Goal: Leave review/rating: Share an evaluation or opinion about a product, service, or content

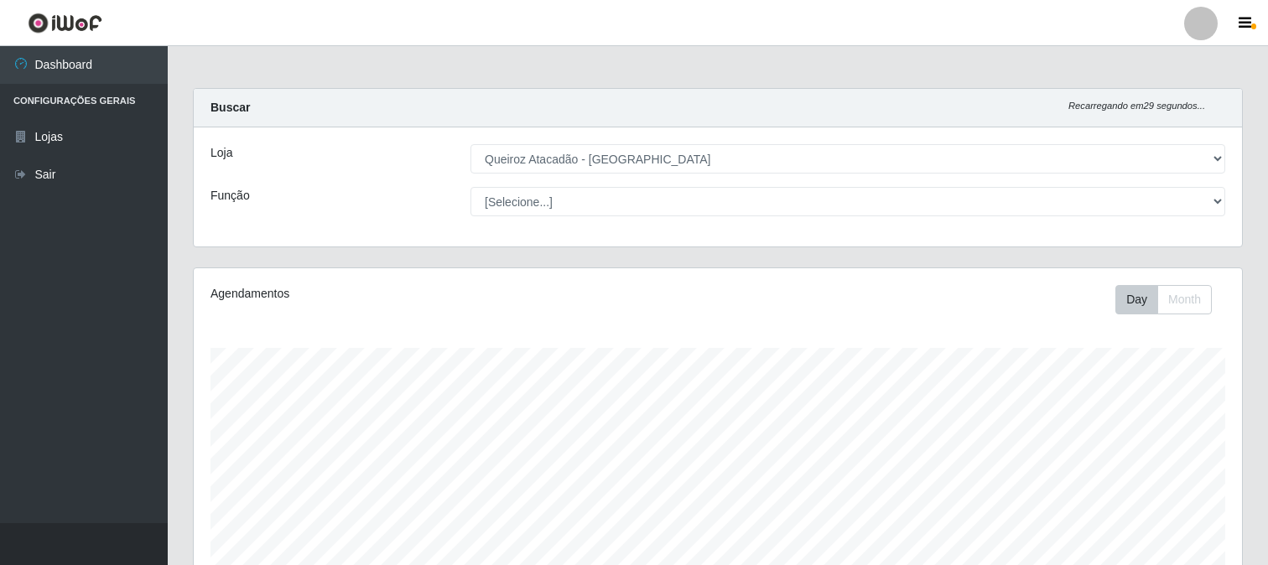
select select "464"
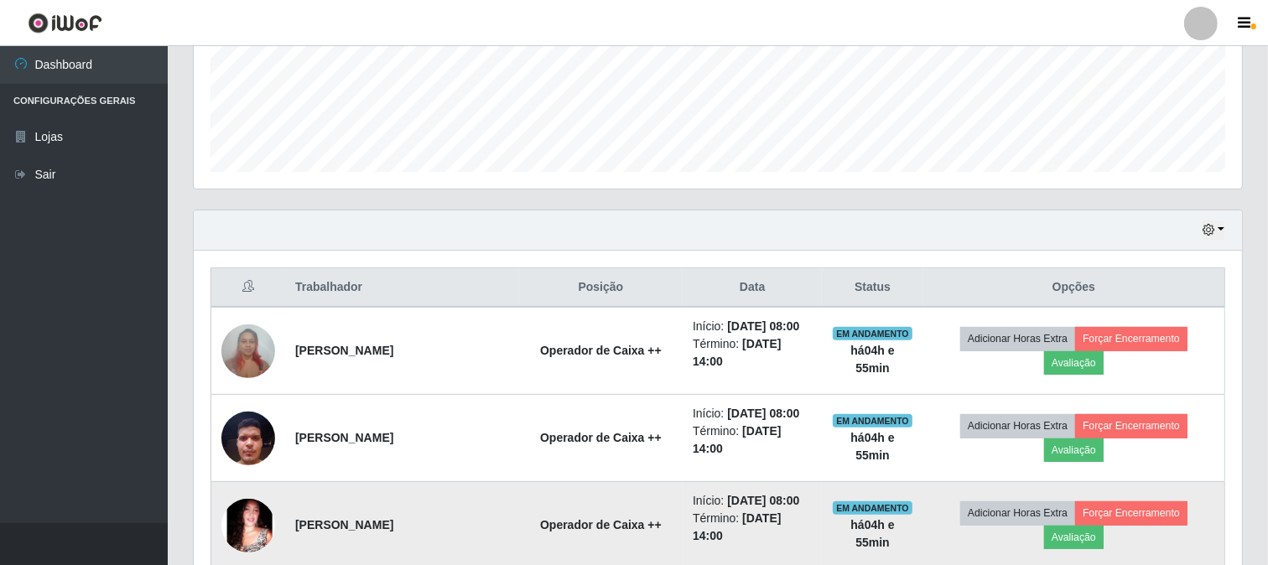
scroll to position [425, 0]
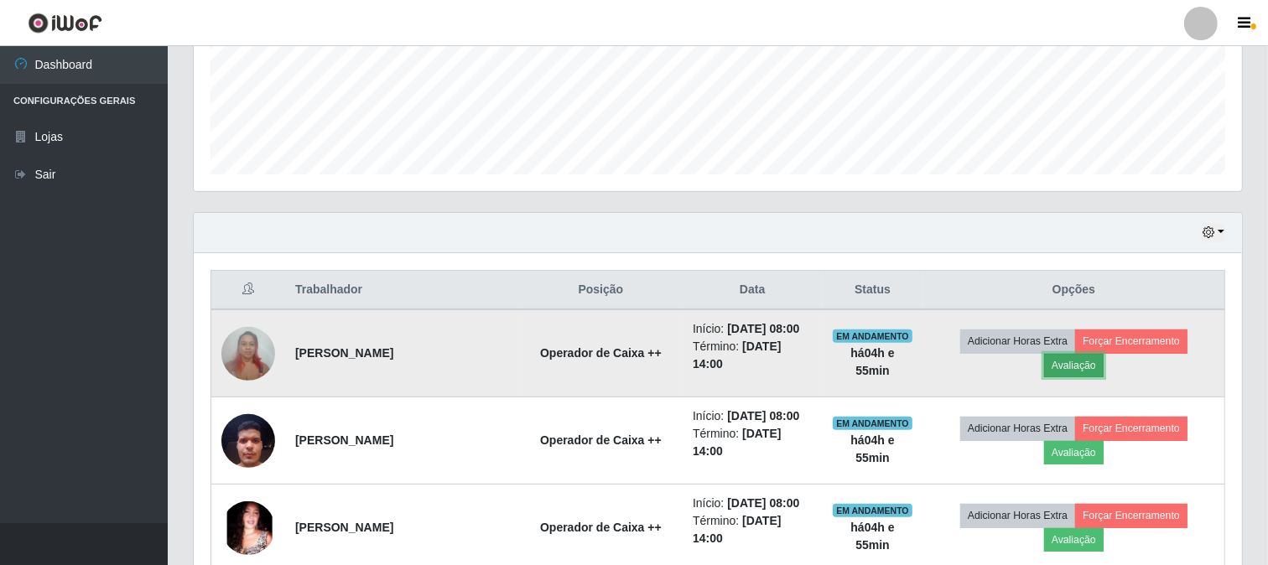
click at [1075, 377] on button "Avaliação" at bounding box center [1074, 365] width 60 height 23
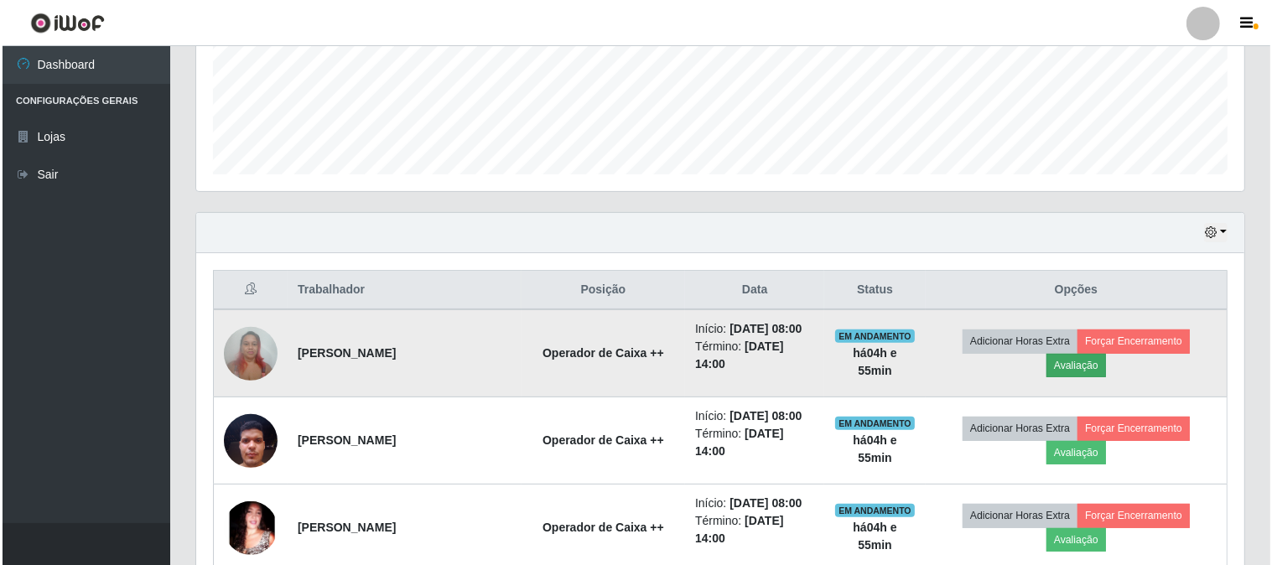
scroll to position [347, 1037]
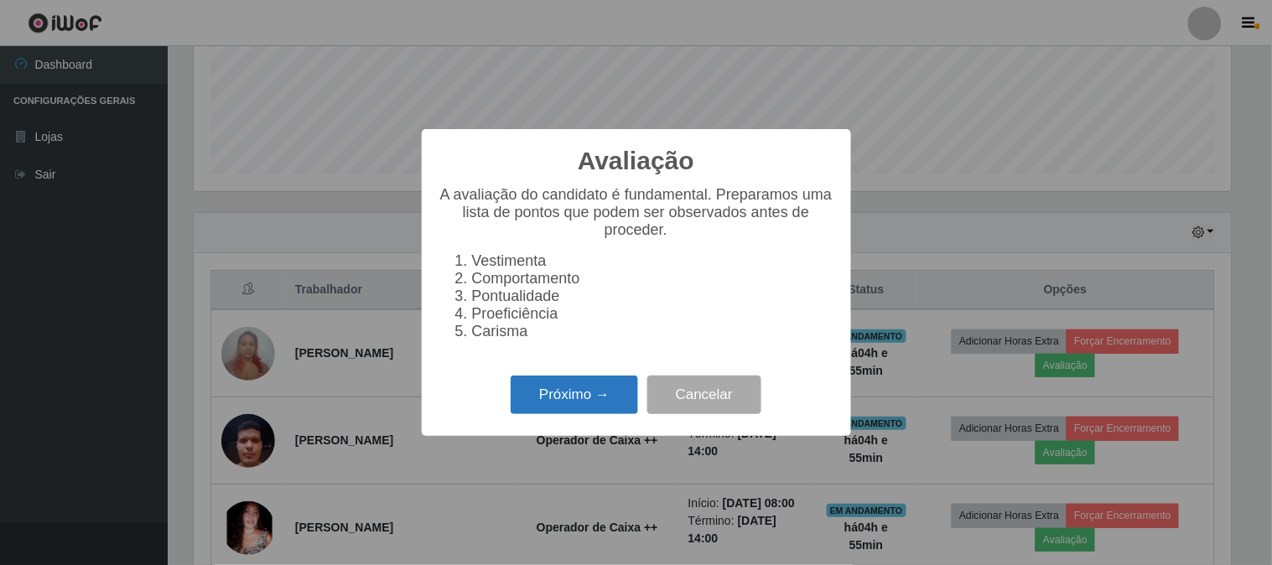
click at [565, 408] on button "Próximo →" at bounding box center [574, 395] width 127 height 39
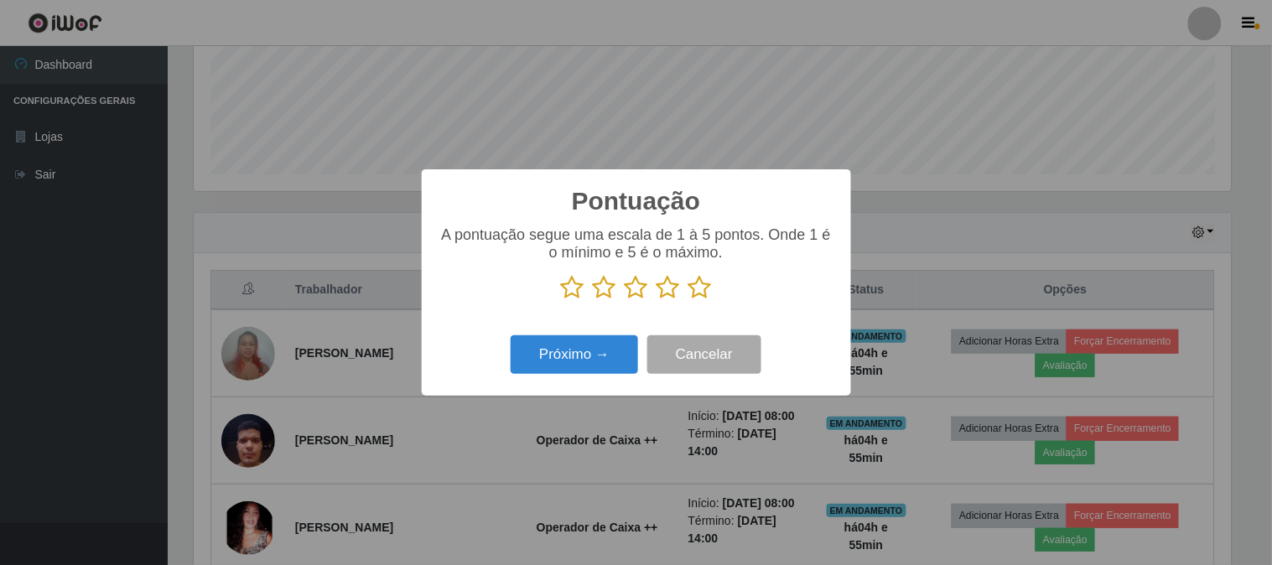
click at [697, 279] on icon at bounding box center [700, 287] width 23 height 25
click at [689, 300] on input "radio" at bounding box center [689, 300] width 0 height 0
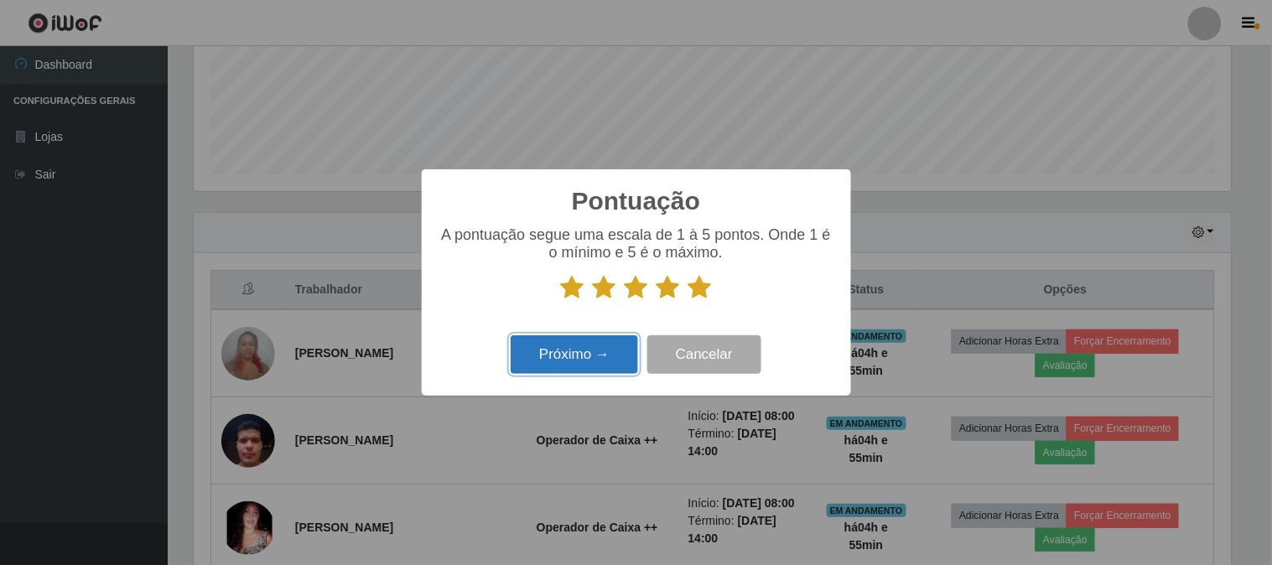
click at [575, 367] on button "Próximo →" at bounding box center [574, 354] width 127 height 39
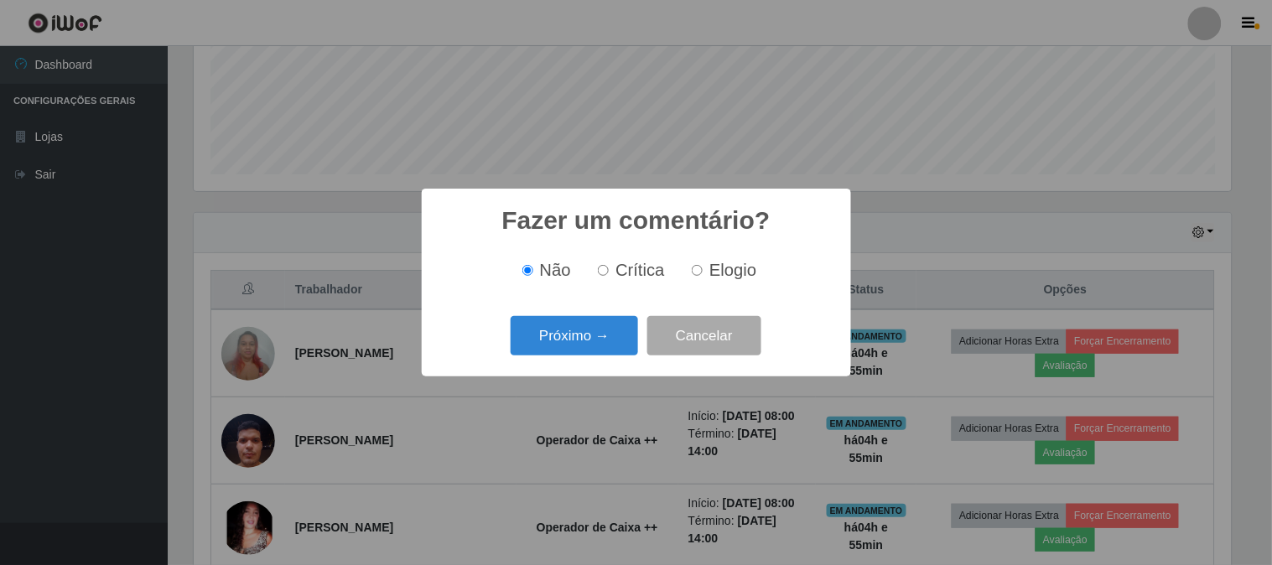
click at [627, 294] on div "Não Crítica Elogio" at bounding box center [637, 270] width 396 height 49
click at [693, 271] on input "Elogio" at bounding box center [697, 270] width 11 height 11
radio input "true"
click at [587, 358] on div "Próximo → Cancelar" at bounding box center [637, 336] width 396 height 48
click at [619, 339] on button "Próximo →" at bounding box center [574, 335] width 127 height 39
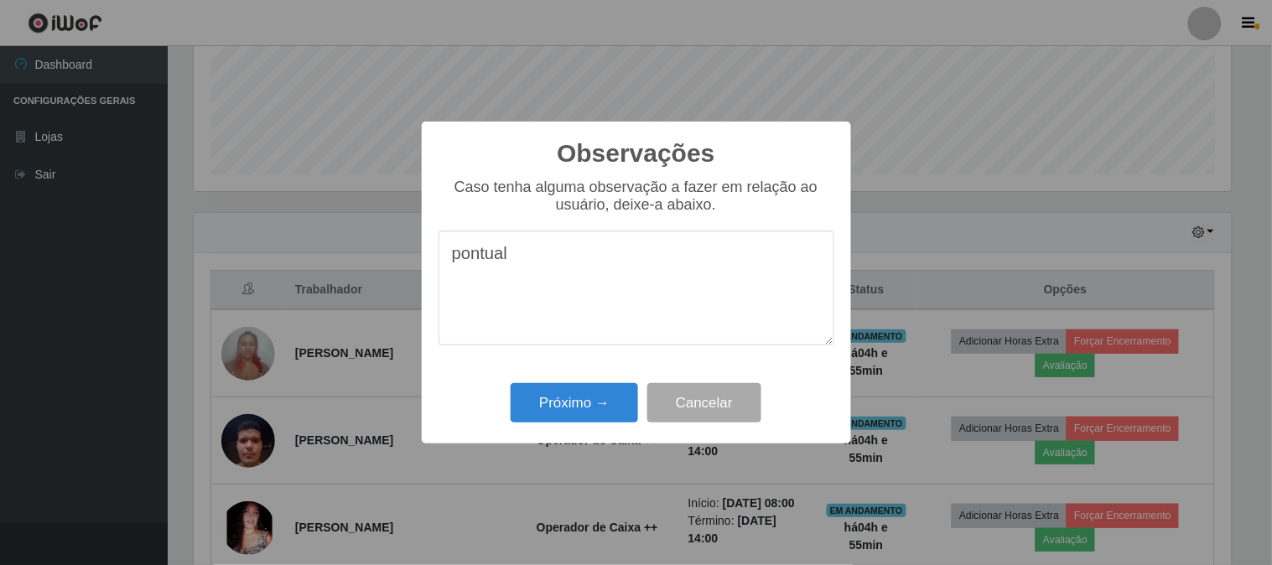
type textarea "pontual"
click at [577, 424] on div "Próximo → Cancelar" at bounding box center [637, 403] width 396 height 48
click at [579, 413] on button "Próximo →" at bounding box center [574, 402] width 127 height 39
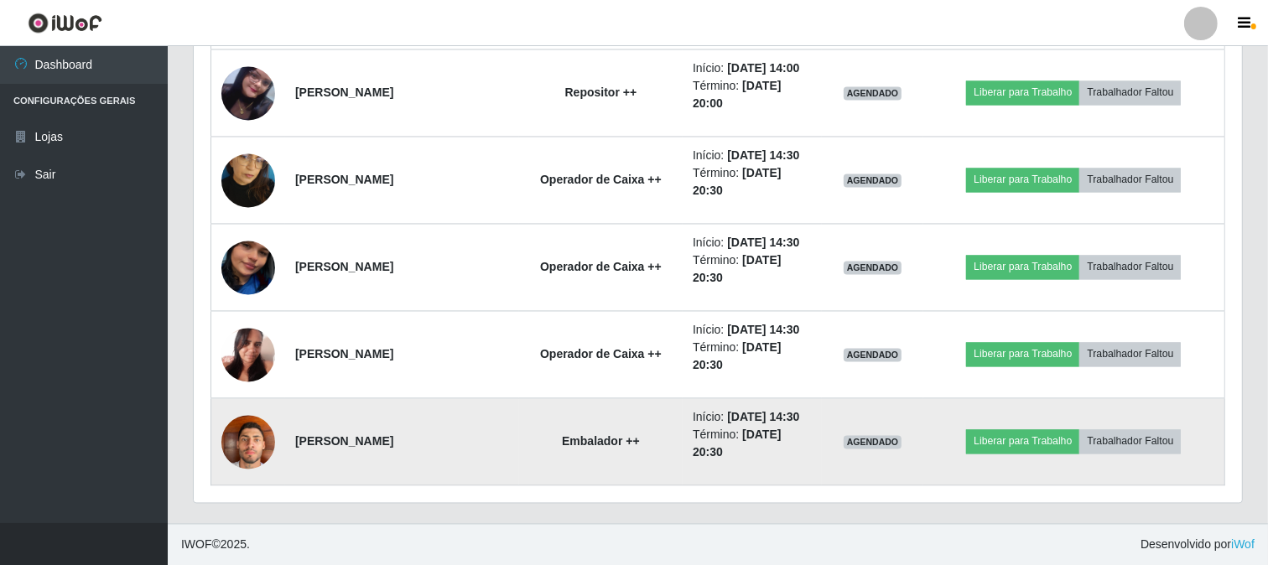
scroll to position [3501, 0]
click at [263, 420] on img at bounding box center [248, 441] width 54 height 71
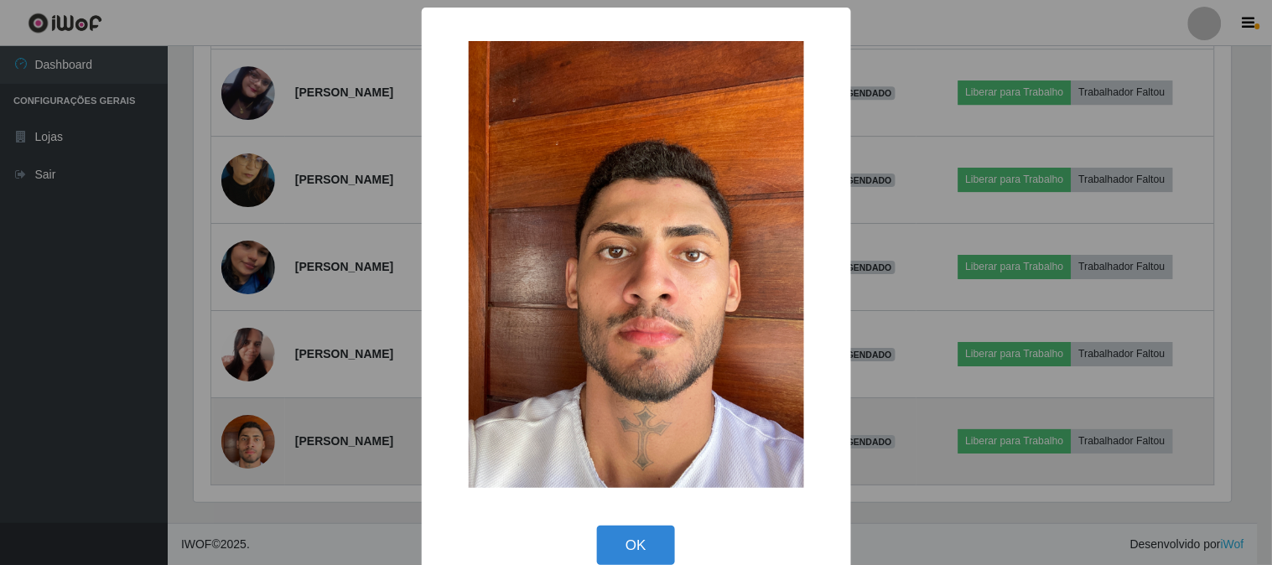
click at [263, 420] on div "× OK Cancel" at bounding box center [636, 282] width 1272 height 565
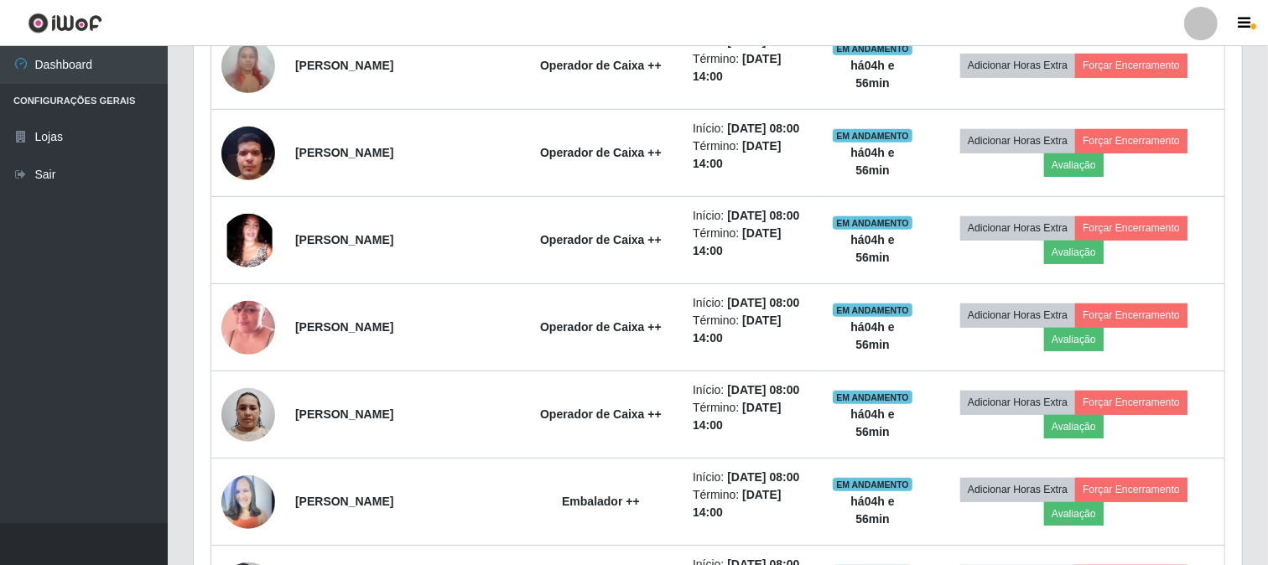
scroll to position [745, 0]
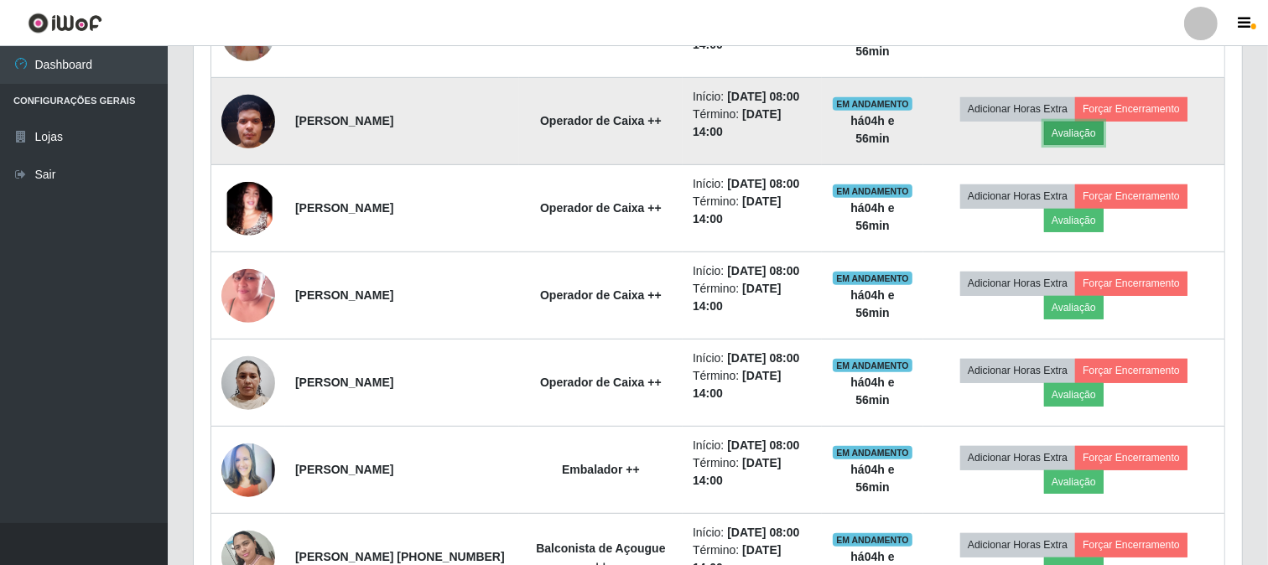
click at [1067, 145] on button "Avaliação" at bounding box center [1074, 133] width 60 height 23
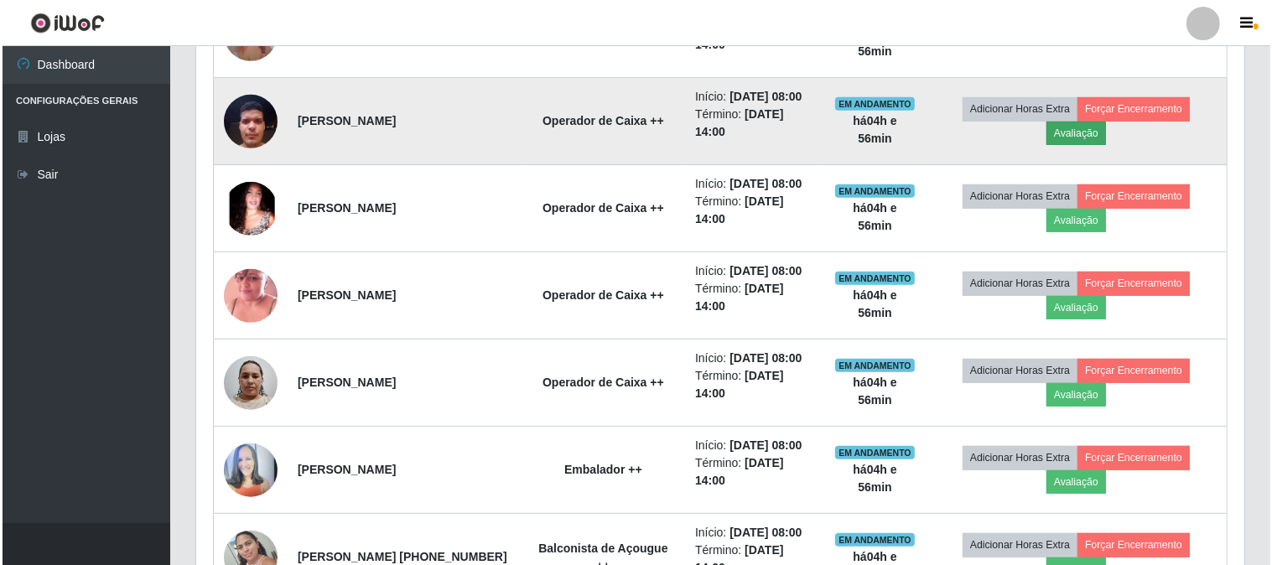
scroll to position [347, 1037]
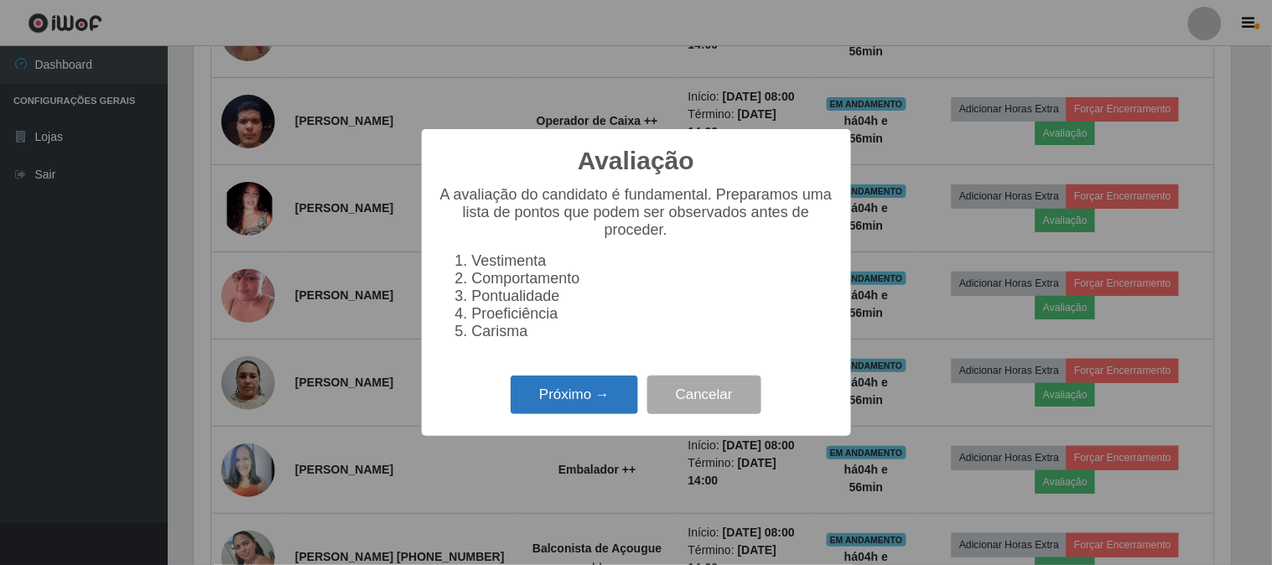
click at [585, 383] on button "Próximo →" at bounding box center [574, 395] width 127 height 39
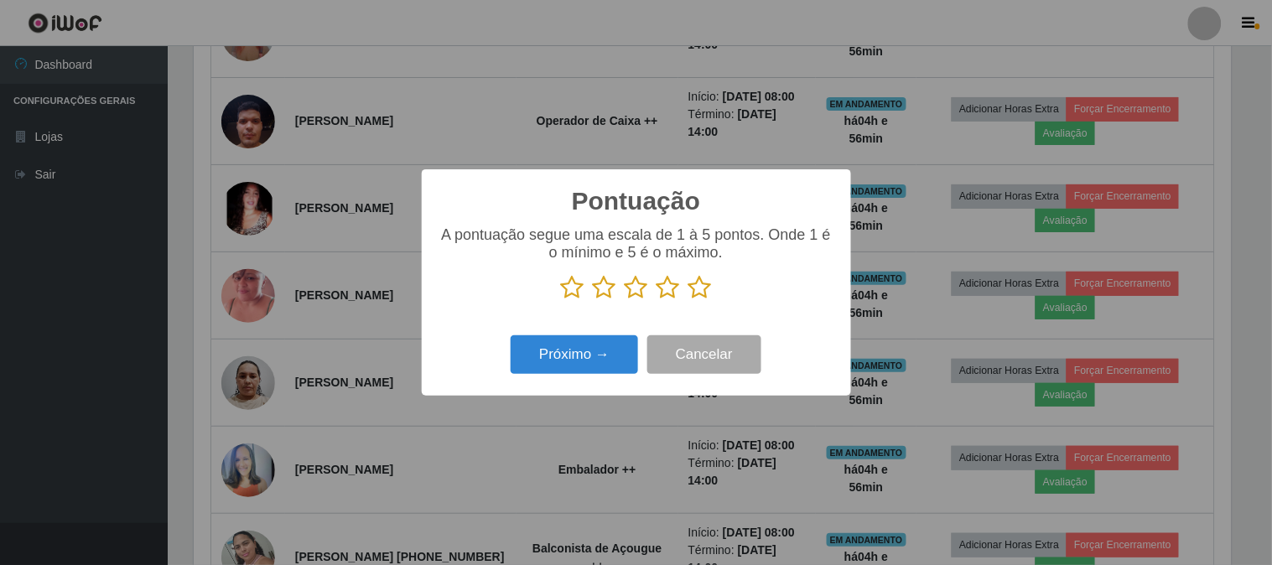
click at [703, 289] on icon at bounding box center [700, 287] width 23 height 25
click at [689, 300] on input "radio" at bounding box center [689, 300] width 0 height 0
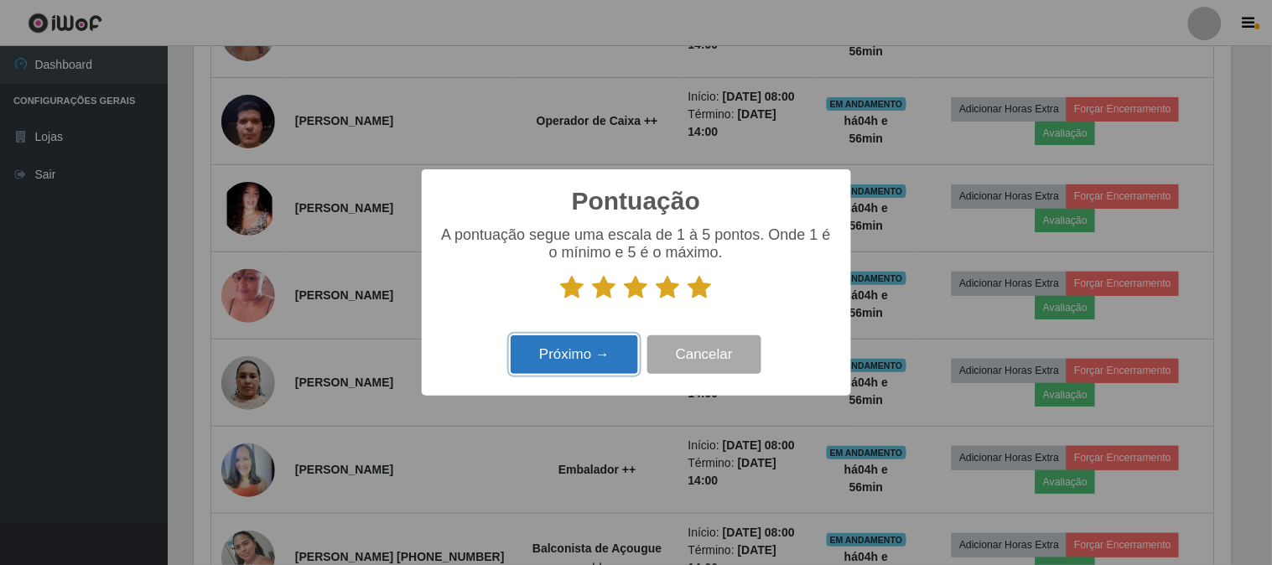
click at [577, 351] on button "Próximo →" at bounding box center [574, 354] width 127 height 39
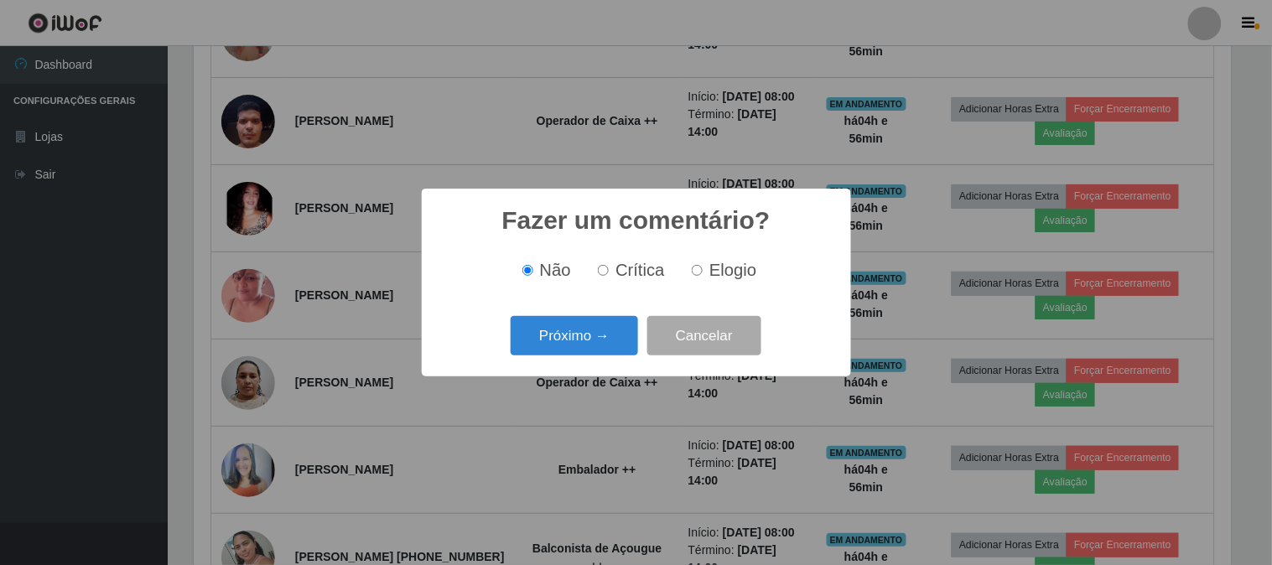
click at [702, 278] on label "Elogio" at bounding box center [720, 270] width 71 height 19
click at [702, 276] on input "Elogio" at bounding box center [697, 270] width 11 height 11
radio input "true"
click at [518, 341] on button "Próximo →" at bounding box center [574, 335] width 127 height 39
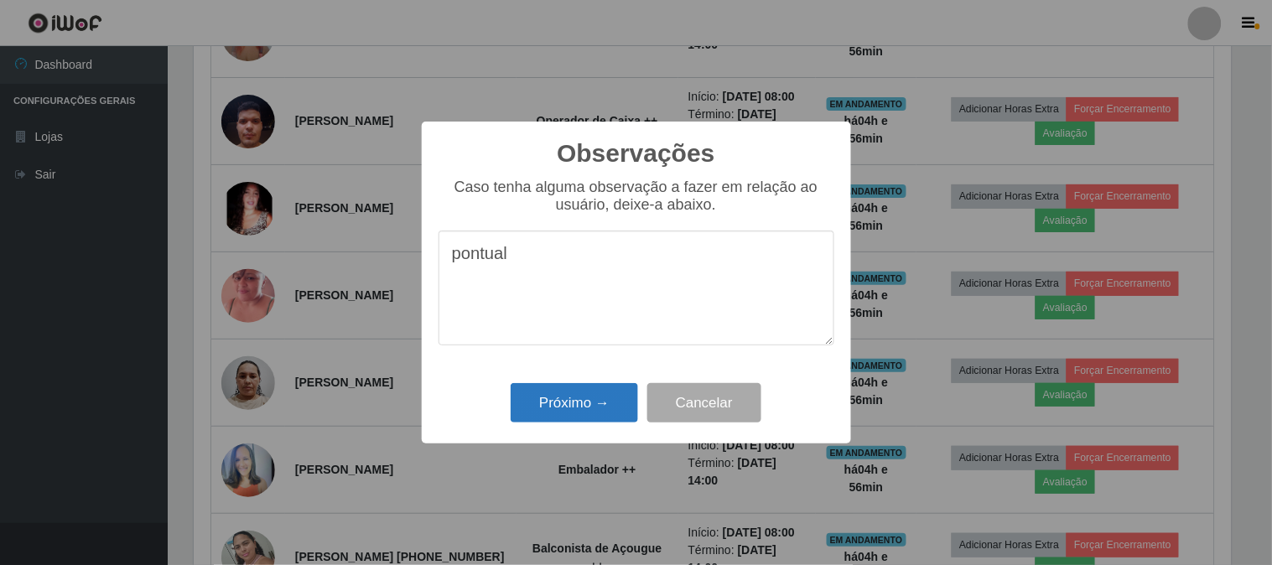
type textarea "pontual"
click at [545, 409] on button "Próximo →" at bounding box center [574, 402] width 127 height 39
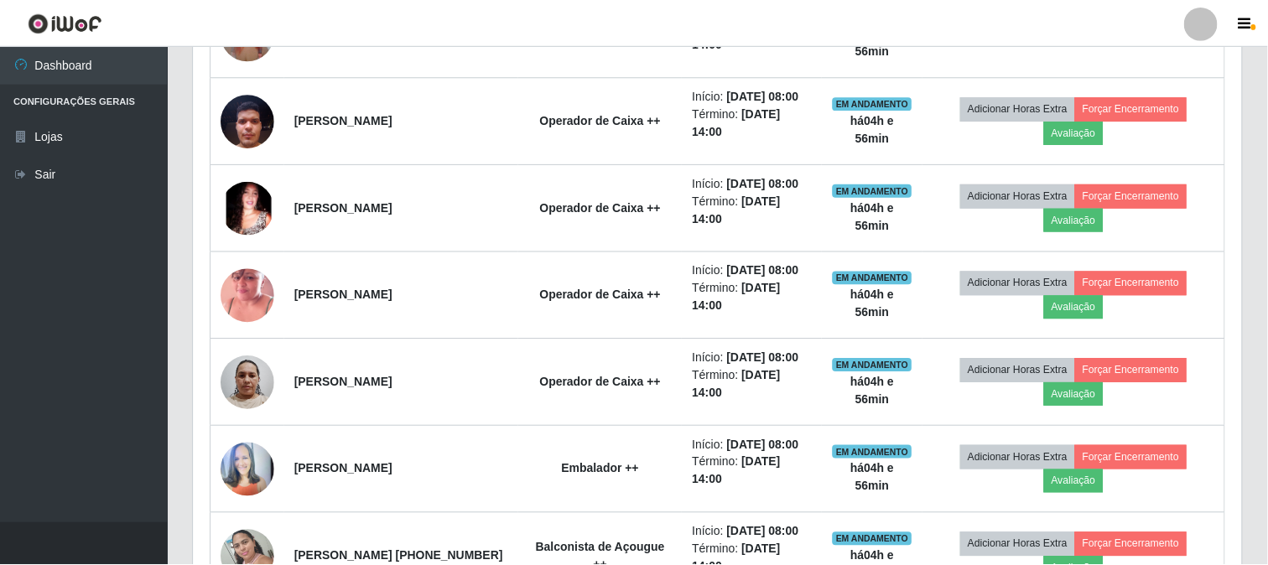
scroll to position [347, 1048]
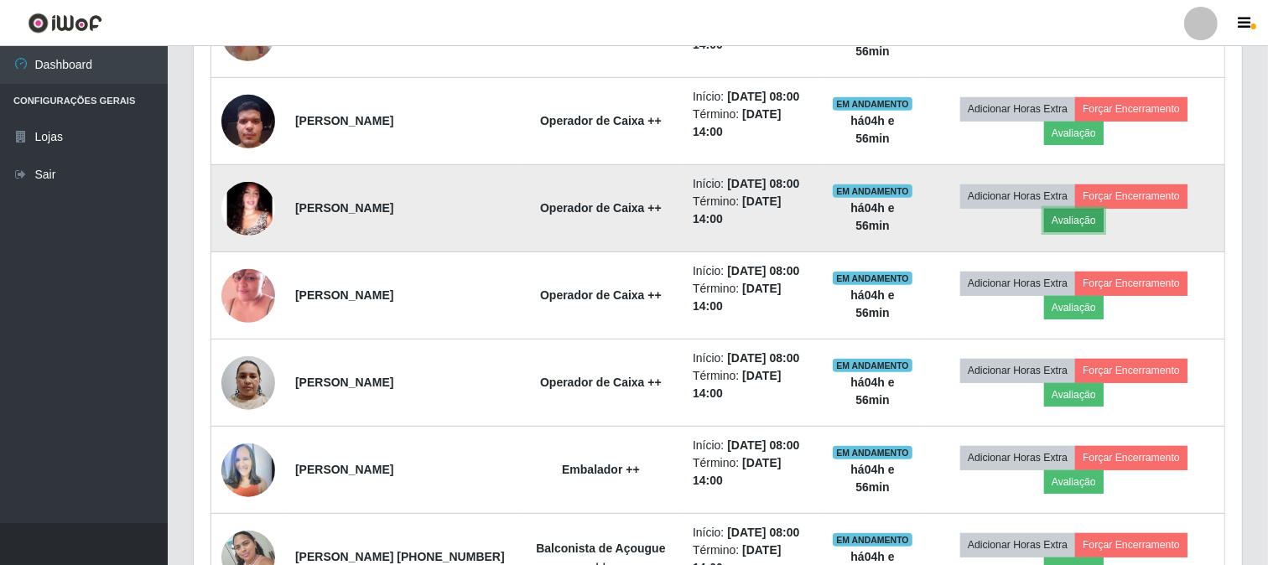
click at [1101, 232] on button "Avaliação" at bounding box center [1074, 220] width 60 height 23
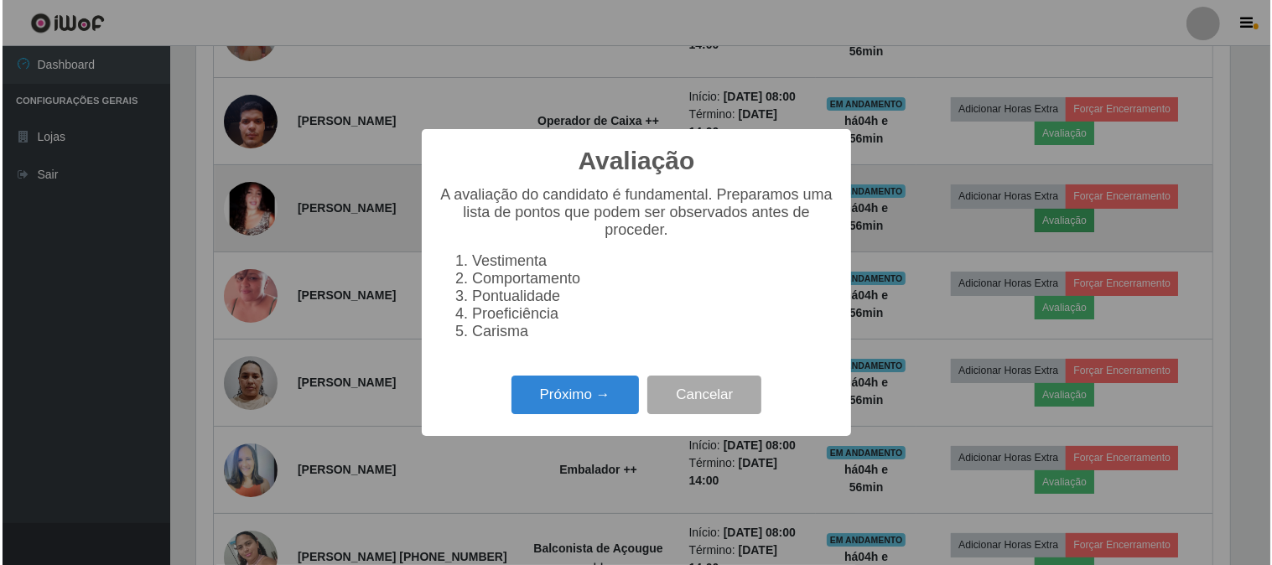
scroll to position [347, 1037]
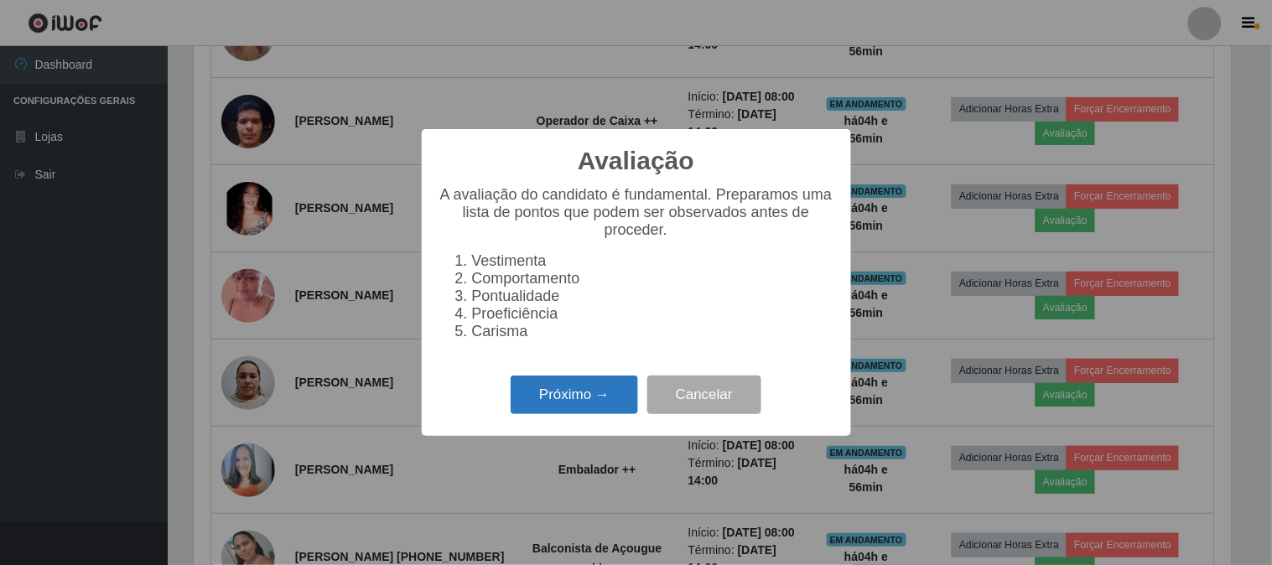
click at [614, 396] on button "Próximo →" at bounding box center [574, 395] width 127 height 39
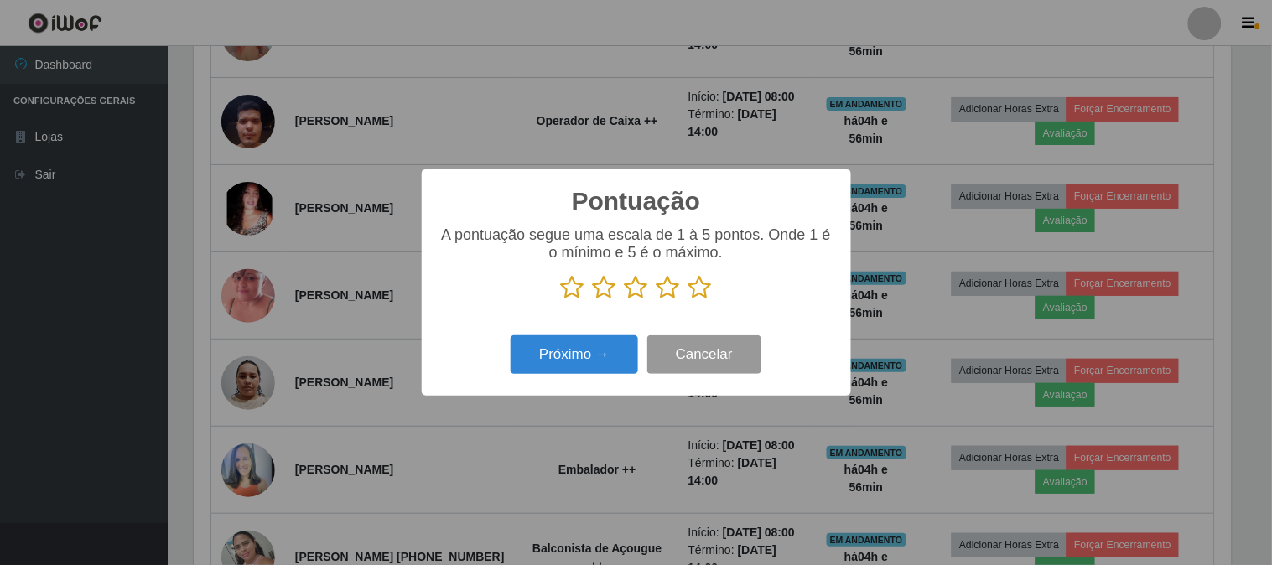
scroll to position [838372, 837682]
click at [703, 283] on icon at bounding box center [700, 287] width 23 height 25
click at [689, 300] on input "radio" at bounding box center [689, 300] width 0 height 0
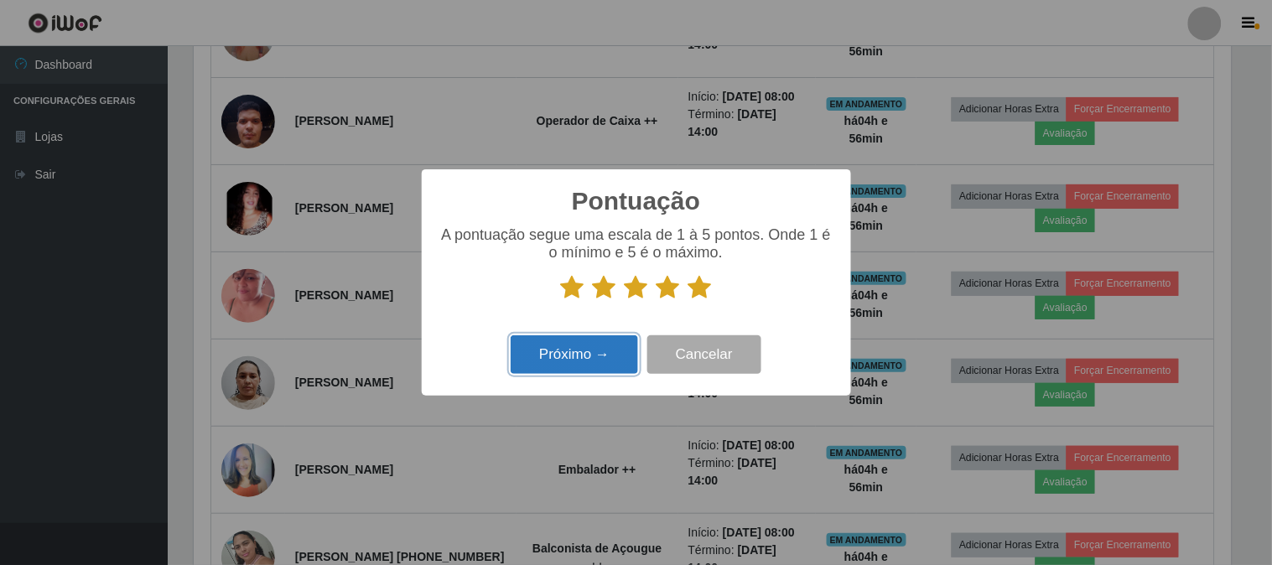
click at [622, 349] on button "Próximo →" at bounding box center [574, 354] width 127 height 39
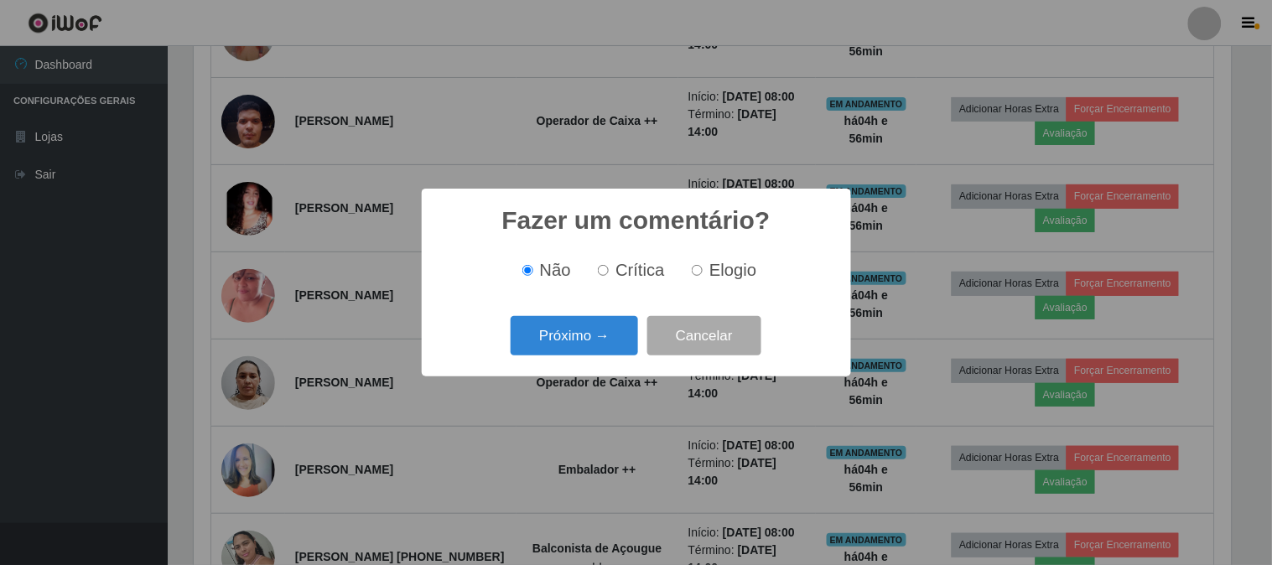
click at [692, 273] on input "Elogio" at bounding box center [697, 270] width 11 height 11
radio input "true"
click at [652, 323] on button "Cancelar" at bounding box center [704, 335] width 114 height 39
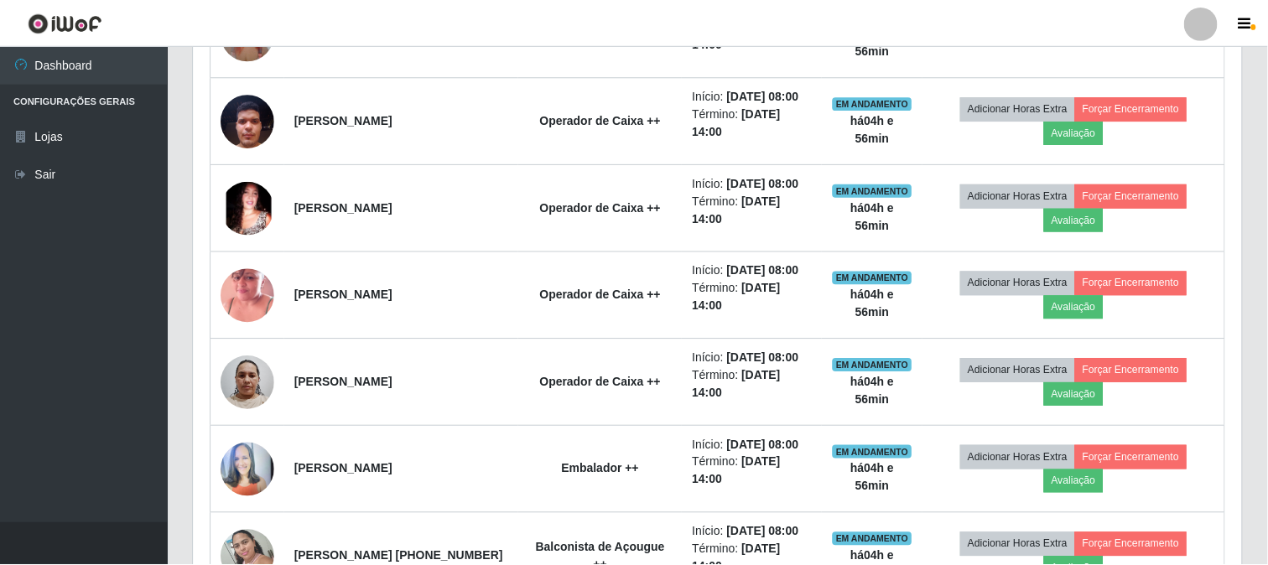
scroll to position [0, 0]
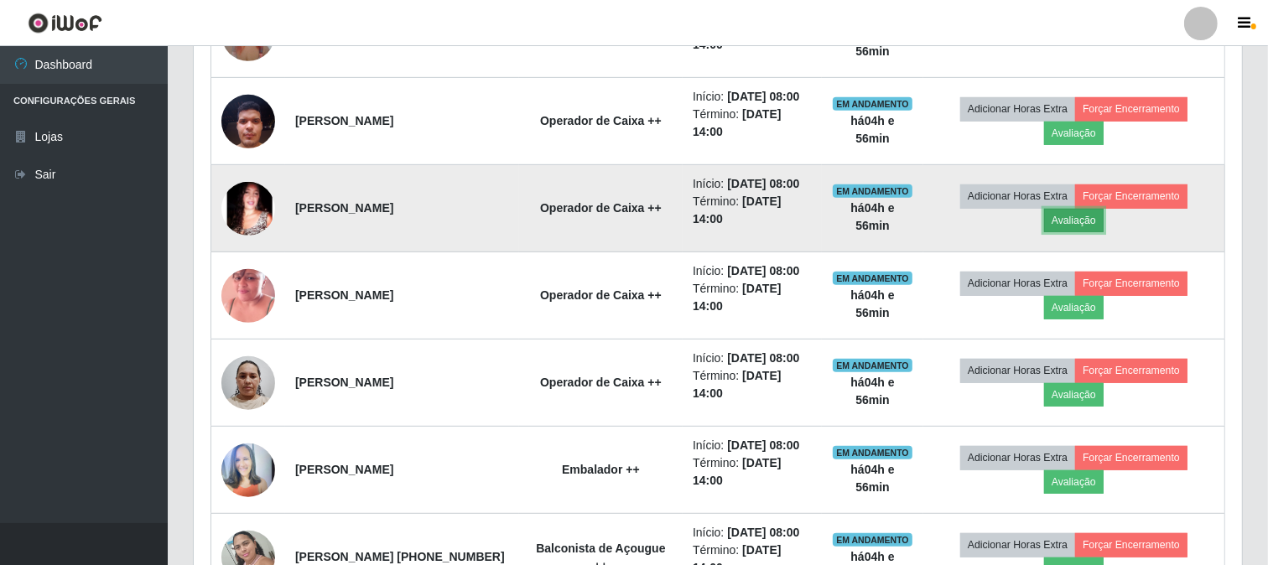
click at [1099, 232] on button "Avaliação" at bounding box center [1074, 220] width 60 height 23
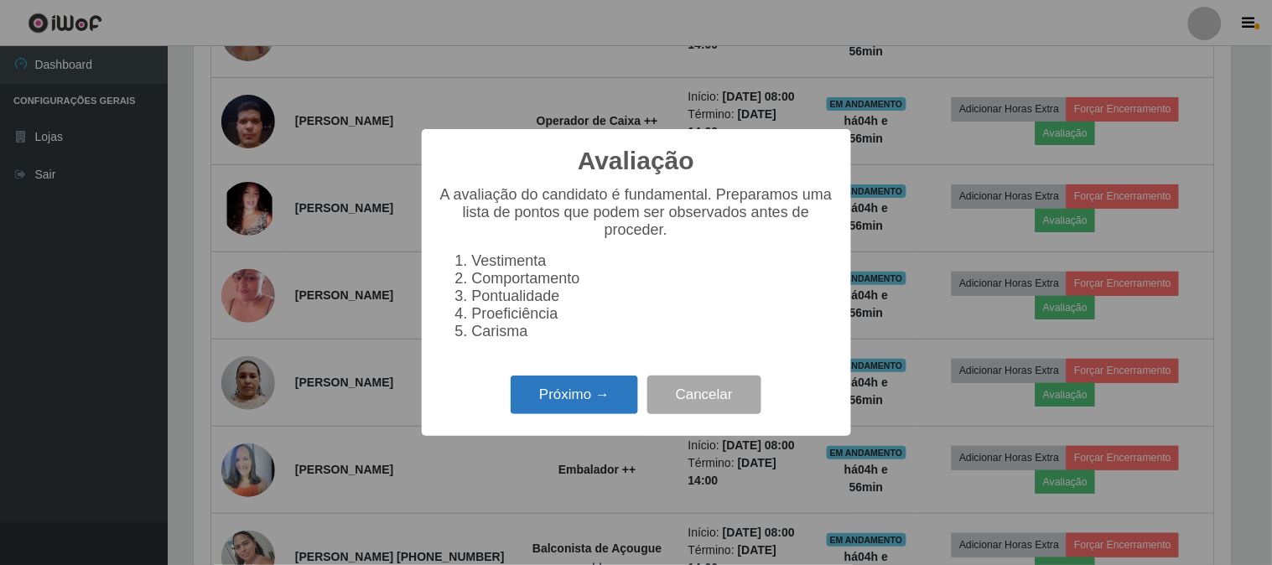
click at [600, 382] on button "Próximo →" at bounding box center [574, 395] width 127 height 39
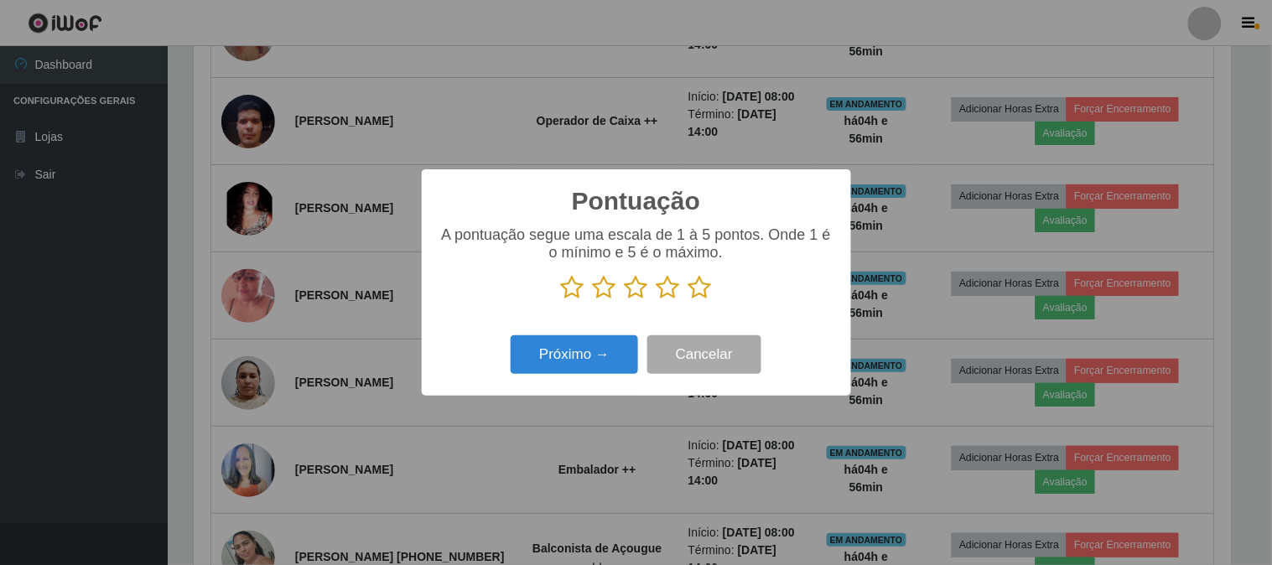
click at [701, 274] on div "A pontuação segue uma escala de 1 à 5 pontos. Onde 1 é o mínimo e 5 é o máximo." at bounding box center [637, 263] width 396 height 74
click at [702, 283] on icon at bounding box center [700, 287] width 23 height 25
click at [689, 300] on input "radio" at bounding box center [689, 300] width 0 height 0
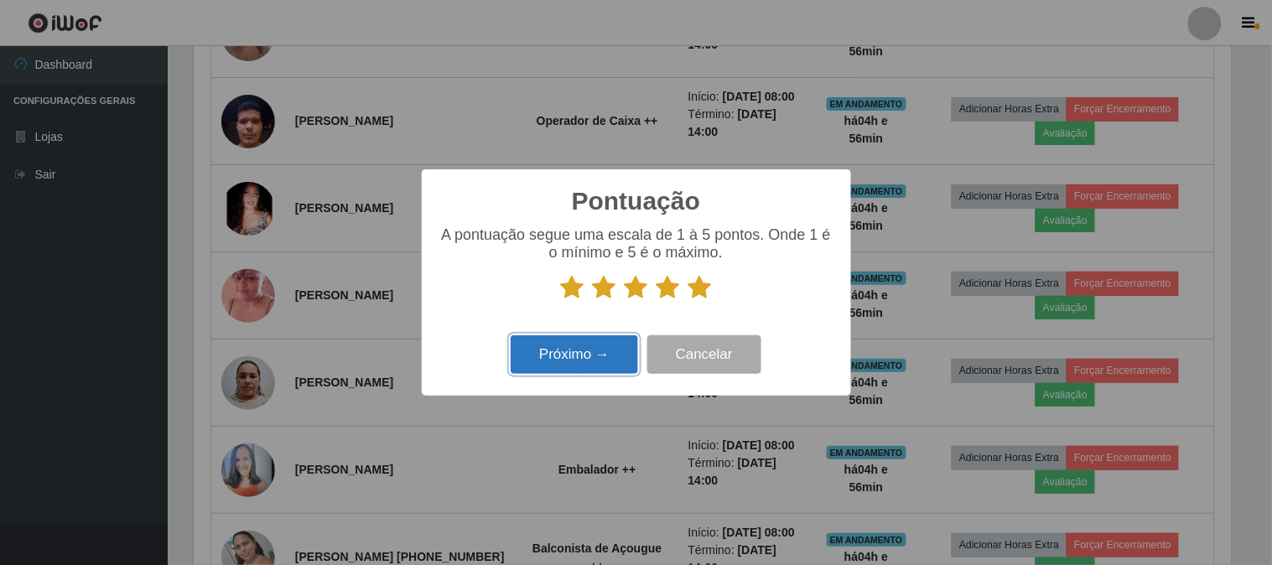
click at [611, 355] on button "Próximo →" at bounding box center [574, 354] width 127 height 39
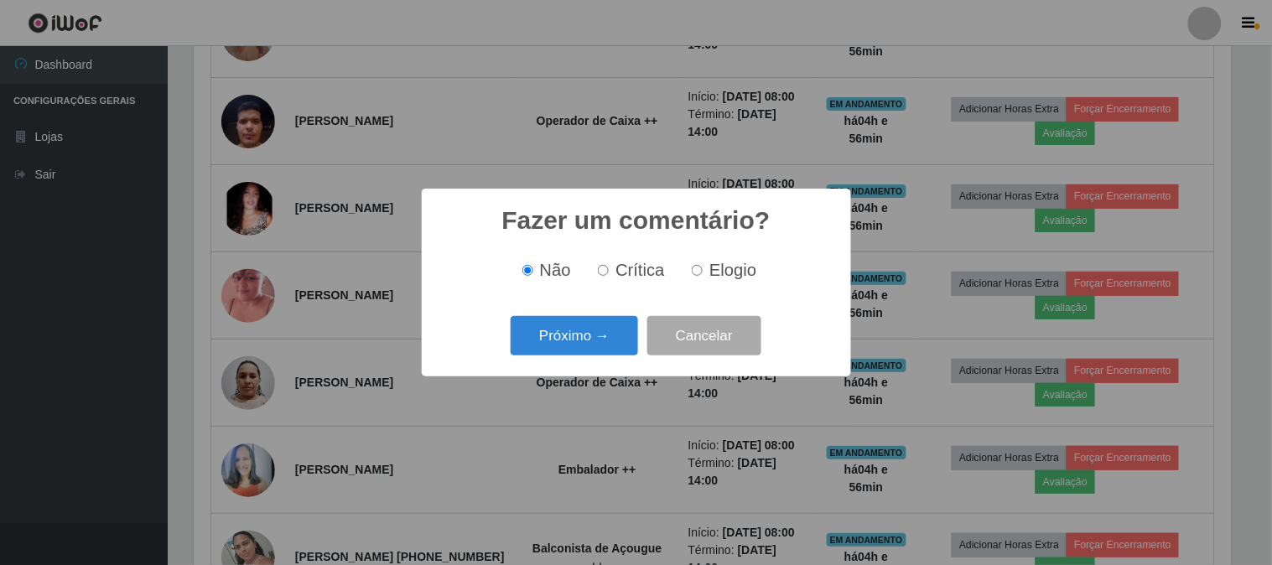
click at [694, 273] on input "Elogio" at bounding box center [697, 270] width 11 height 11
radio input "true"
click at [619, 328] on button "Próximo →" at bounding box center [574, 335] width 127 height 39
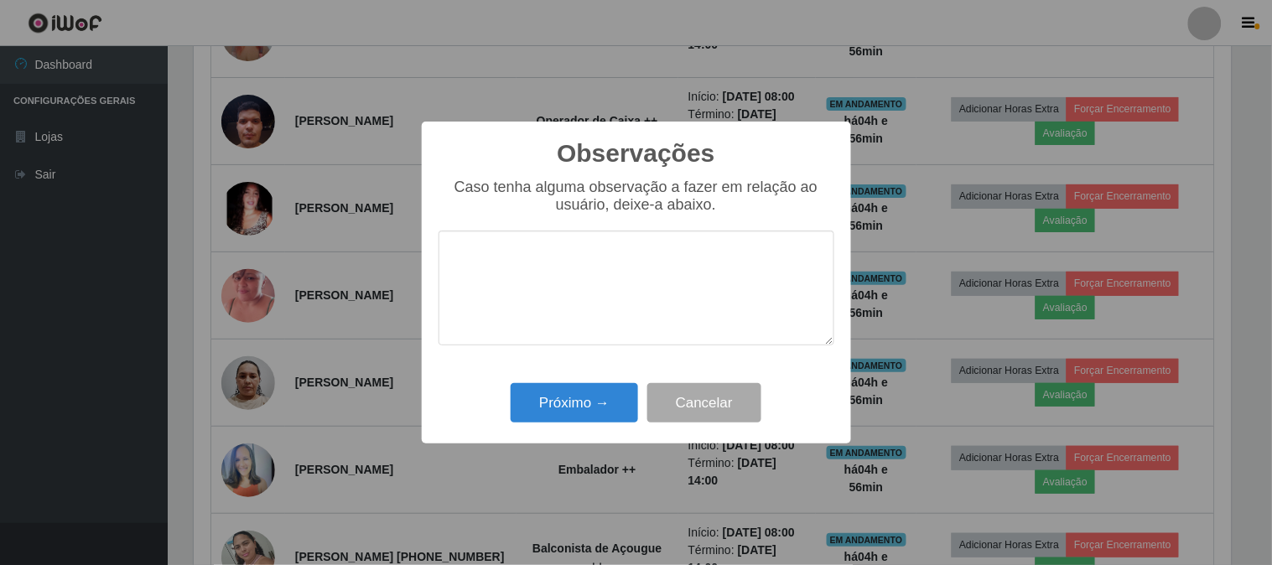
click at [658, 273] on textarea at bounding box center [637, 288] width 396 height 115
type textarea "pontual"
click at [589, 393] on button "Próximo →" at bounding box center [574, 402] width 127 height 39
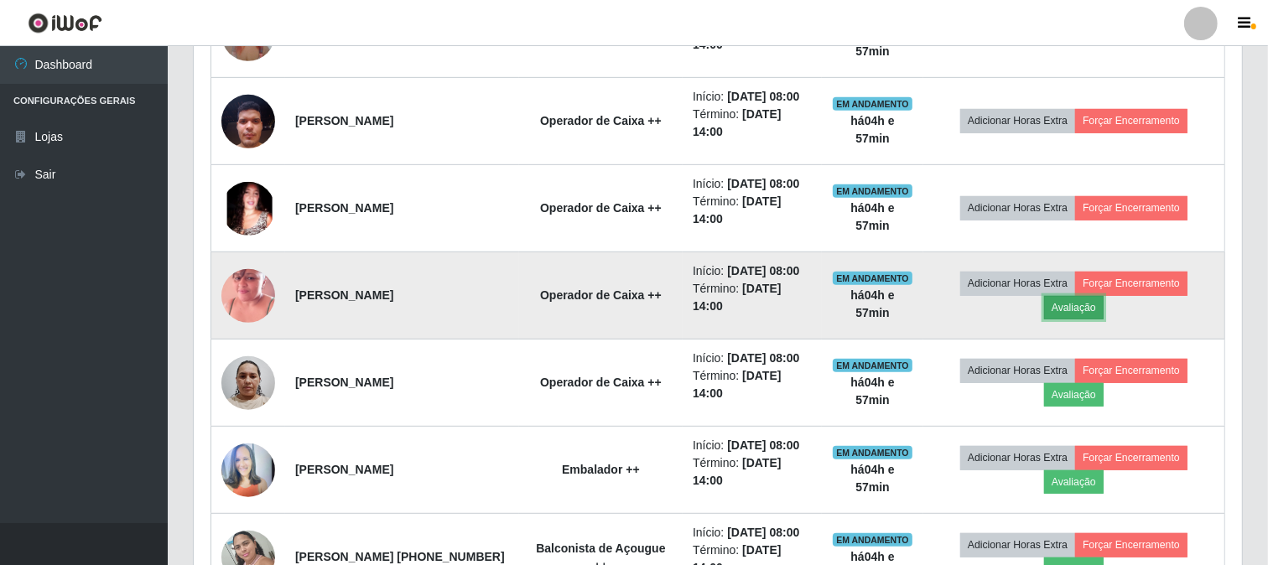
click at [1079, 320] on button "Avaliação" at bounding box center [1074, 307] width 60 height 23
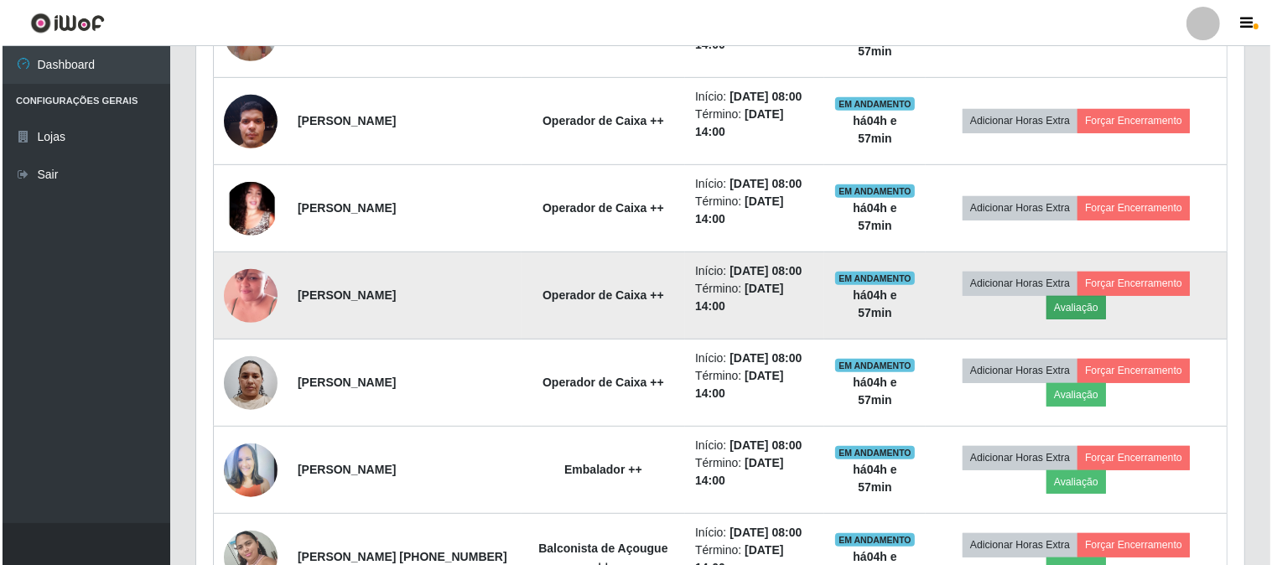
scroll to position [347, 1037]
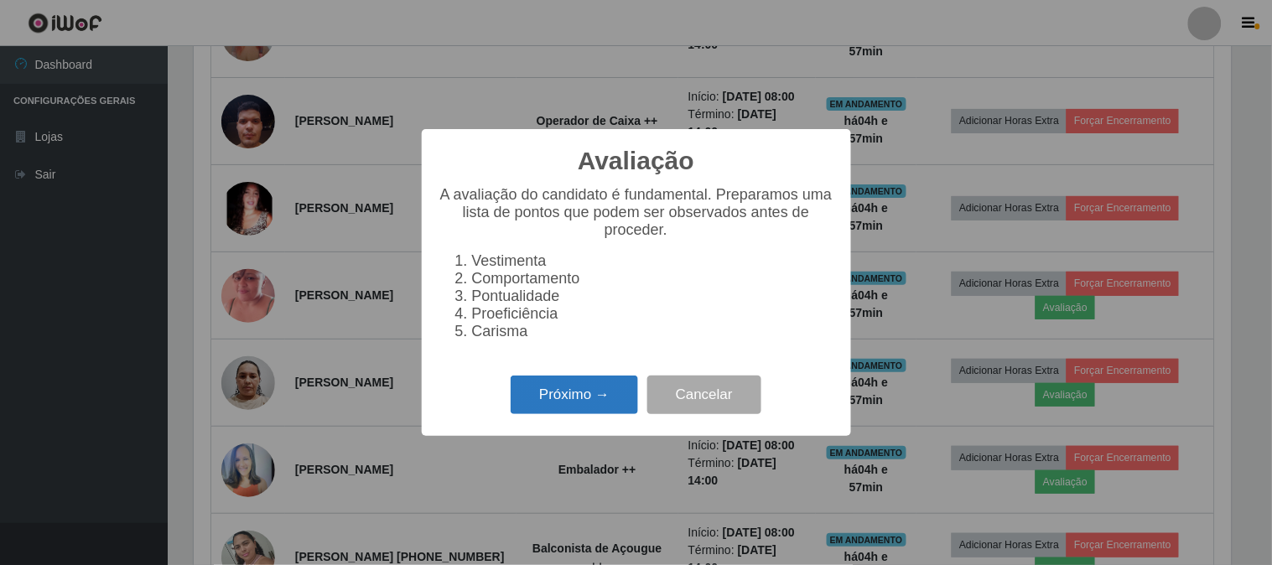
click at [587, 408] on button "Próximo →" at bounding box center [574, 395] width 127 height 39
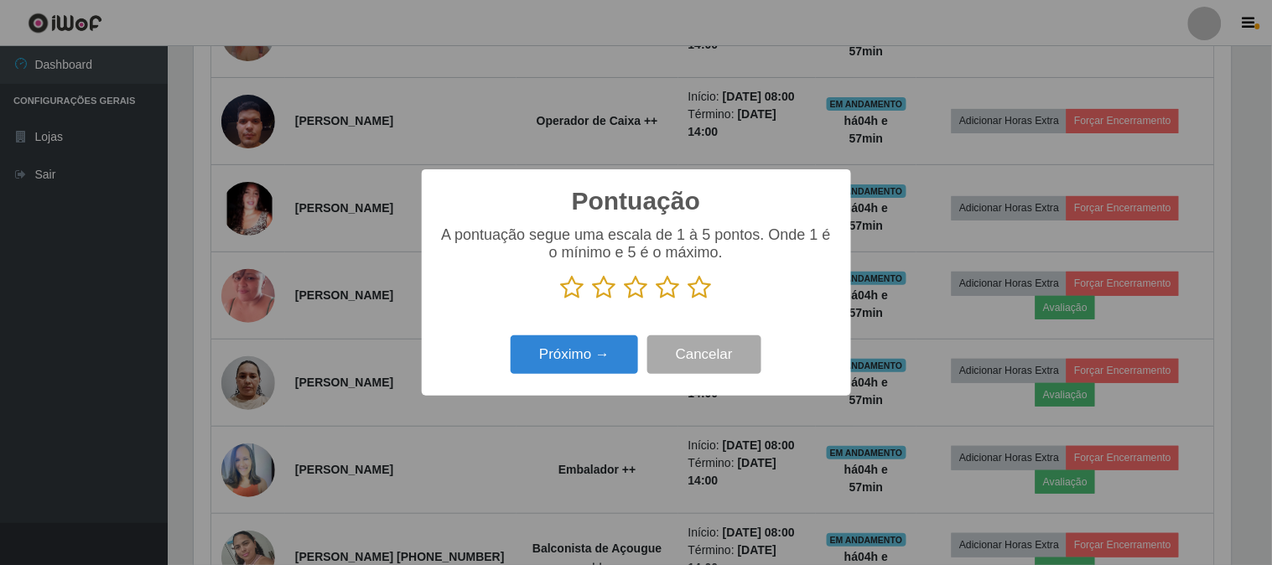
click at [703, 292] on icon at bounding box center [700, 287] width 23 height 25
click at [689, 300] on input "radio" at bounding box center [689, 300] width 0 height 0
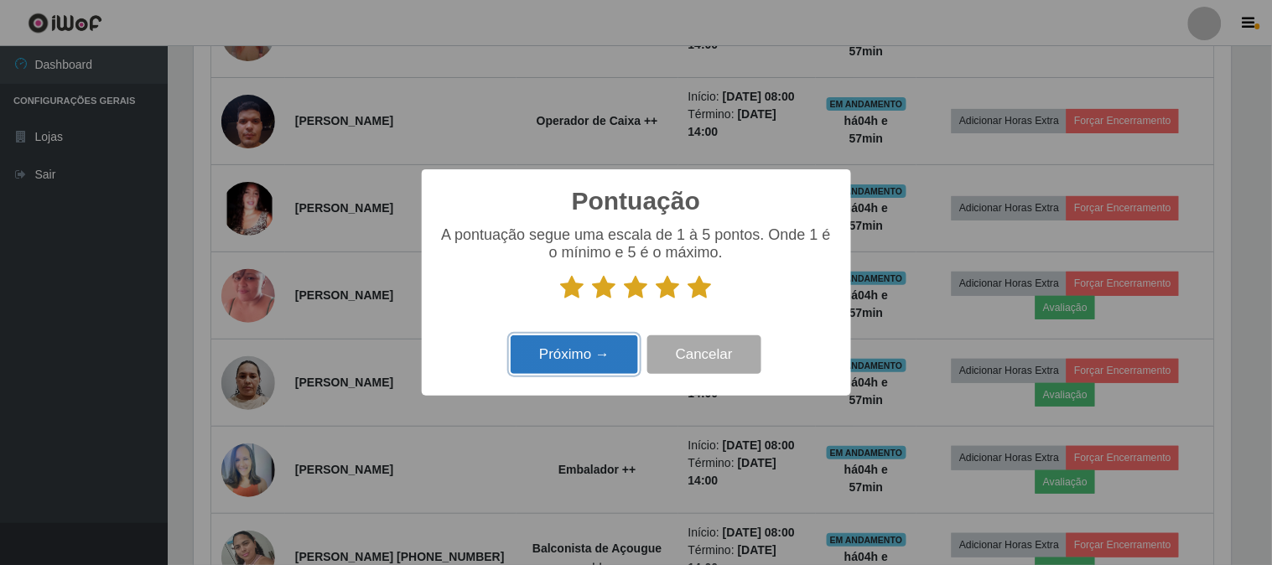
click at [592, 348] on button "Próximo →" at bounding box center [574, 354] width 127 height 39
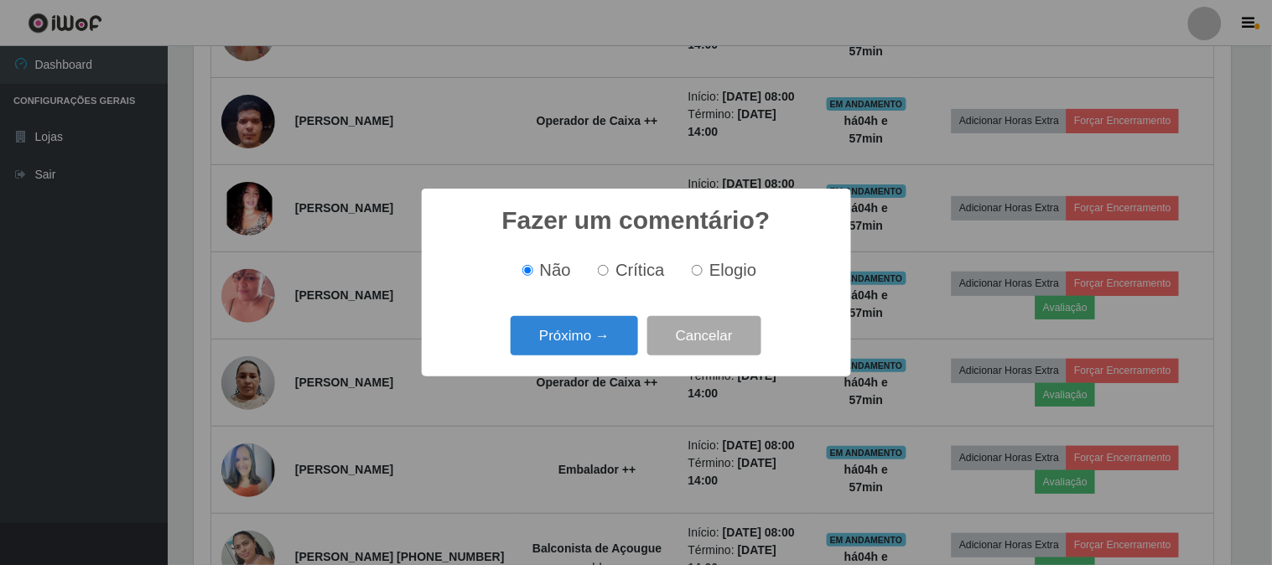
click at [705, 273] on label "Elogio" at bounding box center [720, 270] width 71 height 19
click at [703, 273] on input "Elogio" at bounding box center [697, 270] width 11 height 11
radio input "true"
click at [573, 335] on button "Próximo →" at bounding box center [574, 335] width 127 height 39
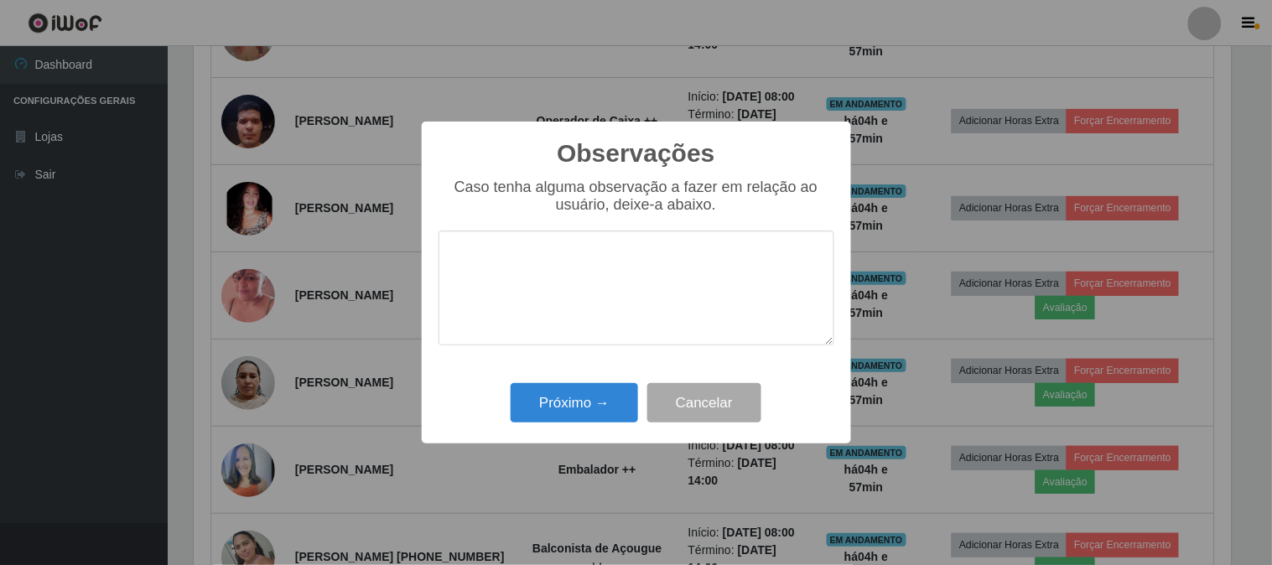
click at [636, 258] on textarea at bounding box center [637, 288] width 396 height 115
type textarea "pontual"
click at [552, 408] on button "Próximo →" at bounding box center [574, 402] width 127 height 39
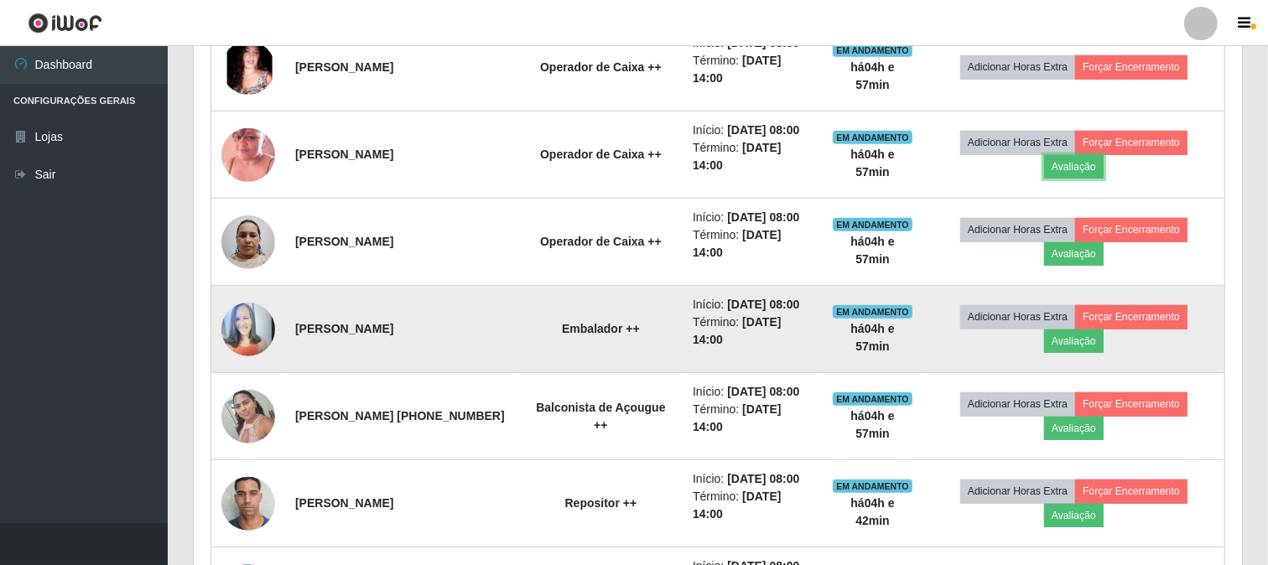
scroll to position [932, 0]
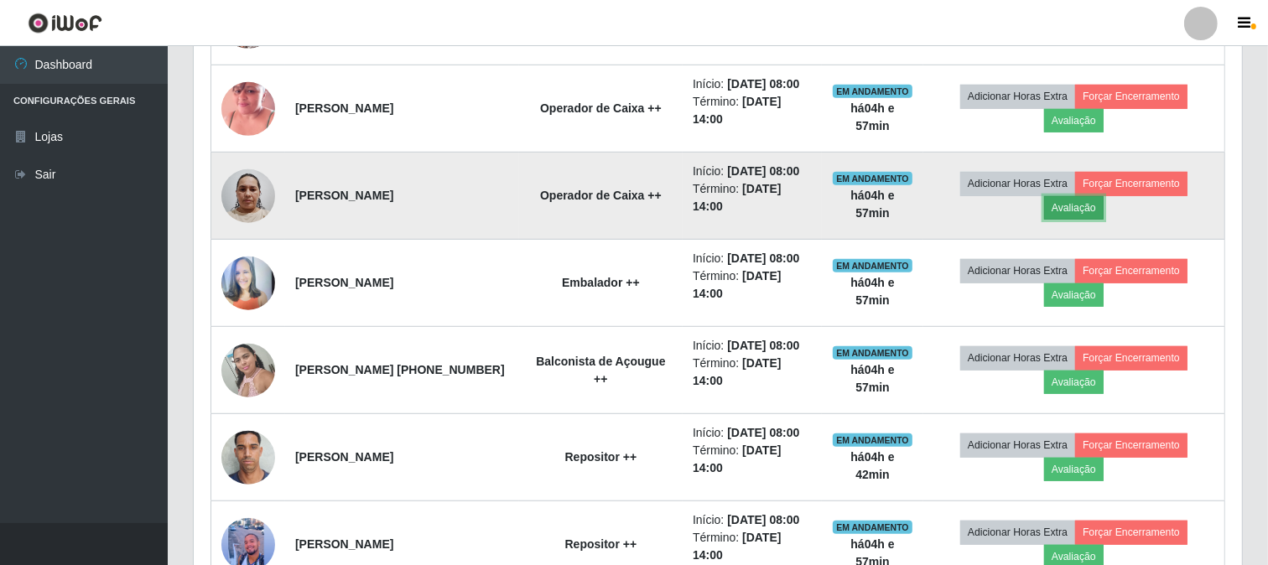
click at [1104, 220] on button "Avaliação" at bounding box center [1074, 207] width 60 height 23
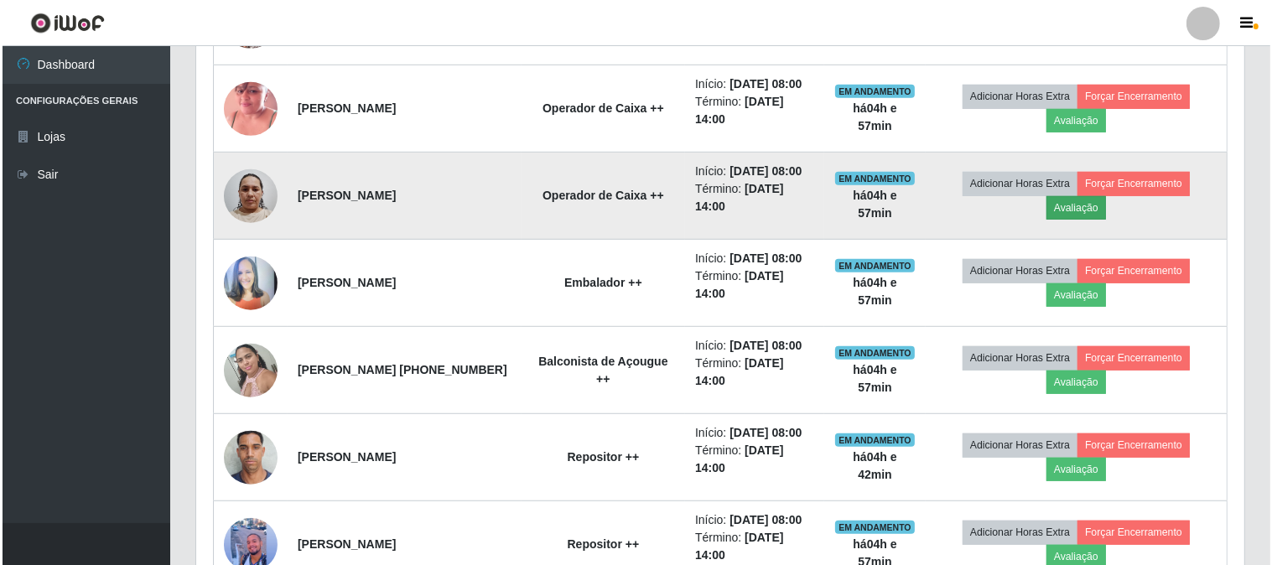
scroll to position [347, 1037]
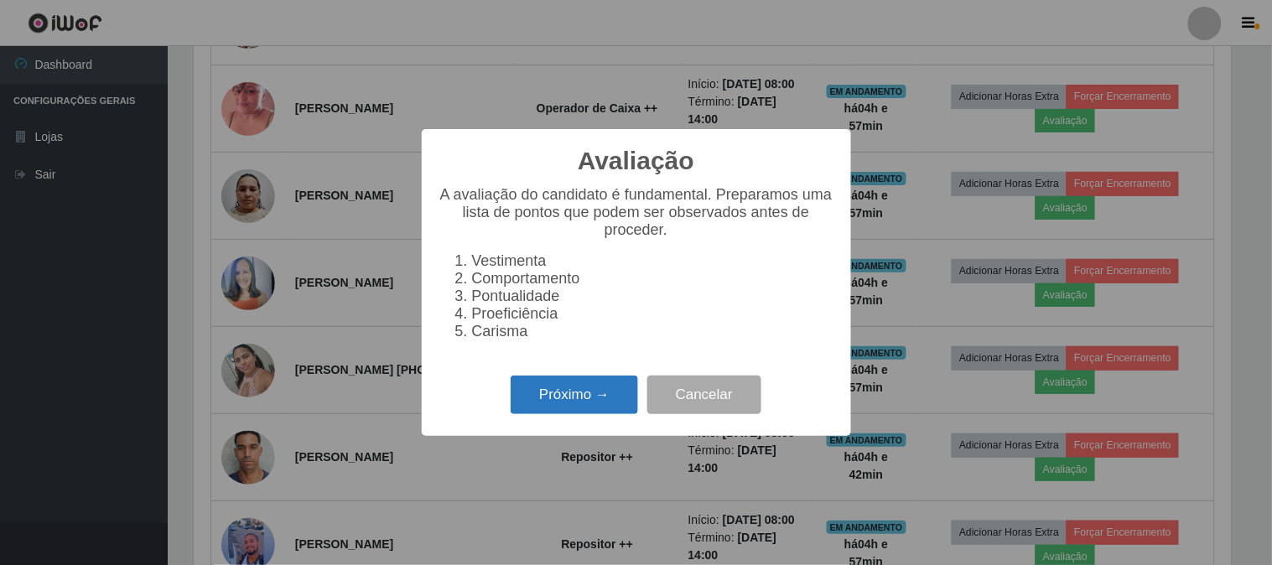
click at [601, 414] on button "Próximo →" at bounding box center [574, 395] width 127 height 39
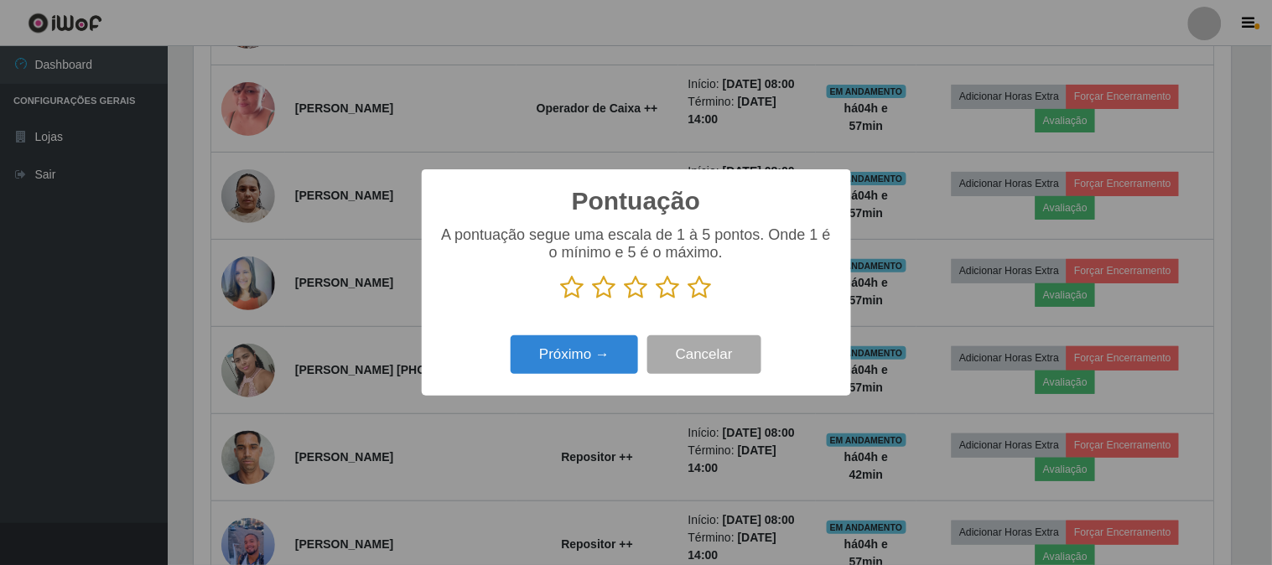
click at [706, 288] on icon at bounding box center [700, 287] width 23 height 25
click at [689, 300] on input "radio" at bounding box center [689, 300] width 0 height 0
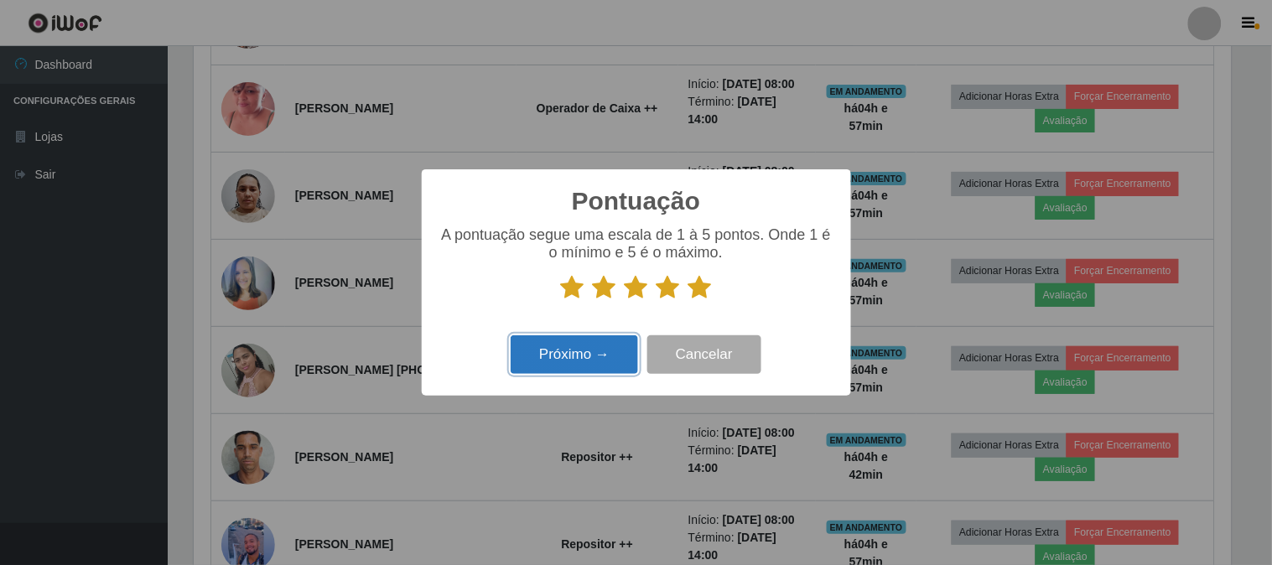
click at [546, 361] on button "Próximo →" at bounding box center [574, 354] width 127 height 39
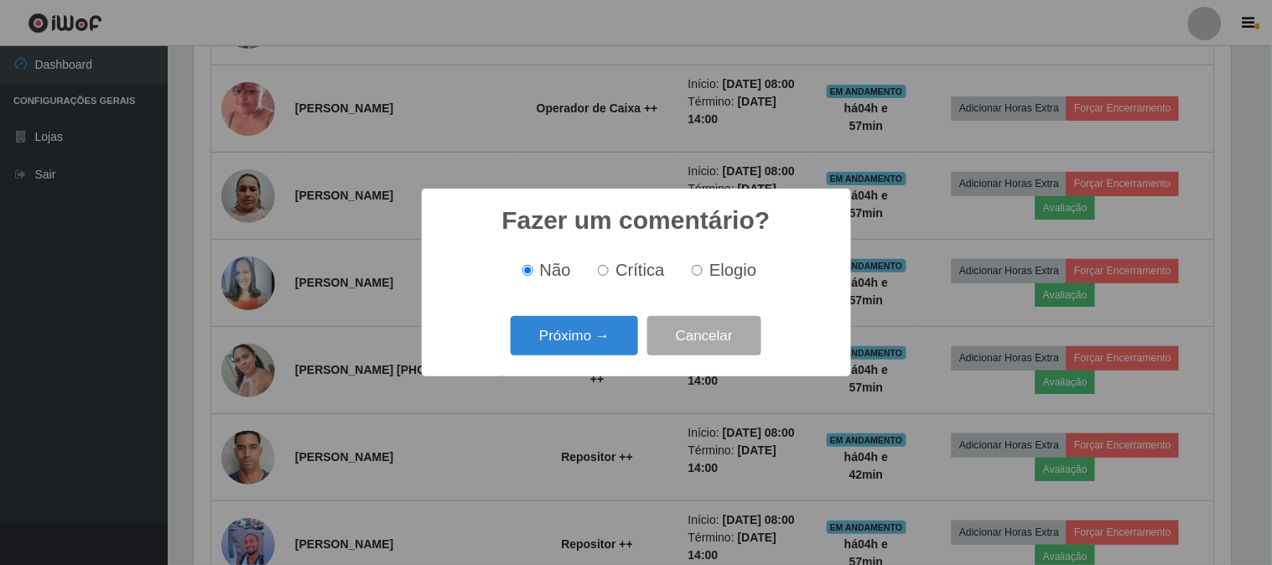
click at [710, 267] on span "Elogio" at bounding box center [733, 270] width 47 height 18
click at [703, 267] on input "Elogio" at bounding box center [697, 270] width 11 height 11
radio input "true"
click at [575, 338] on button "Próximo →" at bounding box center [574, 335] width 127 height 39
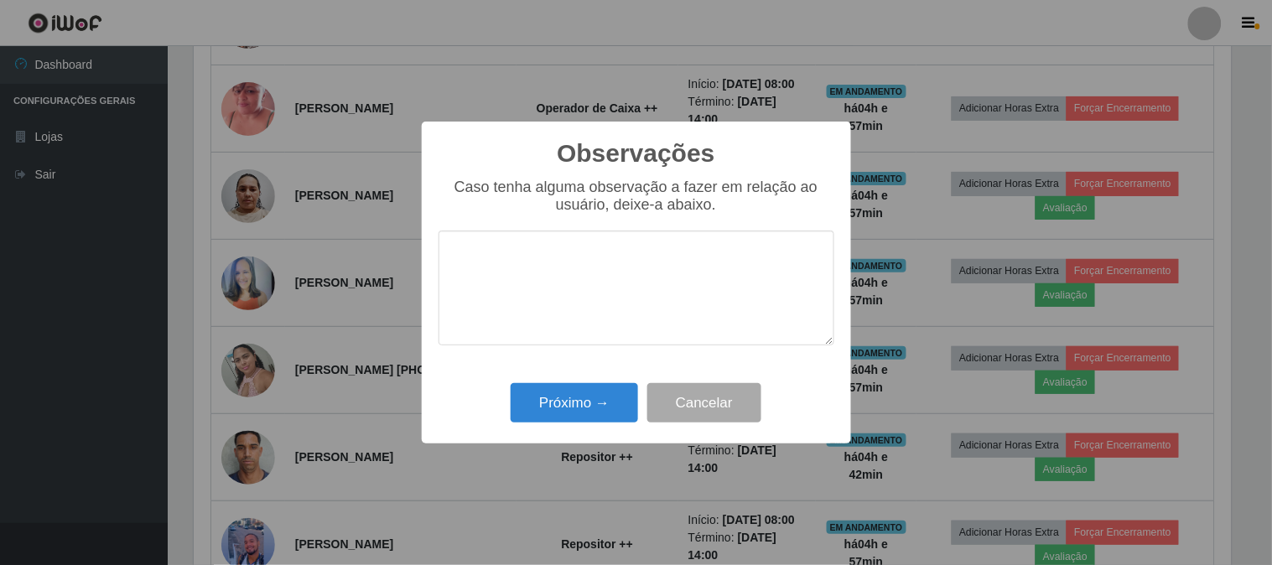
click at [666, 289] on textarea at bounding box center [637, 288] width 396 height 115
type textarea "pontual"
click at [576, 390] on button "Próximo →" at bounding box center [574, 402] width 127 height 39
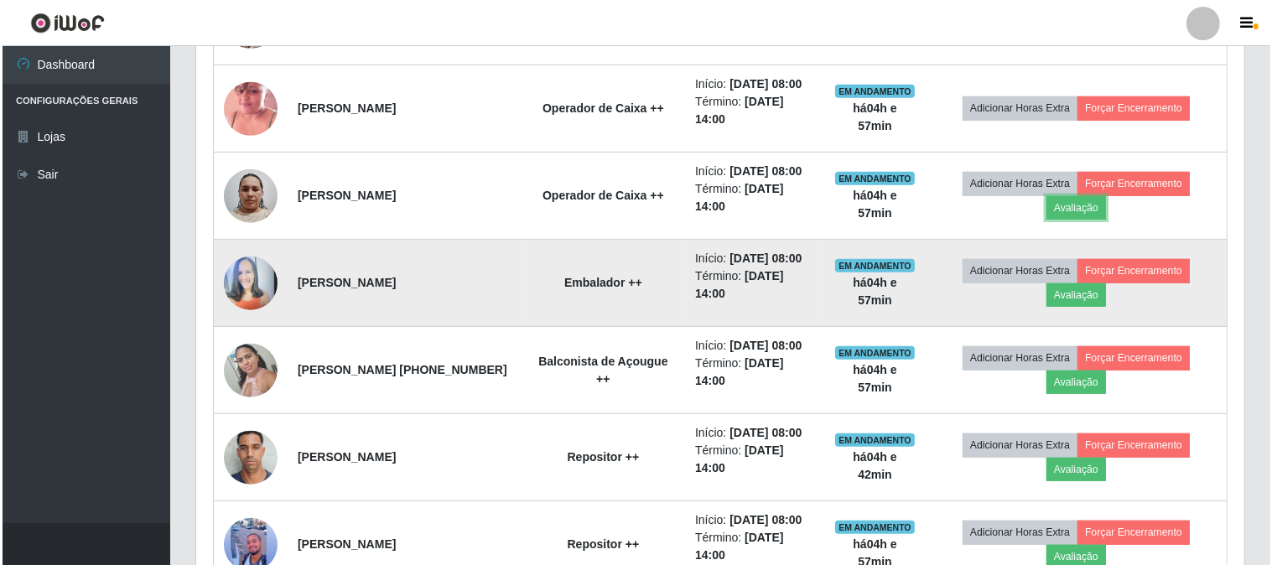
scroll to position [1025, 0]
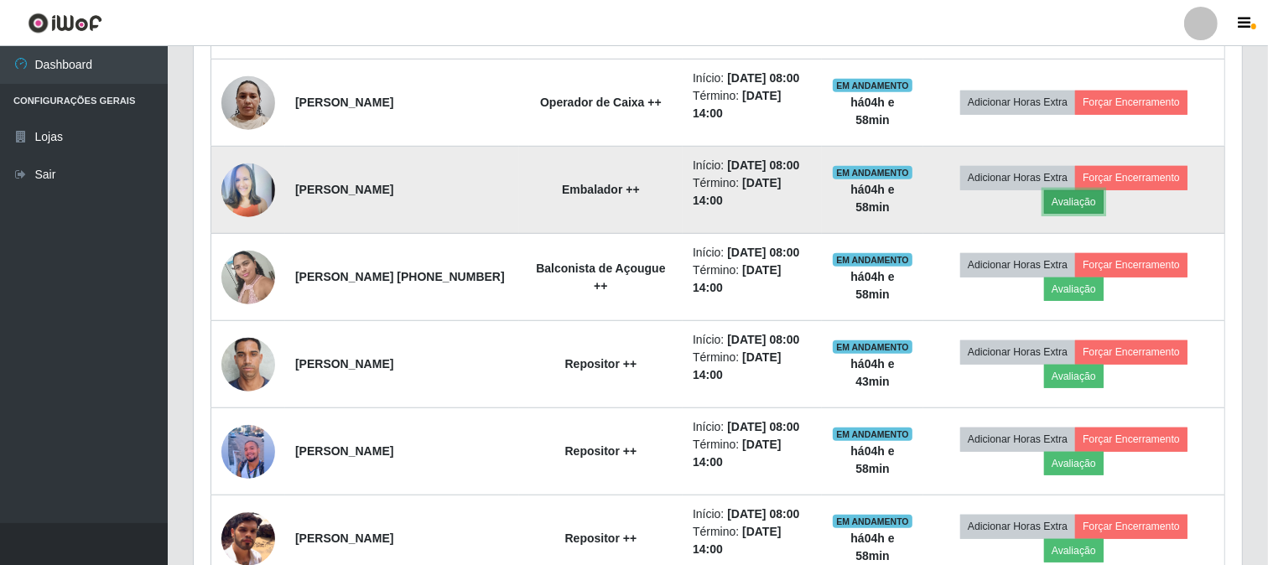
click at [1104, 214] on button "Avaliação" at bounding box center [1074, 201] width 60 height 23
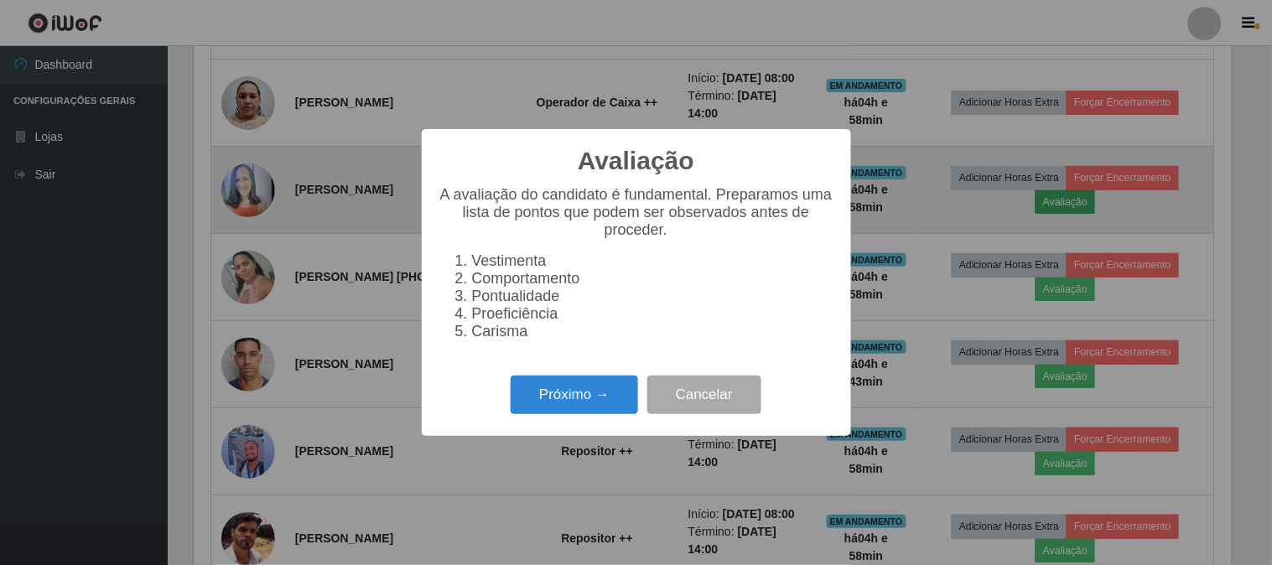
scroll to position [347, 1037]
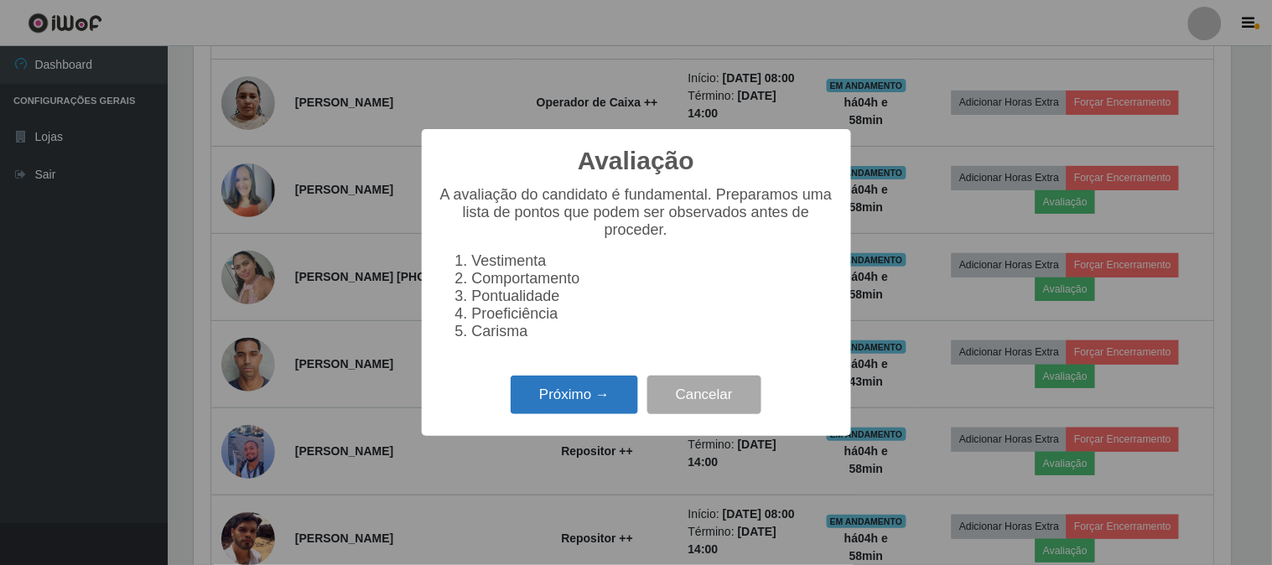
click at [581, 398] on button "Próximo →" at bounding box center [574, 395] width 127 height 39
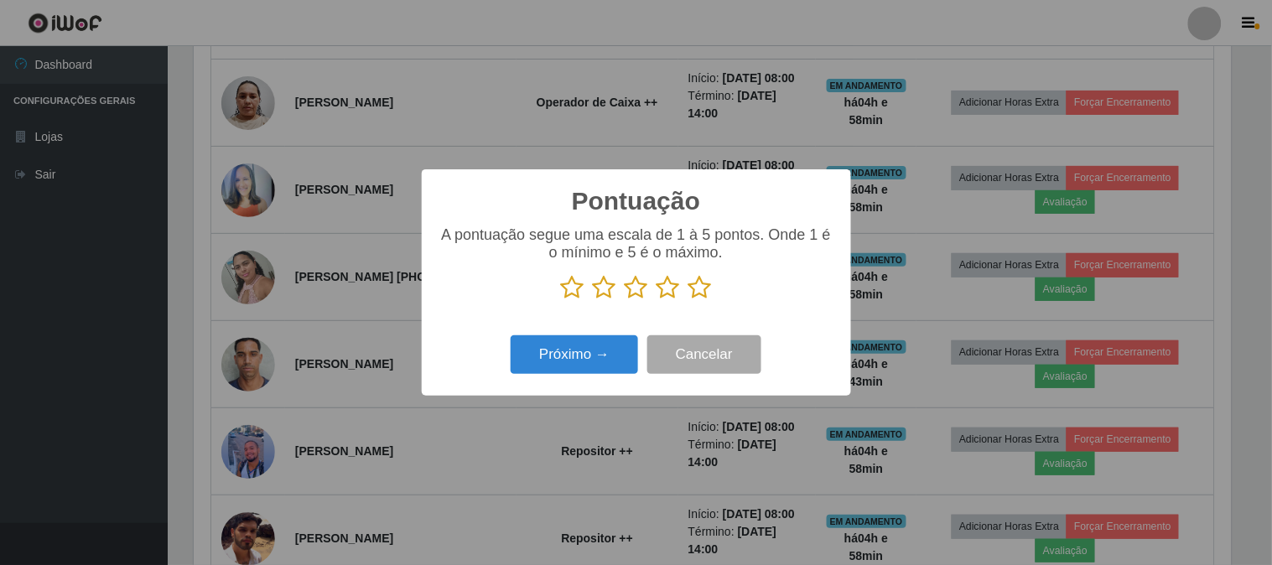
click at [700, 291] on icon at bounding box center [700, 287] width 23 height 25
click at [689, 300] on input "radio" at bounding box center [689, 300] width 0 height 0
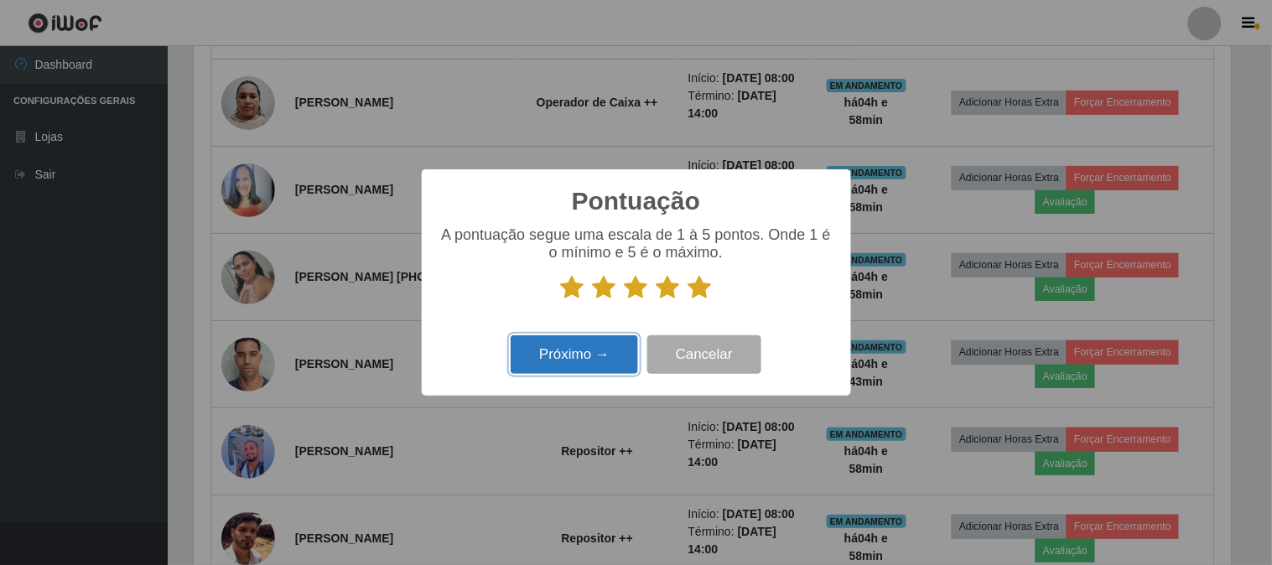
click at [600, 348] on button "Próximo →" at bounding box center [574, 354] width 127 height 39
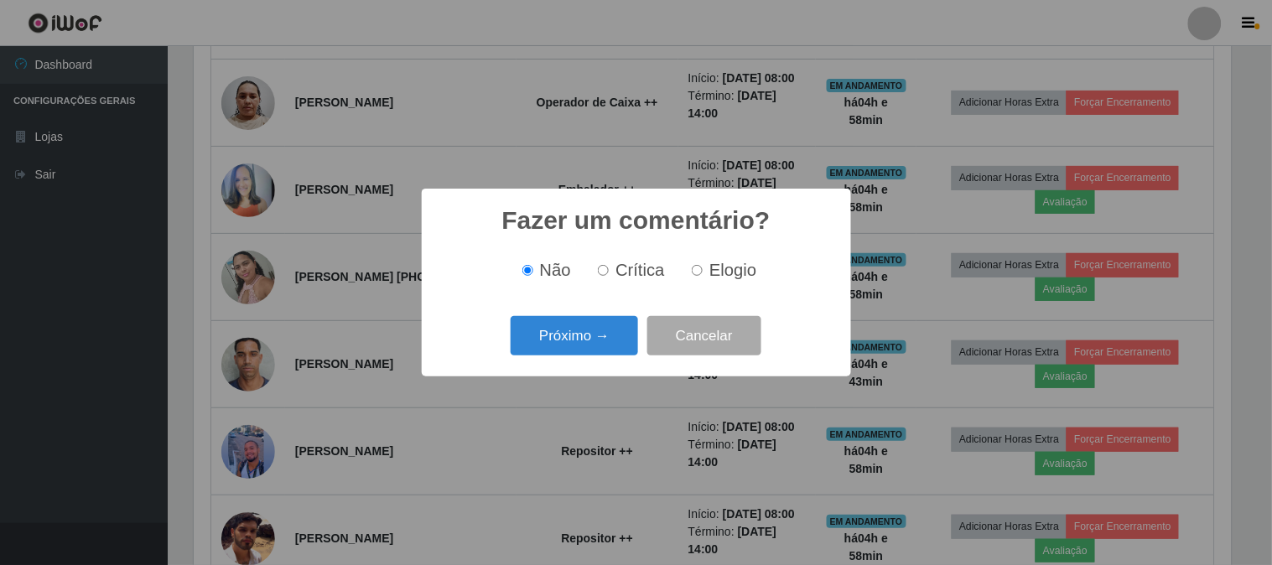
click at [694, 268] on input "Elogio" at bounding box center [697, 270] width 11 height 11
radio input "true"
click at [559, 333] on button "Próximo →" at bounding box center [574, 335] width 127 height 39
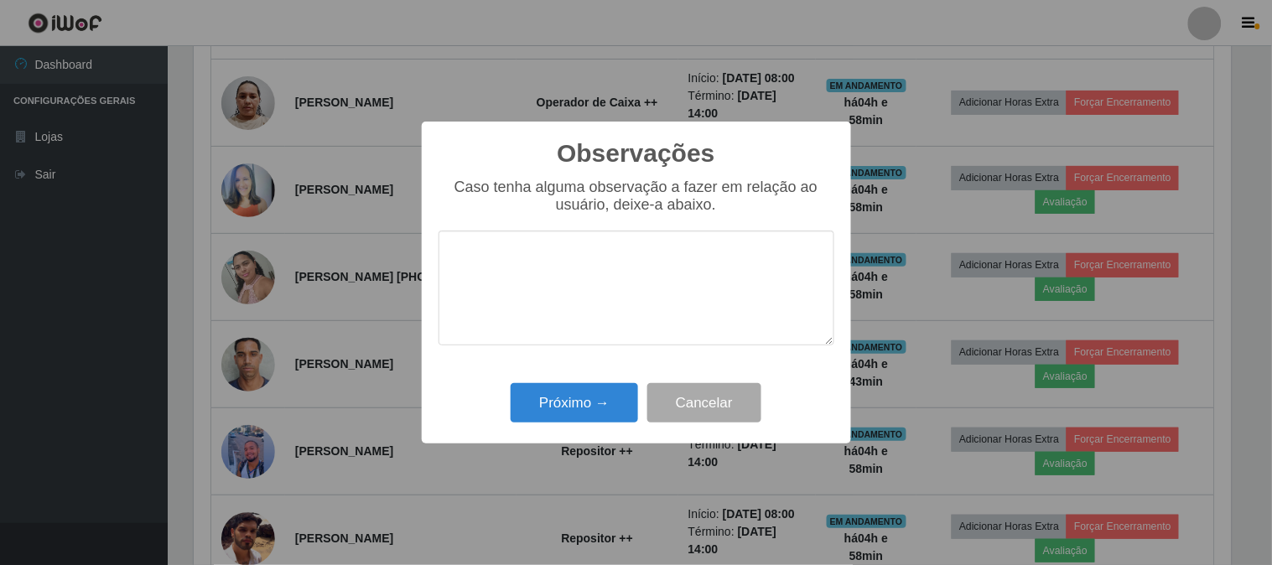
click at [575, 300] on textarea at bounding box center [637, 288] width 396 height 115
type textarea "pontual"
click at [554, 420] on button "Próximo →" at bounding box center [574, 402] width 127 height 39
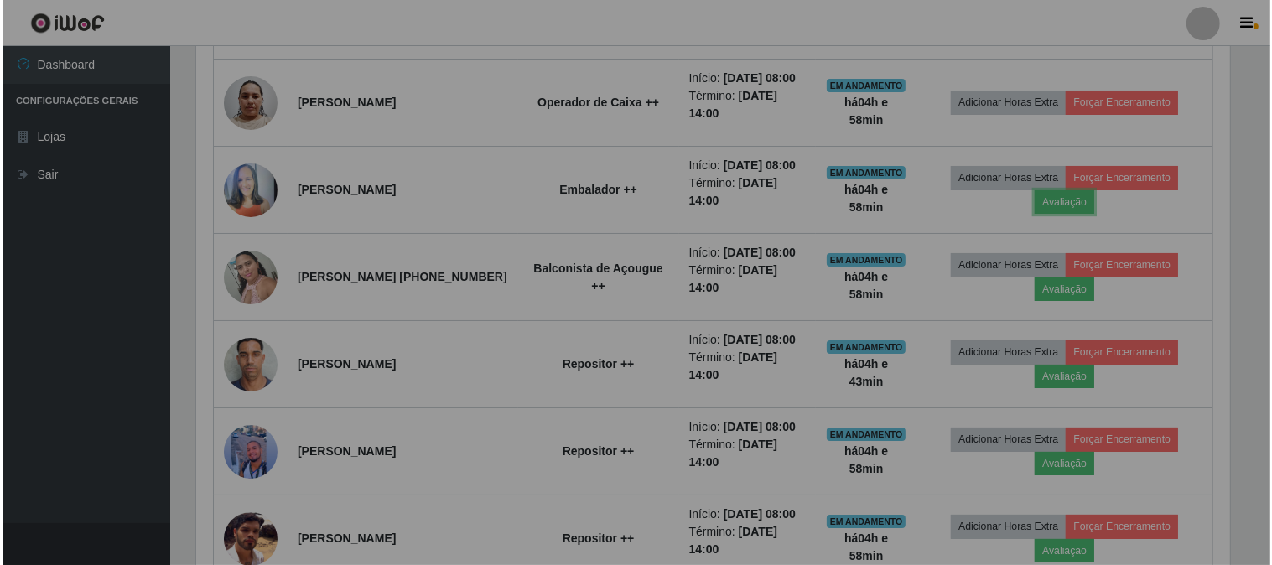
scroll to position [347, 1048]
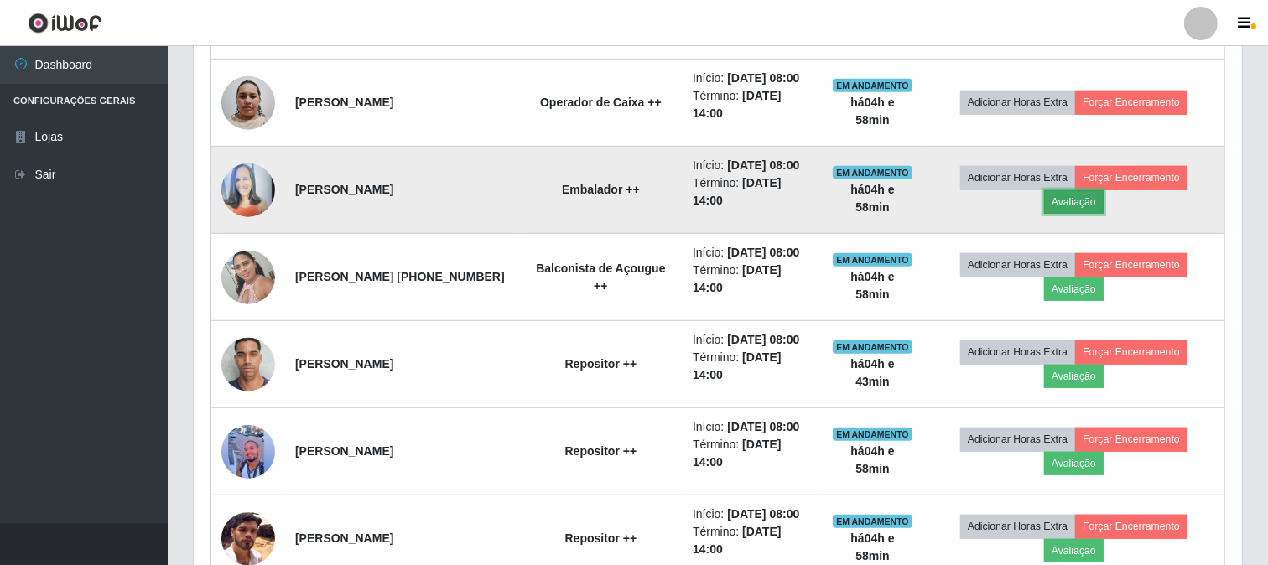
click at [1095, 214] on button "Avaliação" at bounding box center [1074, 201] width 60 height 23
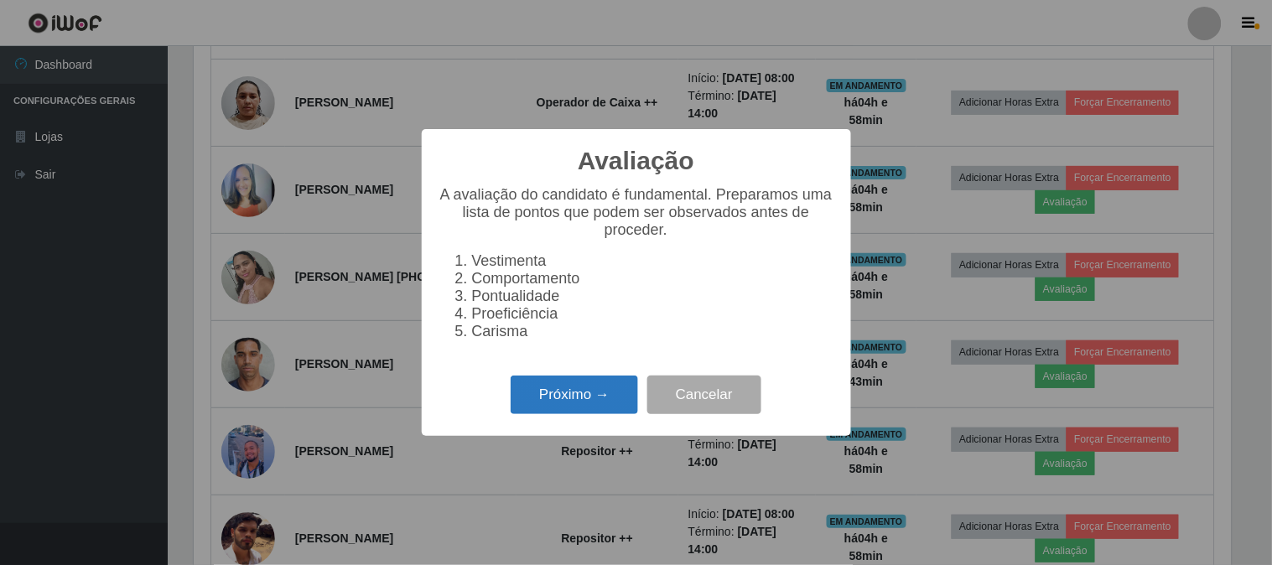
click at [589, 400] on button "Próximo →" at bounding box center [574, 395] width 127 height 39
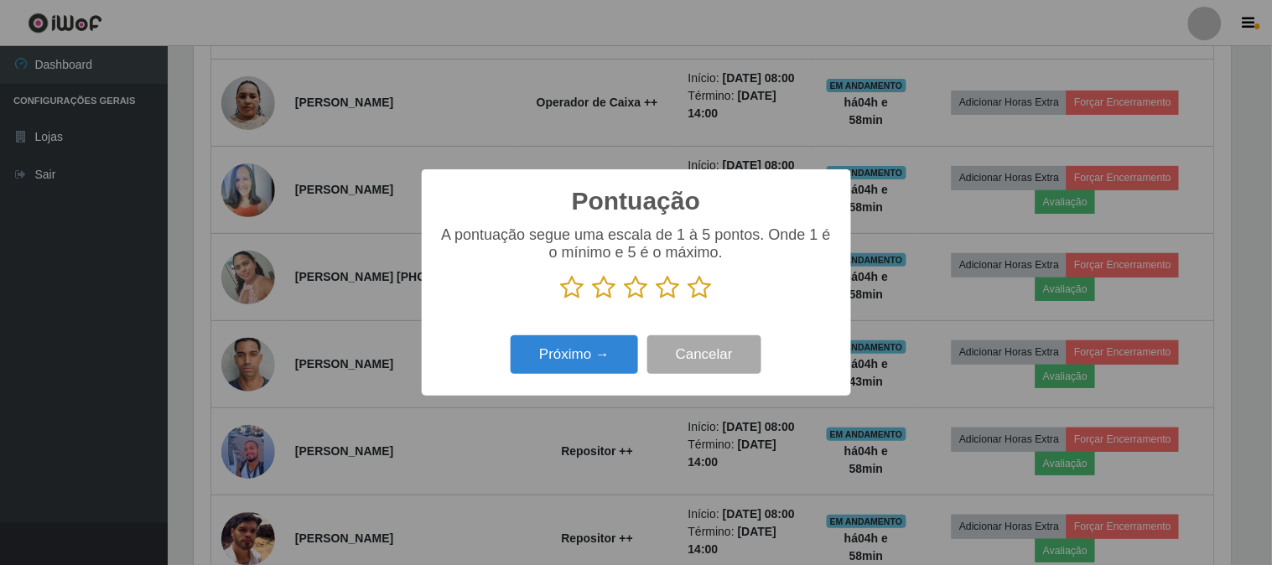
click at [700, 294] on icon at bounding box center [700, 287] width 23 height 25
click at [689, 300] on input "radio" at bounding box center [689, 300] width 0 height 0
click at [608, 341] on div "Próximo → Cancelar" at bounding box center [637, 354] width 396 height 48
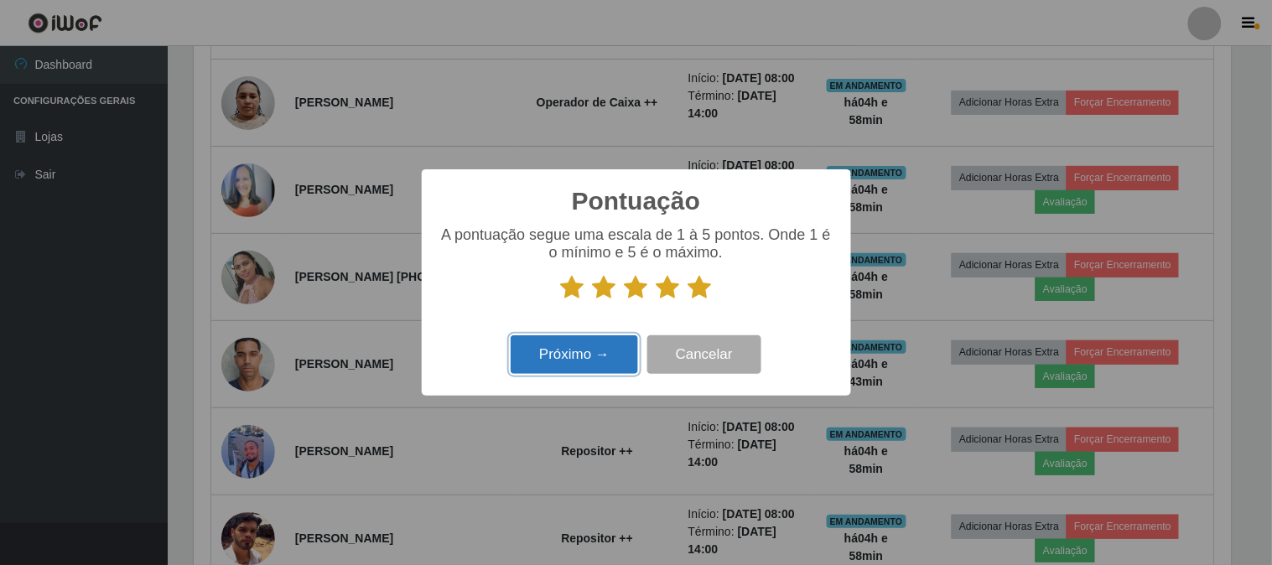
click at [607, 341] on button "Próximo →" at bounding box center [574, 354] width 127 height 39
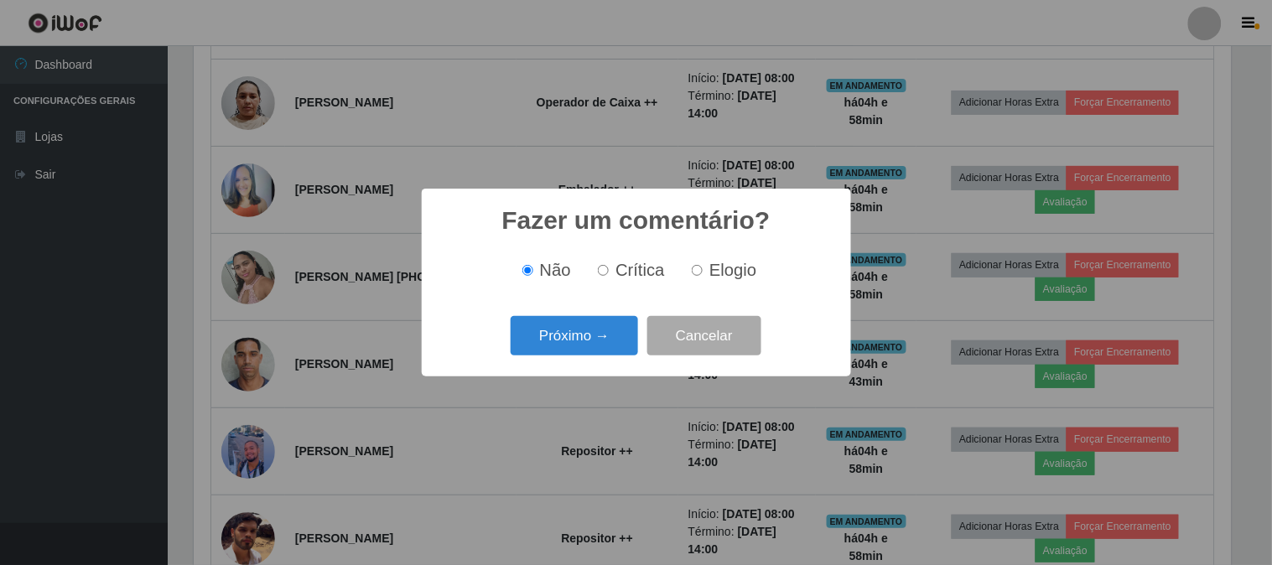
click at [700, 263] on label "Elogio" at bounding box center [720, 270] width 71 height 19
click at [700, 265] on input "Elogio" at bounding box center [697, 270] width 11 height 11
radio input "true"
drag, startPoint x: 571, startPoint y: 340, endPoint x: 573, endPoint y: 331, distance: 8.6
click at [573, 331] on button "Próximo →" at bounding box center [574, 335] width 127 height 39
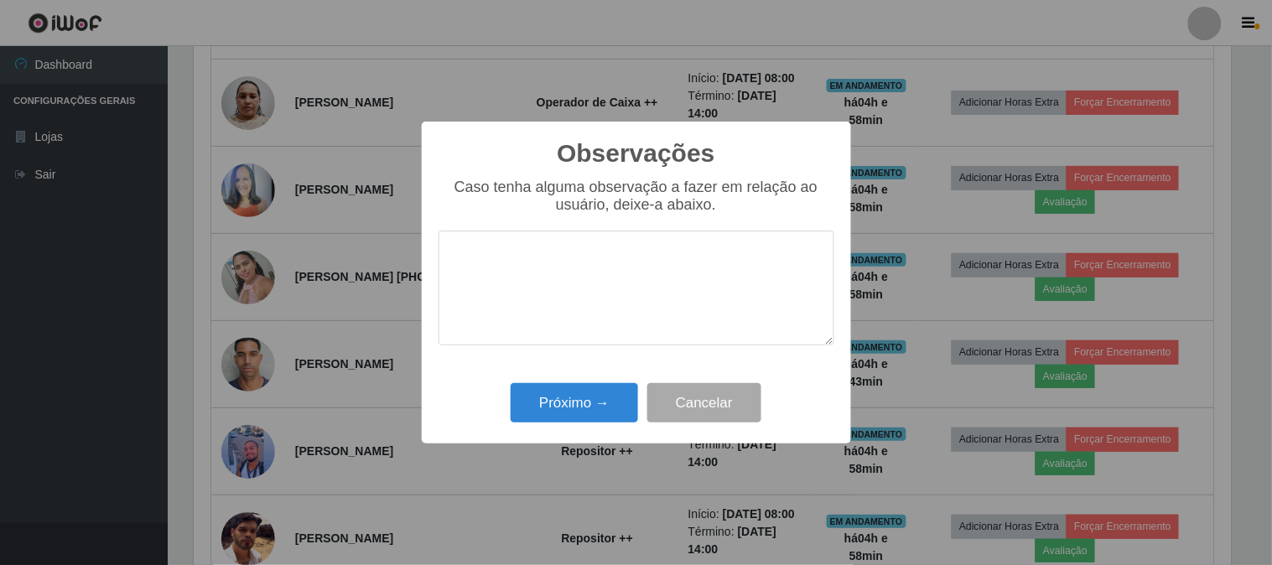
click at [651, 261] on textarea at bounding box center [637, 288] width 396 height 115
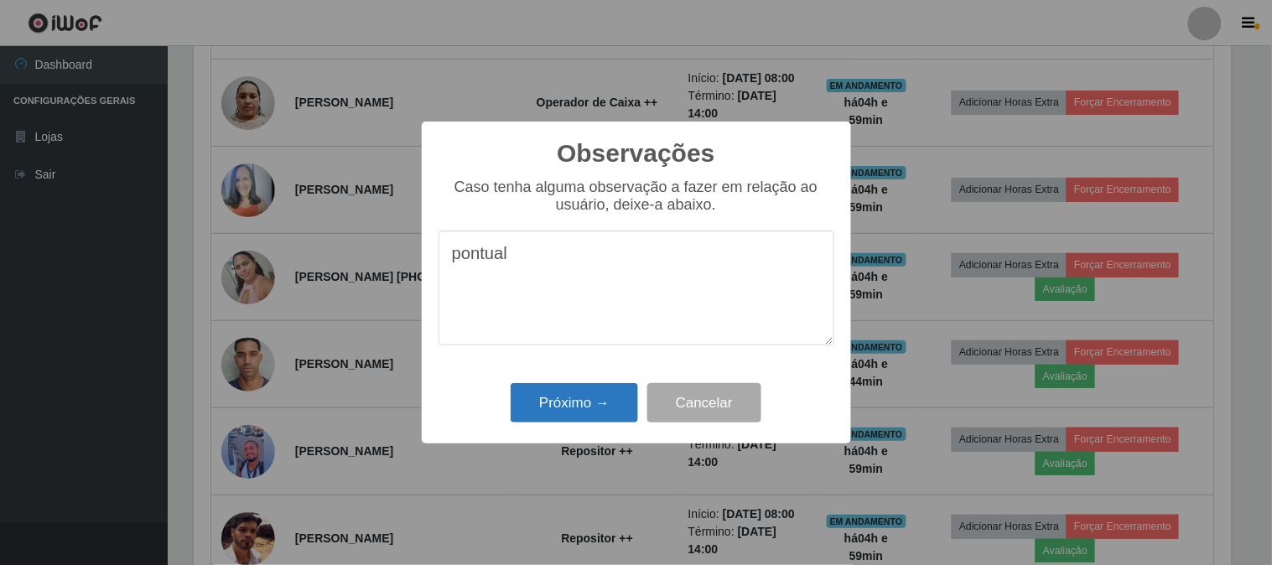
type textarea "pontual"
click at [562, 399] on button "Próximo →" at bounding box center [574, 402] width 127 height 39
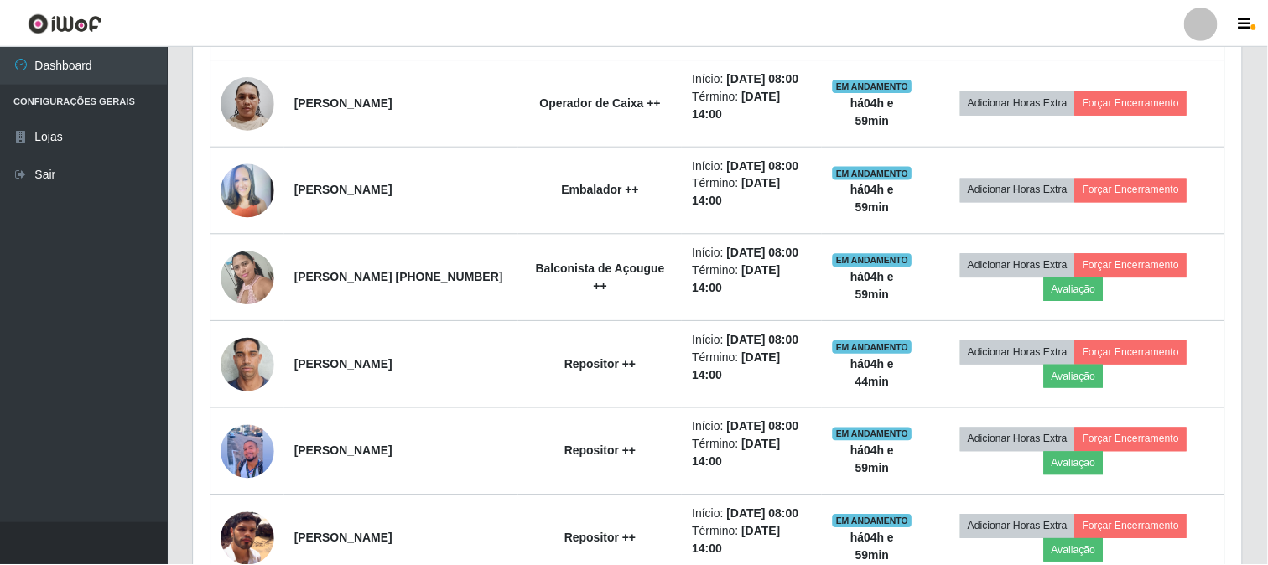
scroll to position [347, 1048]
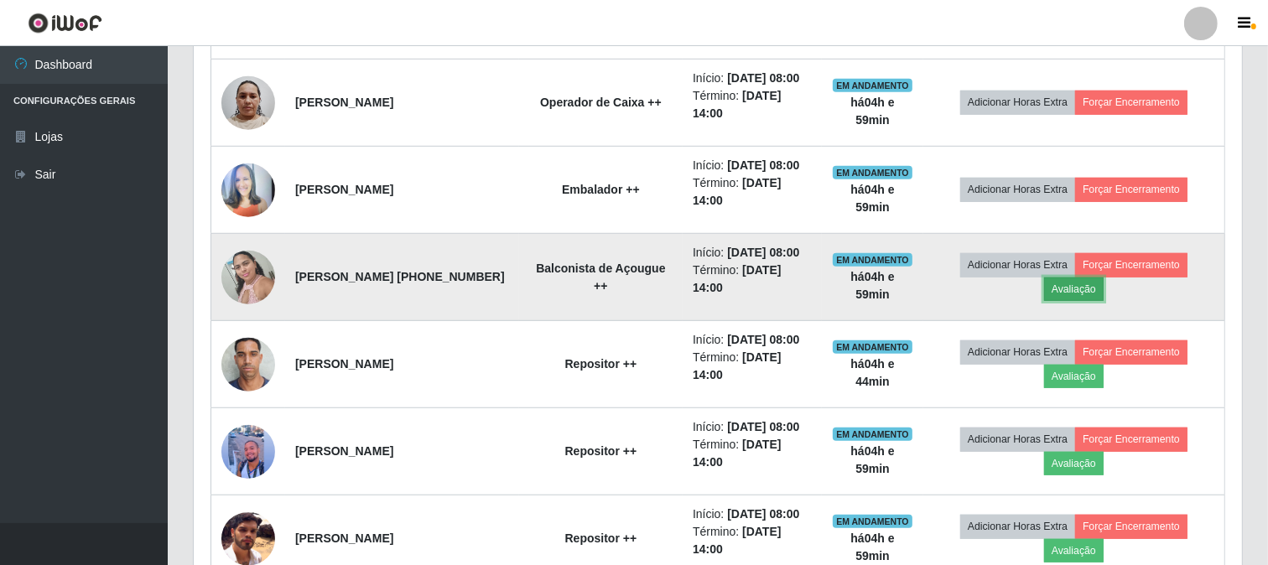
click at [1079, 301] on button "Avaliação" at bounding box center [1074, 289] width 60 height 23
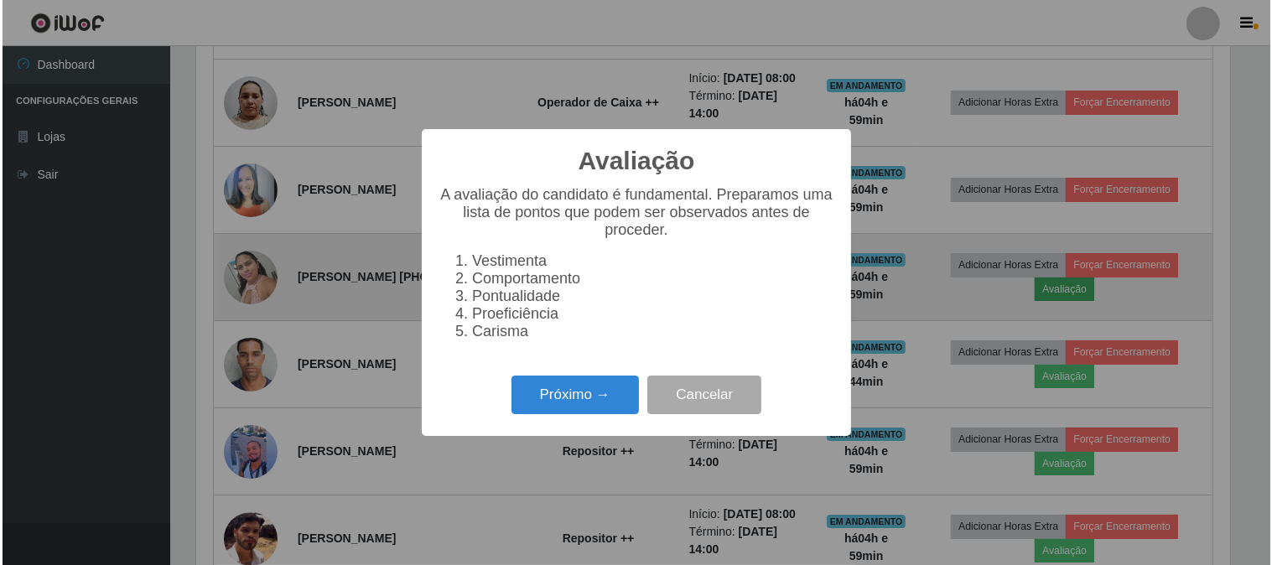
scroll to position [347, 1037]
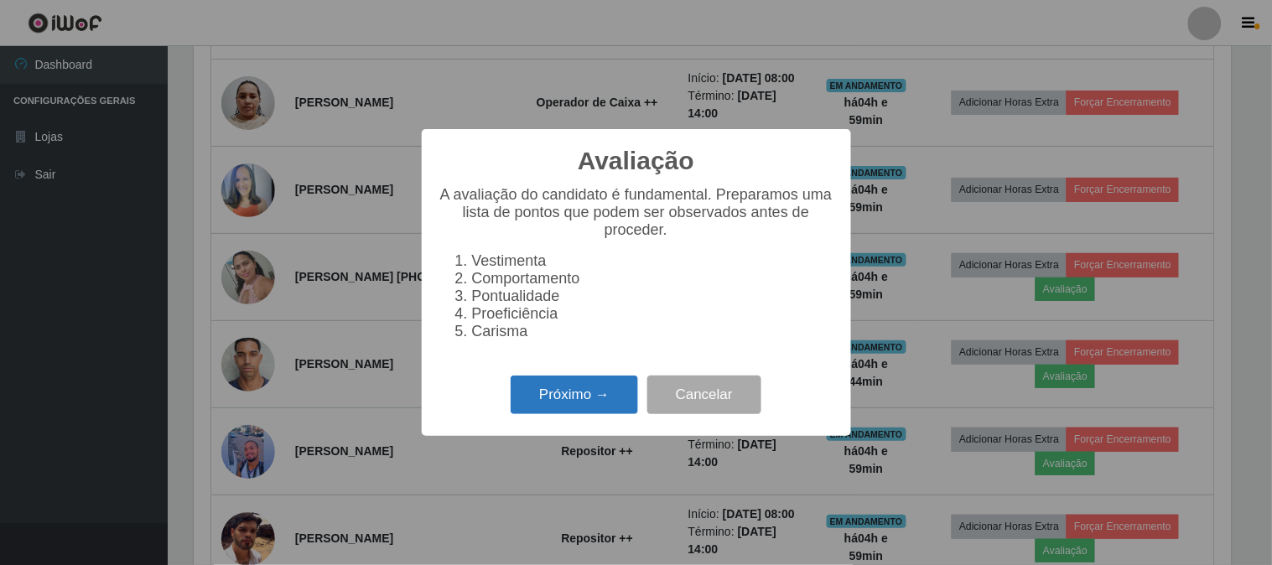
click at [601, 392] on button "Próximo →" at bounding box center [574, 395] width 127 height 39
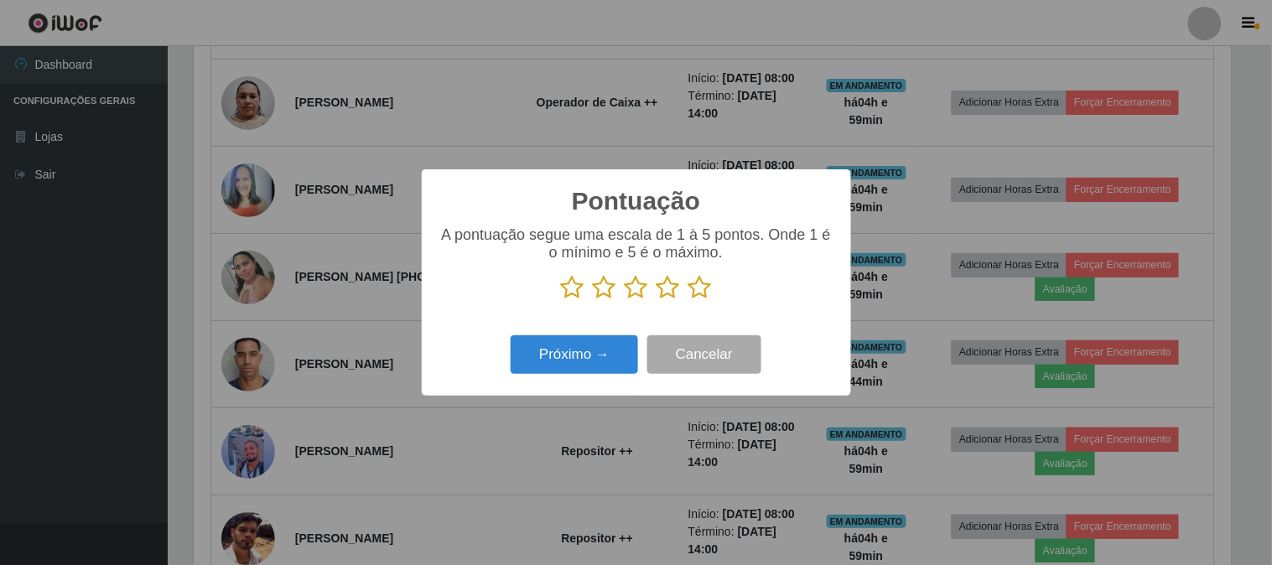
scroll to position [838372, 837682]
drag, startPoint x: 701, startPoint y: 287, endPoint x: 596, endPoint y: 345, distance: 119.8
click at [699, 287] on icon at bounding box center [700, 287] width 23 height 25
click at [689, 300] on input "radio" at bounding box center [689, 300] width 0 height 0
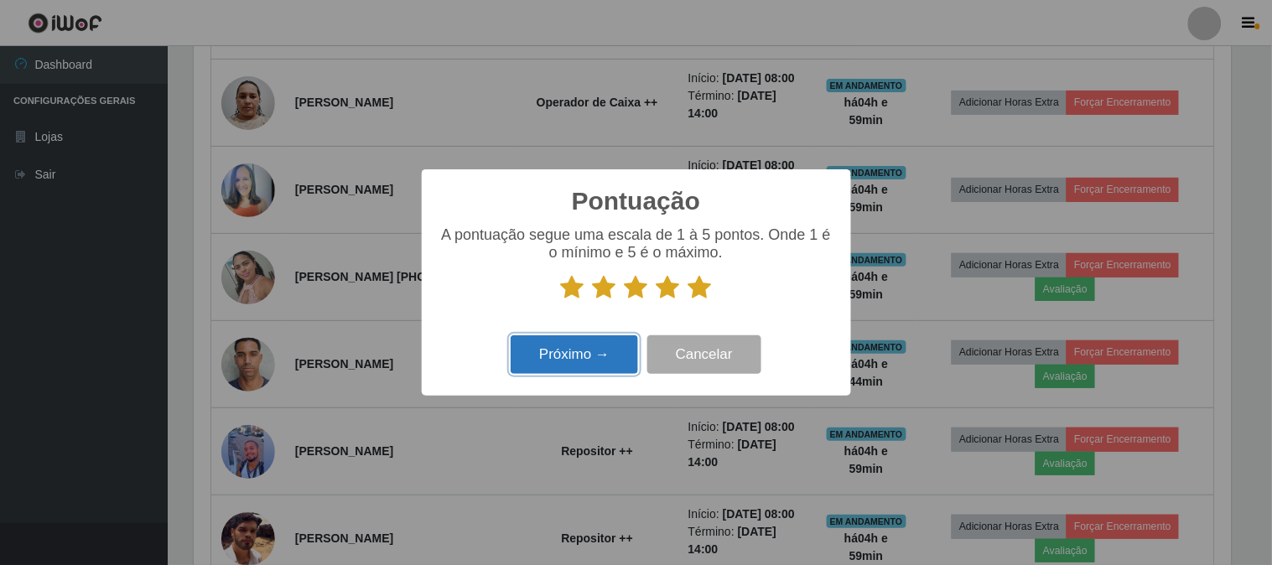
click at [590, 350] on button "Próximo →" at bounding box center [574, 354] width 127 height 39
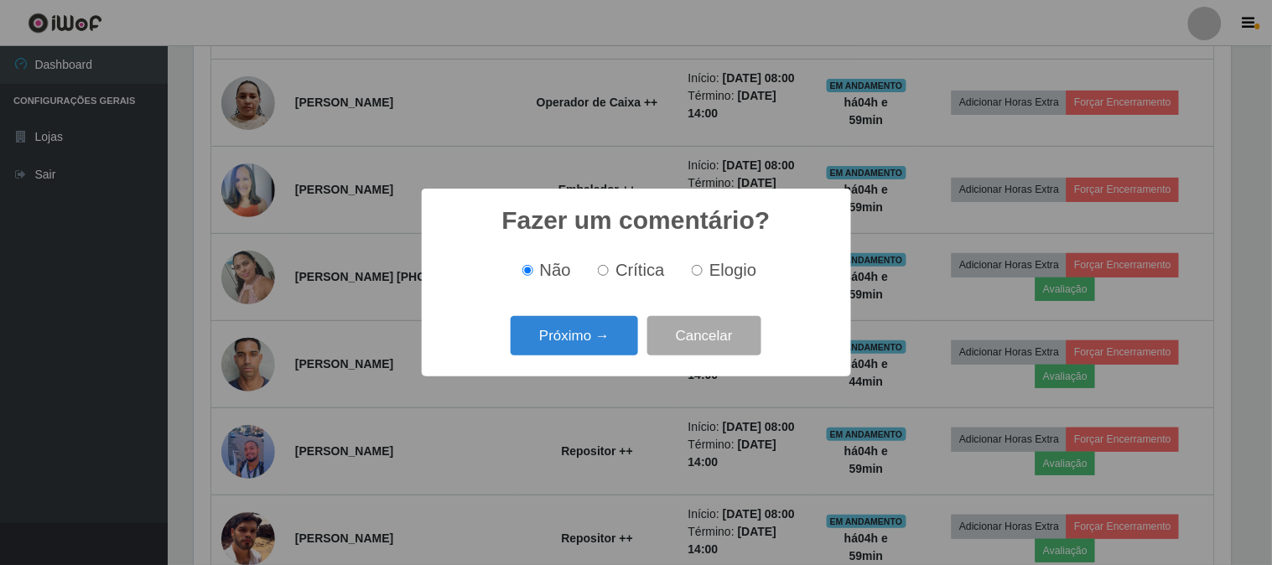
click at [705, 274] on label "Elogio" at bounding box center [720, 270] width 71 height 19
click at [703, 274] on input "Elogio" at bounding box center [697, 270] width 11 height 11
radio input "true"
click at [552, 325] on button "Próximo →" at bounding box center [574, 335] width 127 height 39
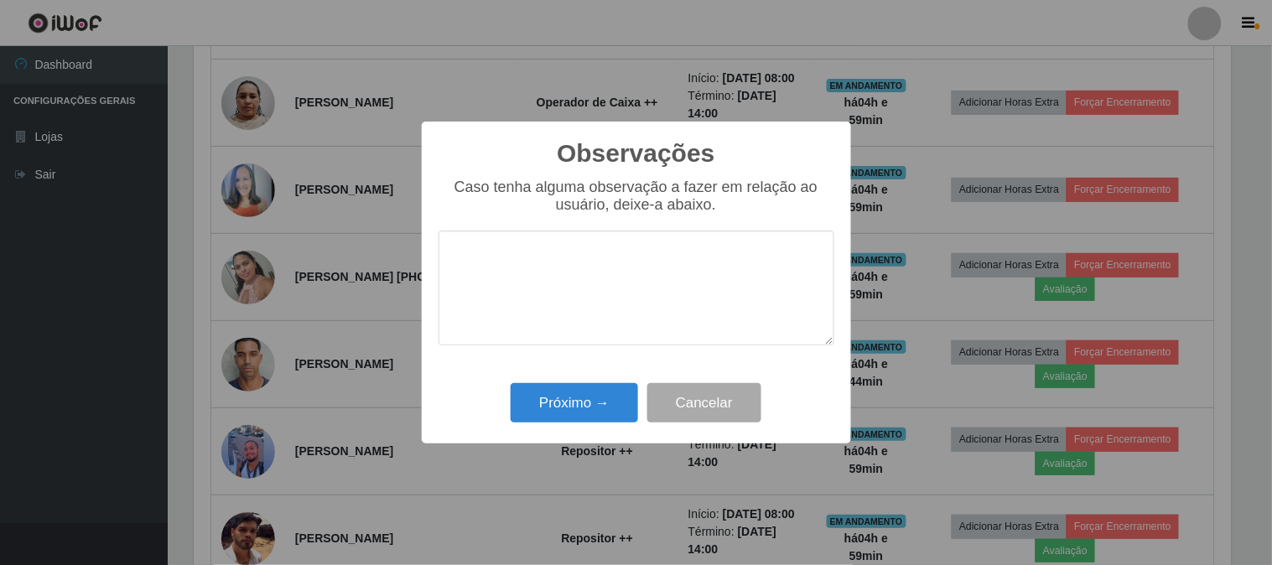
click at [631, 273] on textarea at bounding box center [637, 288] width 396 height 115
type textarea "pontual"
drag, startPoint x: 549, startPoint y: 382, endPoint x: 545, endPoint y: 403, distance: 21.4
click at [550, 388] on div "Próximo → Cancelar" at bounding box center [637, 403] width 396 height 48
click at [545, 403] on button "Próximo →" at bounding box center [574, 402] width 127 height 39
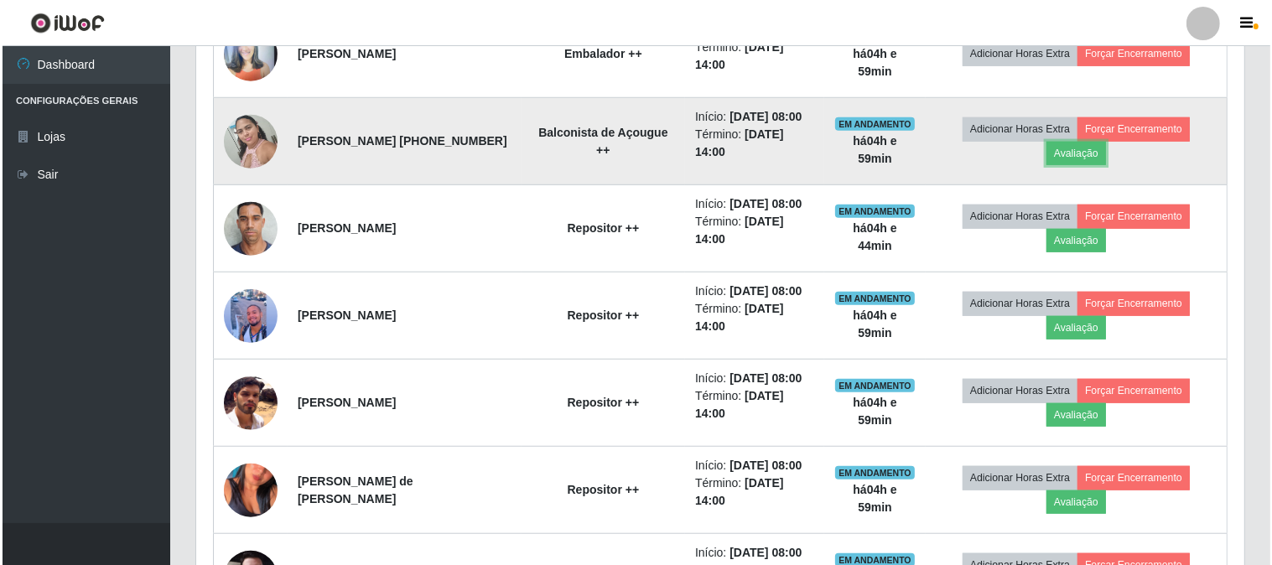
scroll to position [1211, 0]
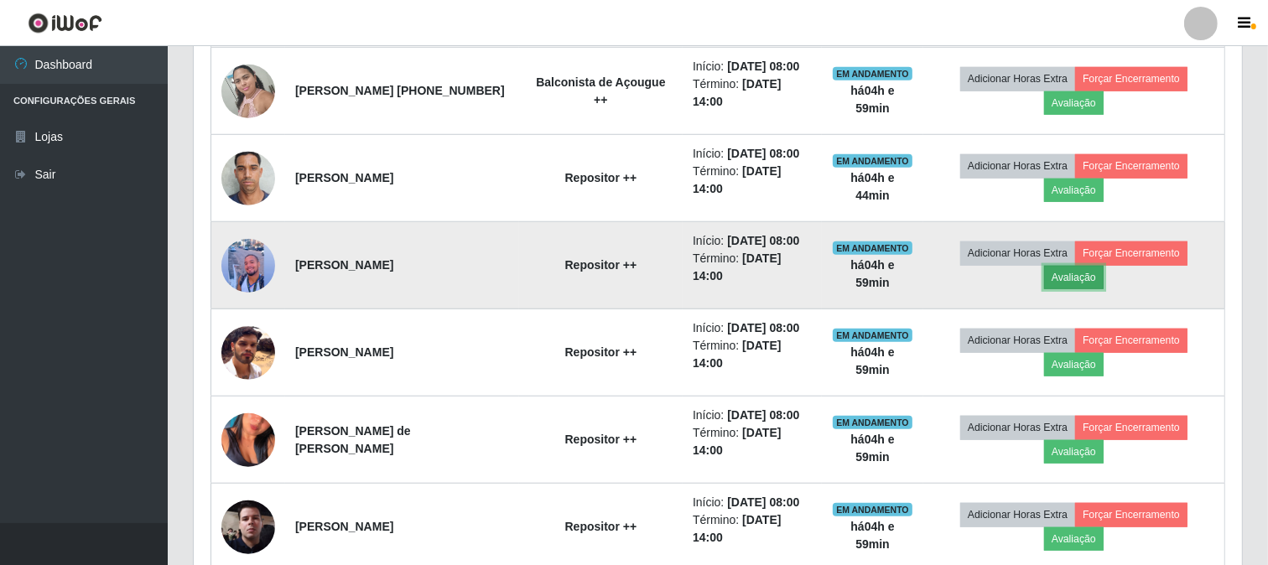
click at [1076, 289] on button "Avaliação" at bounding box center [1074, 277] width 60 height 23
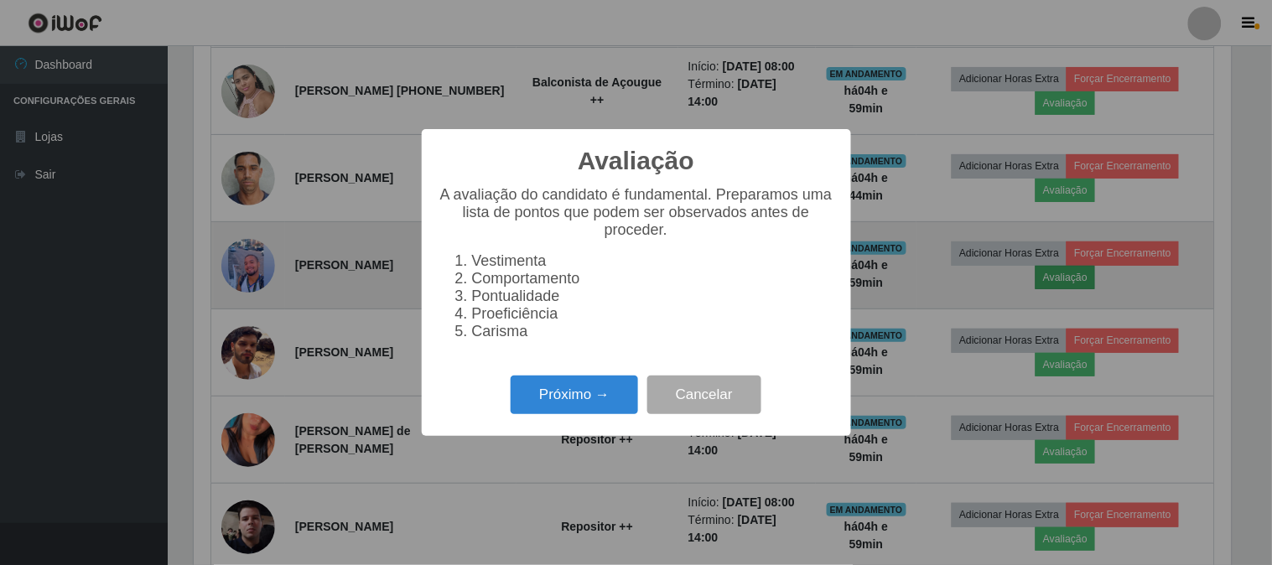
scroll to position [347, 1037]
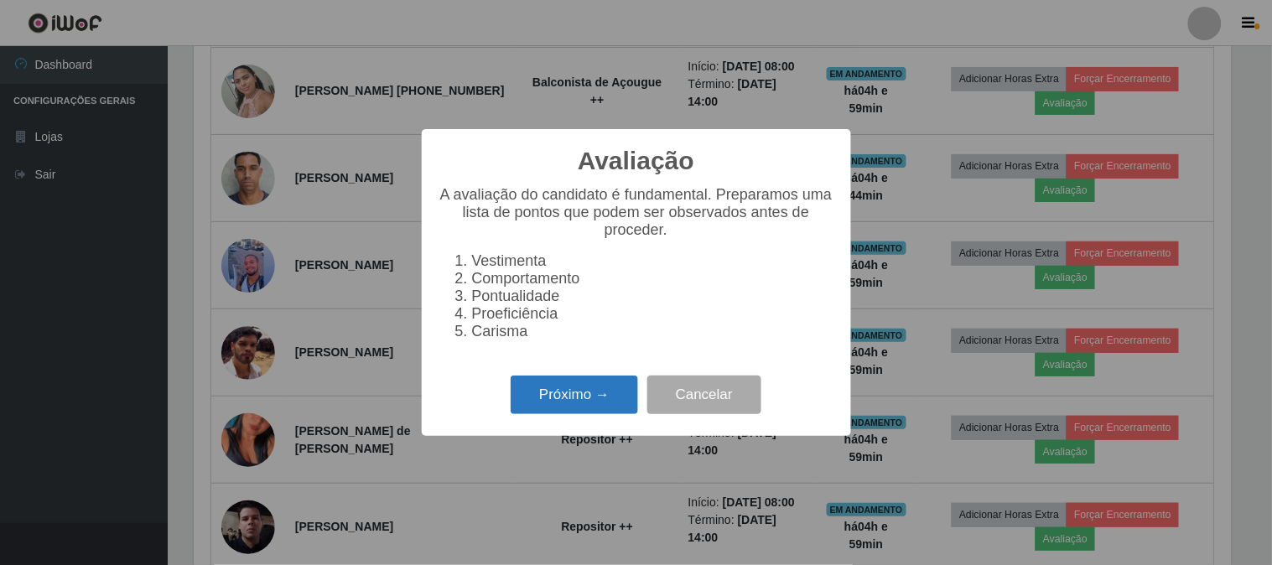
click at [595, 408] on button "Próximo →" at bounding box center [574, 395] width 127 height 39
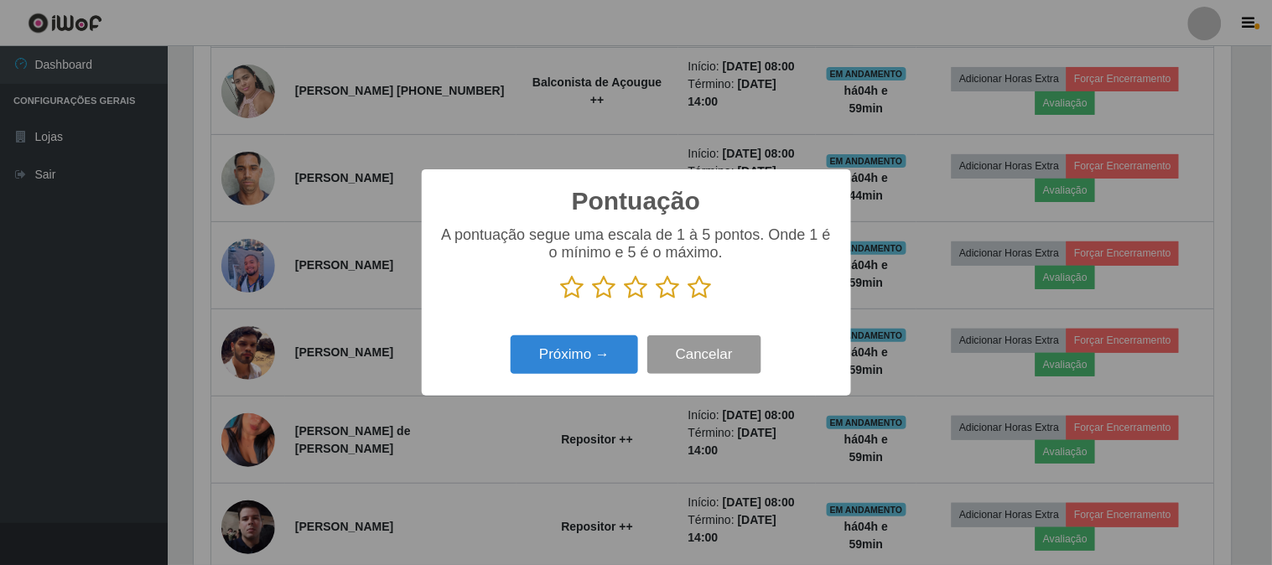
scroll to position [838372, 837682]
click at [693, 289] on icon at bounding box center [700, 287] width 23 height 25
click at [689, 300] on input "radio" at bounding box center [689, 300] width 0 height 0
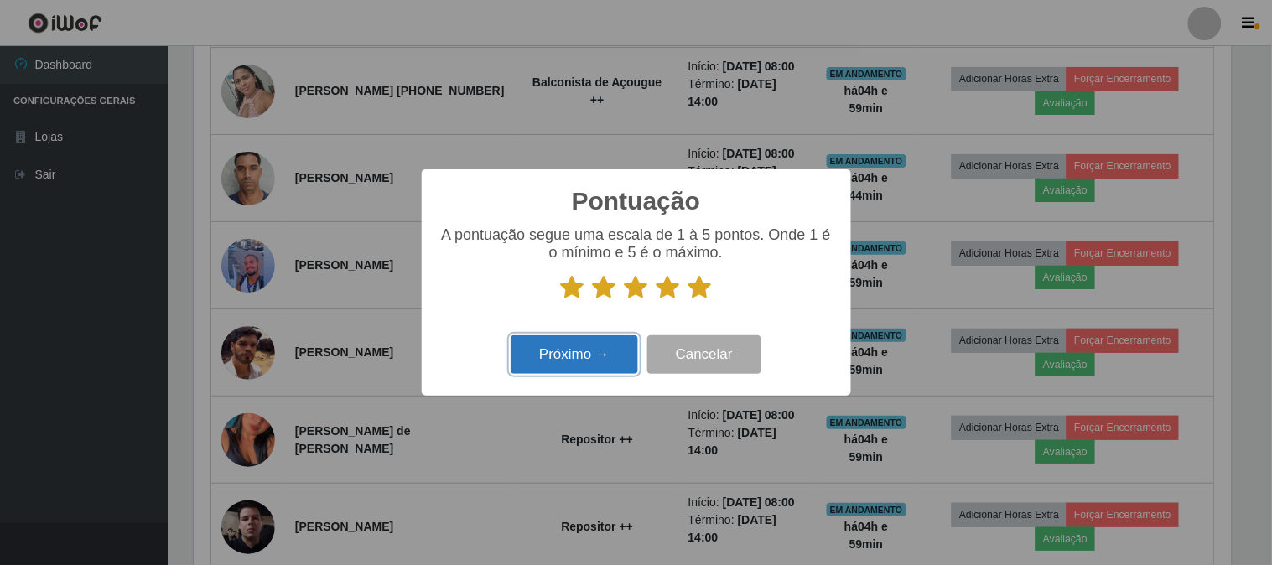
click at [571, 347] on button "Próximo →" at bounding box center [574, 354] width 127 height 39
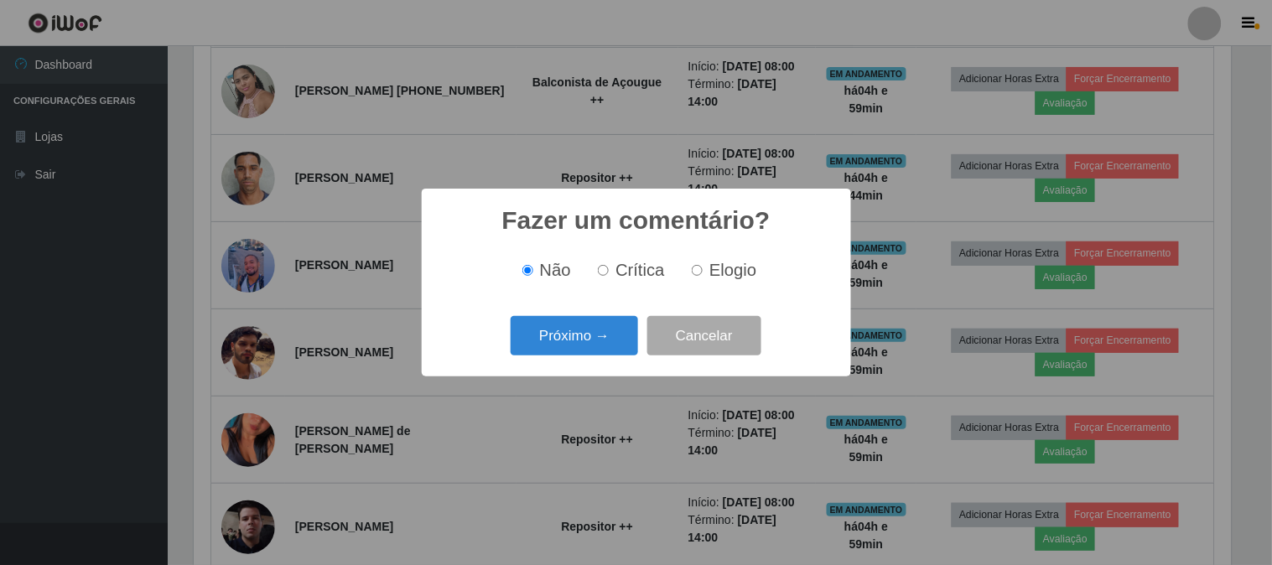
click at [696, 271] on input "Elogio" at bounding box center [697, 270] width 11 height 11
radio input "true"
click at [543, 344] on button "Próximo →" at bounding box center [574, 335] width 127 height 39
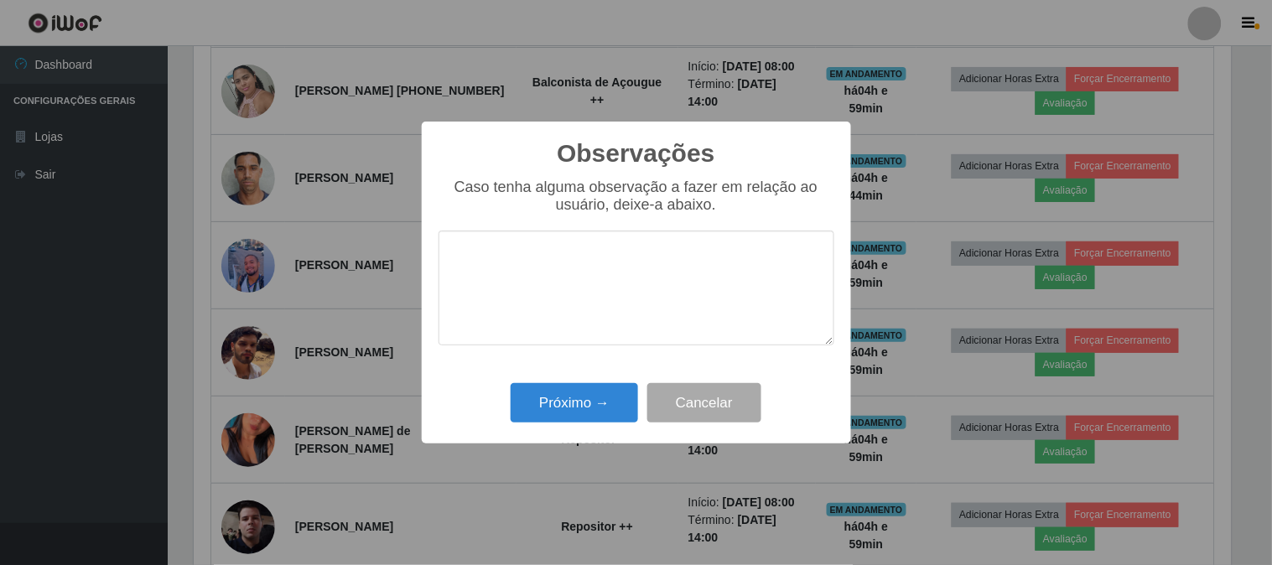
click at [565, 296] on textarea at bounding box center [637, 288] width 396 height 115
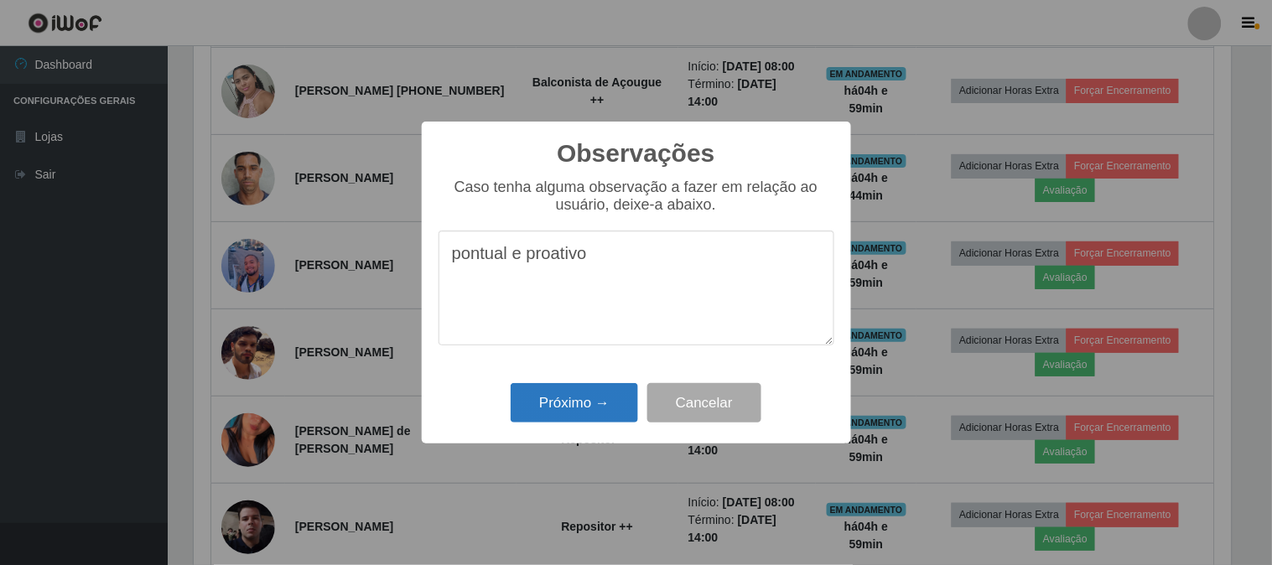
type textarea "pontual e proativo"
click at [602, 407] on button "Próximo →" at bounding box center [574, 402] width 127 height 39
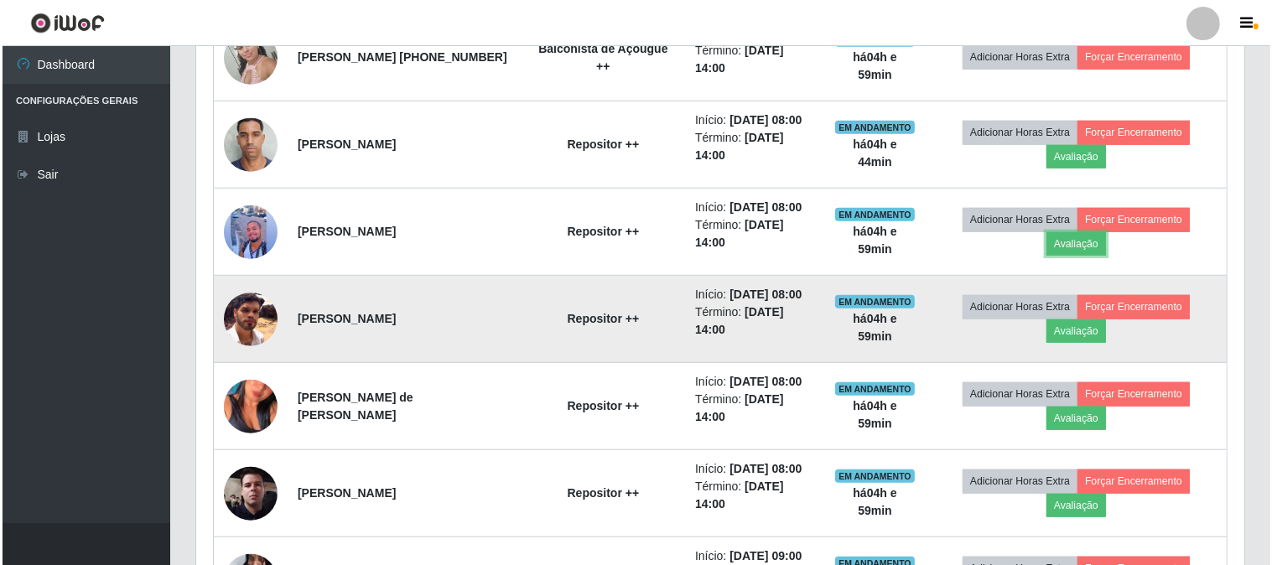
scroll to position [1304, 0]
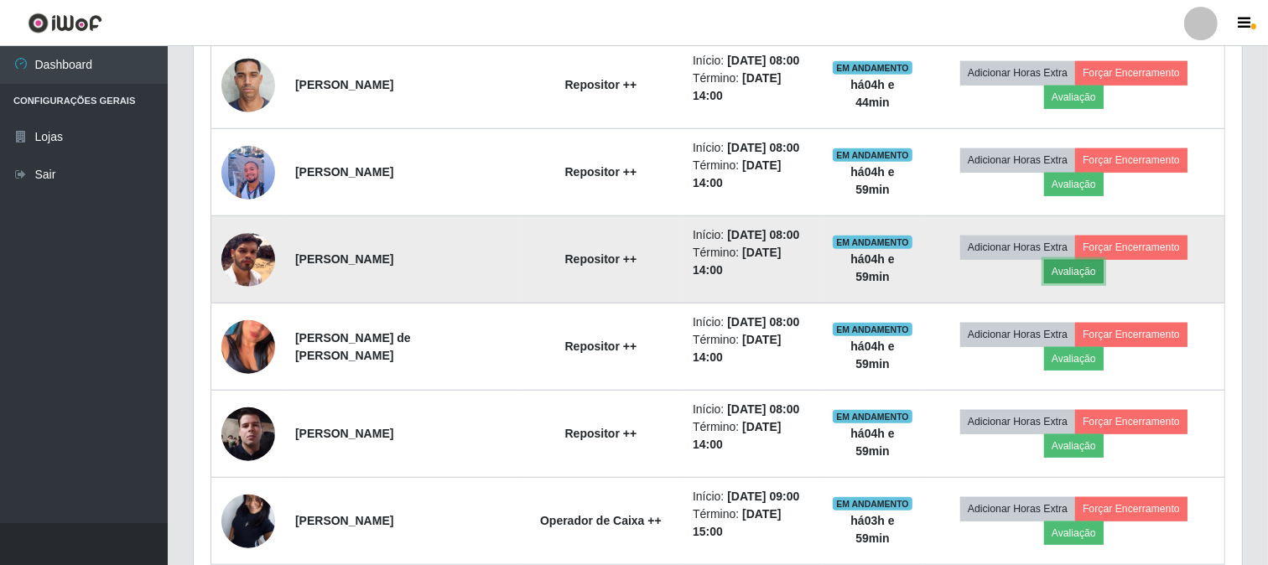
click at [1097, 283] on button "Avaliação" at bounding box center [1074, 271] width 60 height 23
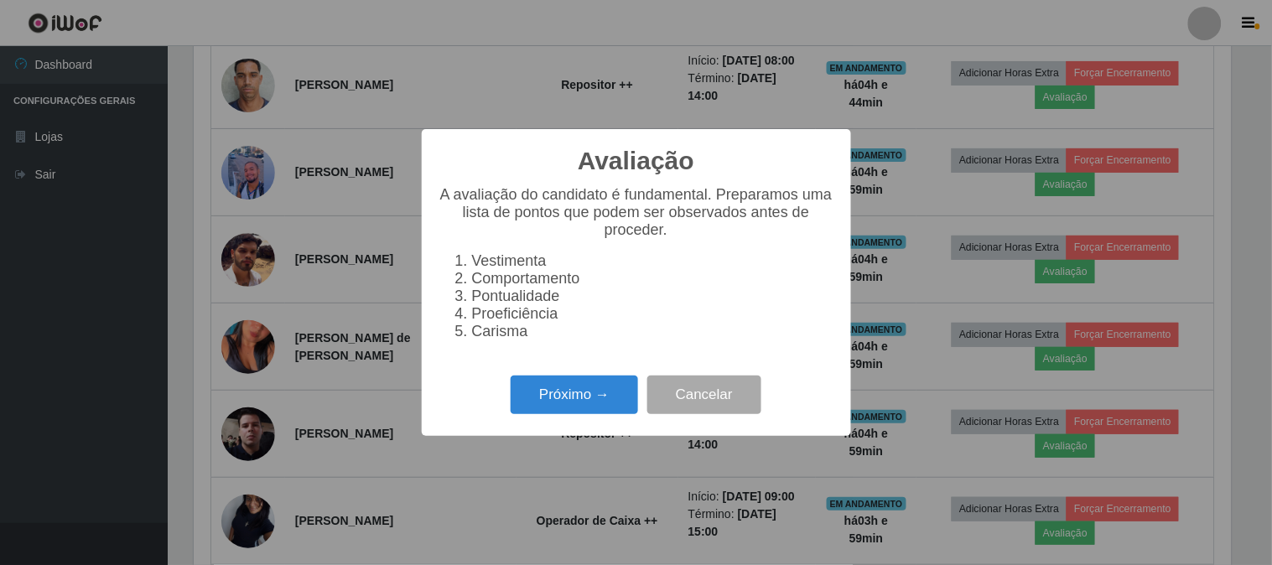
scroll to position [347, 1037]
click at [584, 401] on button "Próximo →" at bounding box center [574, 395] width 127 height 39
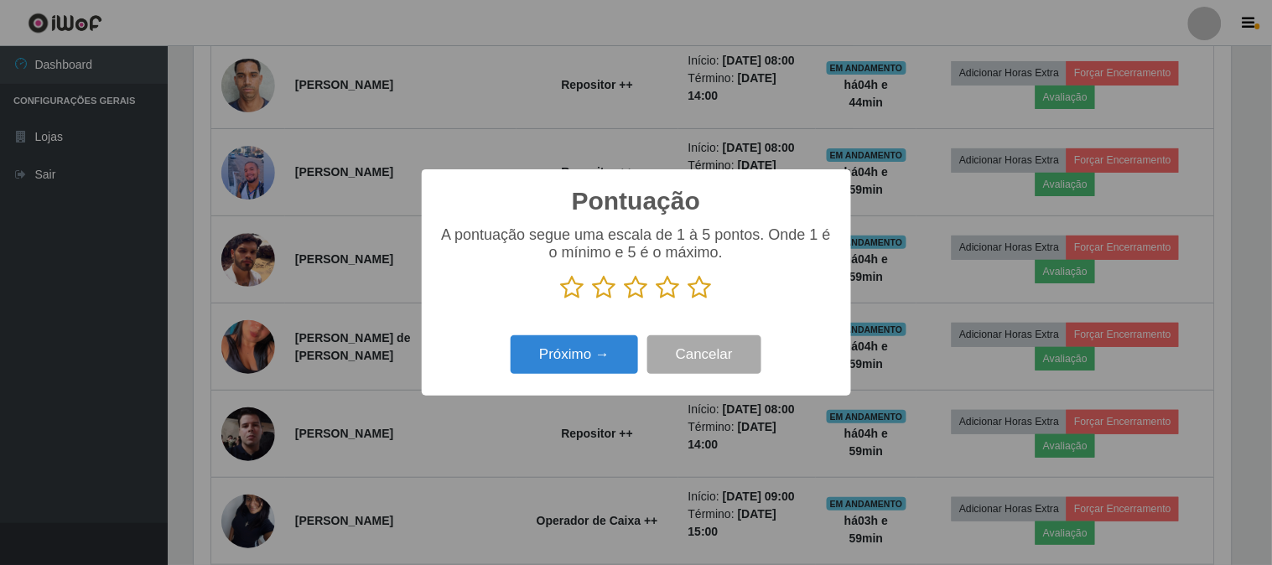
scroll to position [838372, 837682]
click at [707, 281] on icon at bounding box center [700, 287] width 23 height 25
click at [689, 300] on input "radio" at bounding box center [689, 300] width 0 height 0
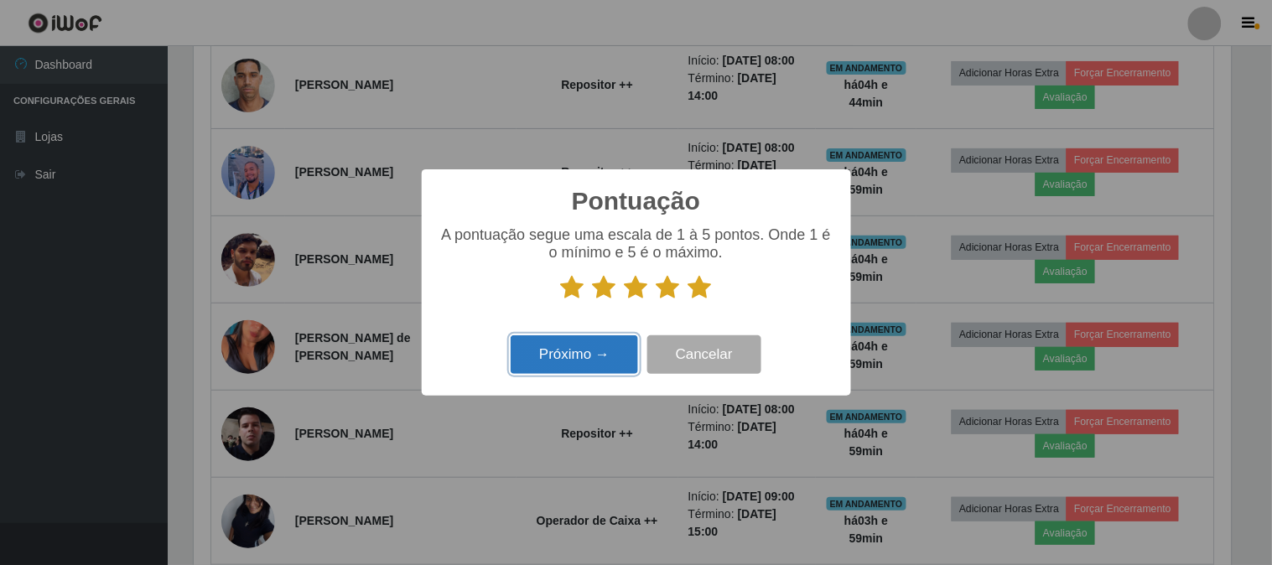
click at [530, 363] on button "Próximo →" at bounding box center [574, 354] width 127 height 39
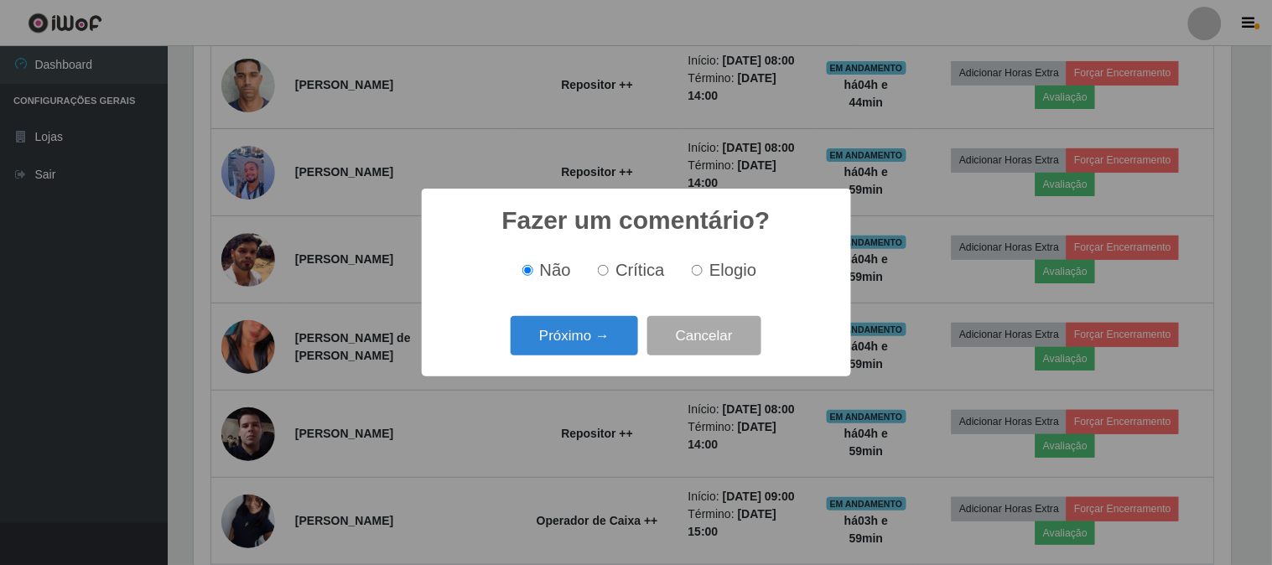
click at [689, 277] on label "Elogio" at bounding box center [720, 270] width 71 height 19
click at [692, 276] on input "Elogio" at bounding box center [697, 270] width 11 height 11
radio input "true"
click at [550, 338] on button "Próximo →" at bounding box center [574, 335] width 127 height 39
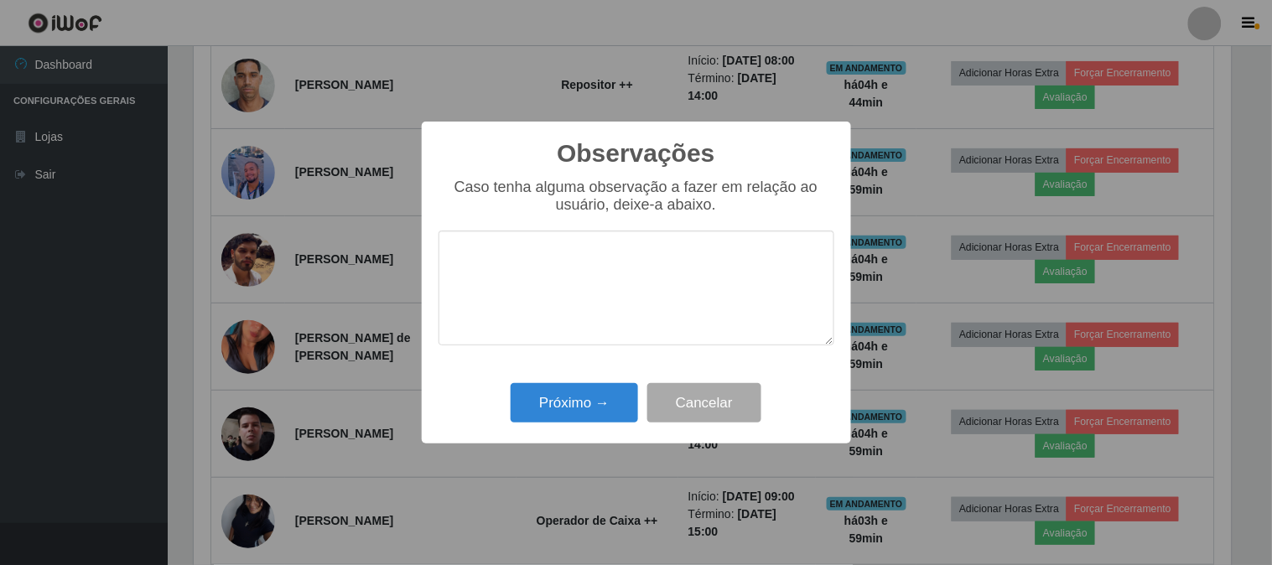
click at [592, 299] on textarea at bounding box center [637, 288] width 396 height 115
type textarea "pontual"
click at [582, 398] on button "Próximo →" at bounding box center [574, 402] width 127 height 39
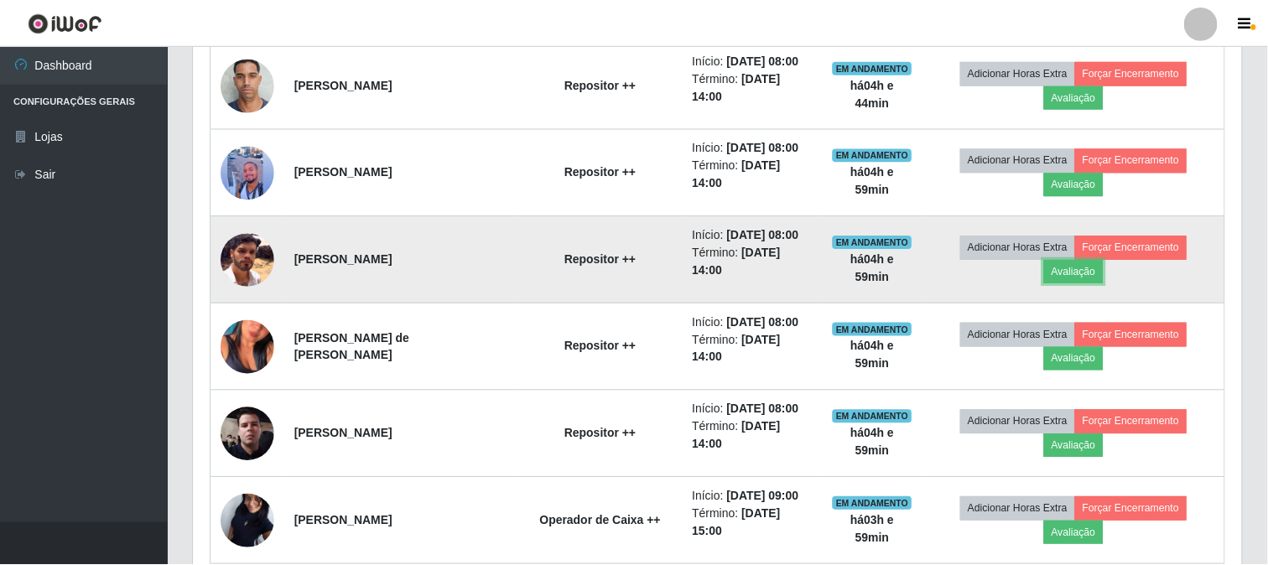
scroll to position [347, 1048]
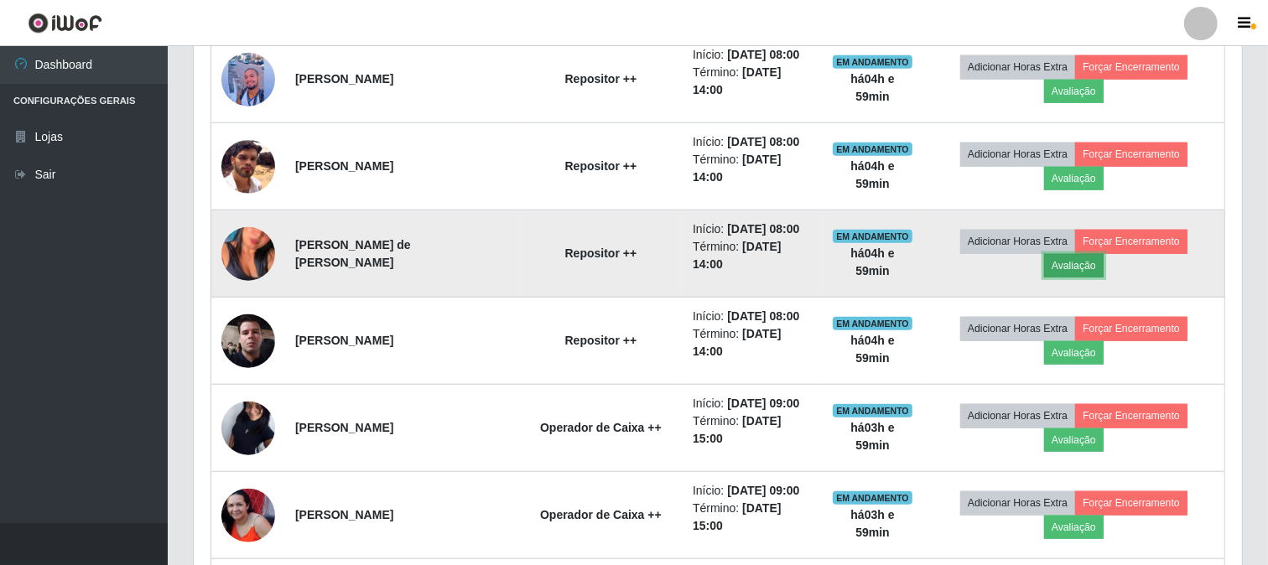
click at [1104, 278] on button "Avaliação" at bounding box center [1074, 265] width 60 height 23
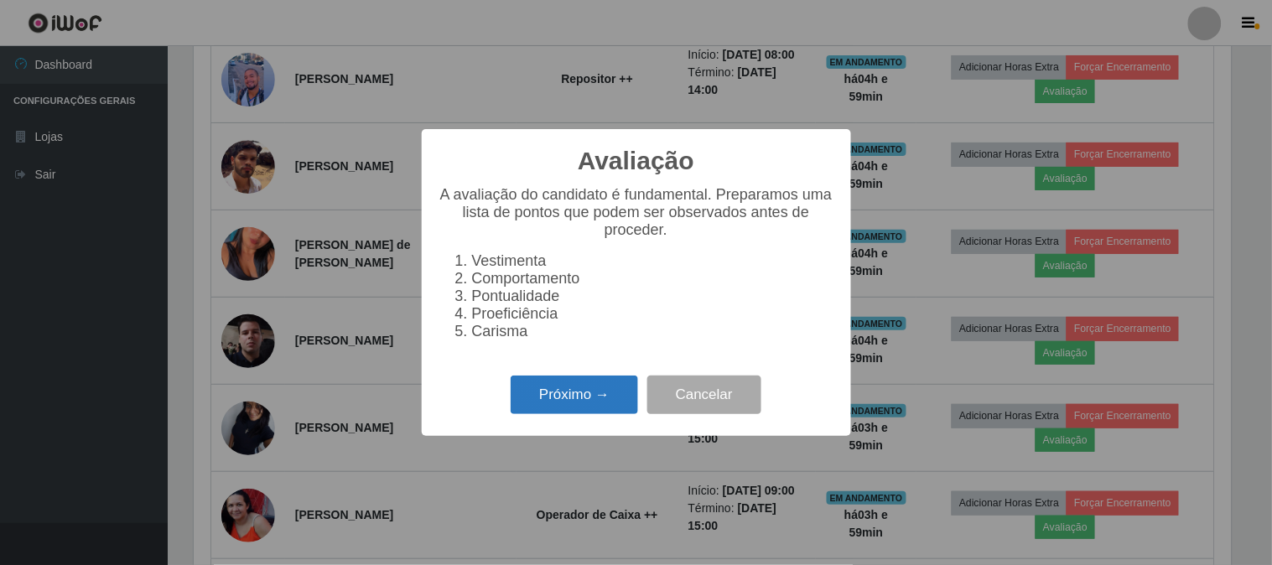
click at [581, 398] on button "Próximo →" at bounding box center [574, 395] width 127 height 39
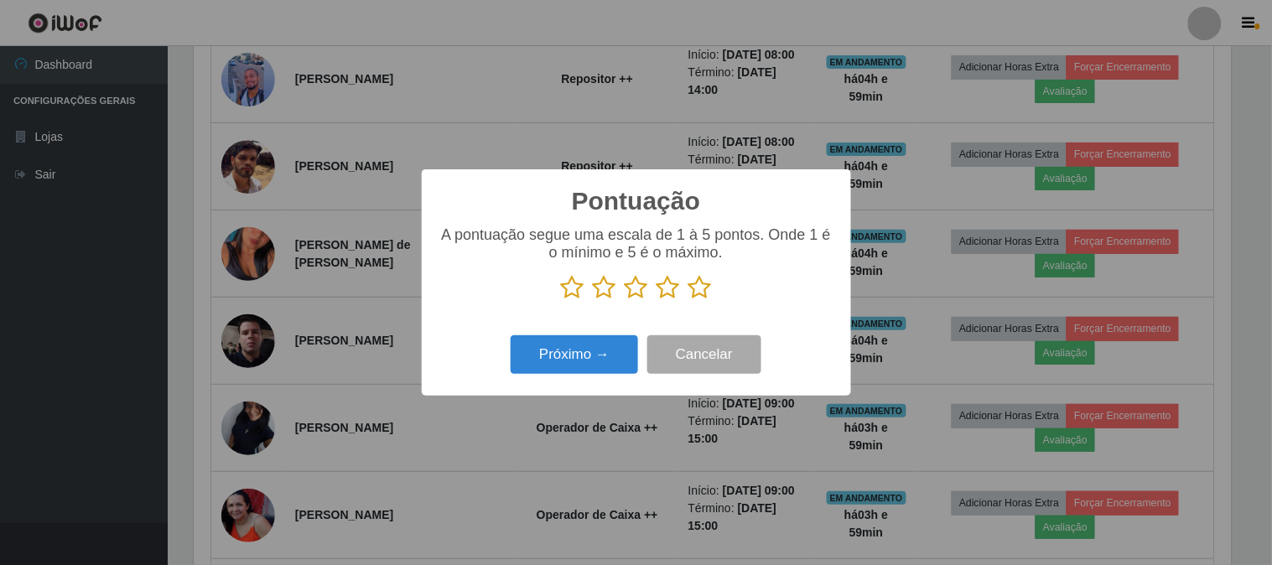
click at [689, 283] on icon at bounding box center [700, 287] width 23 height 25
click at [689, 300] on input "radio" at bounding box center [689, 300] width 0 height 0
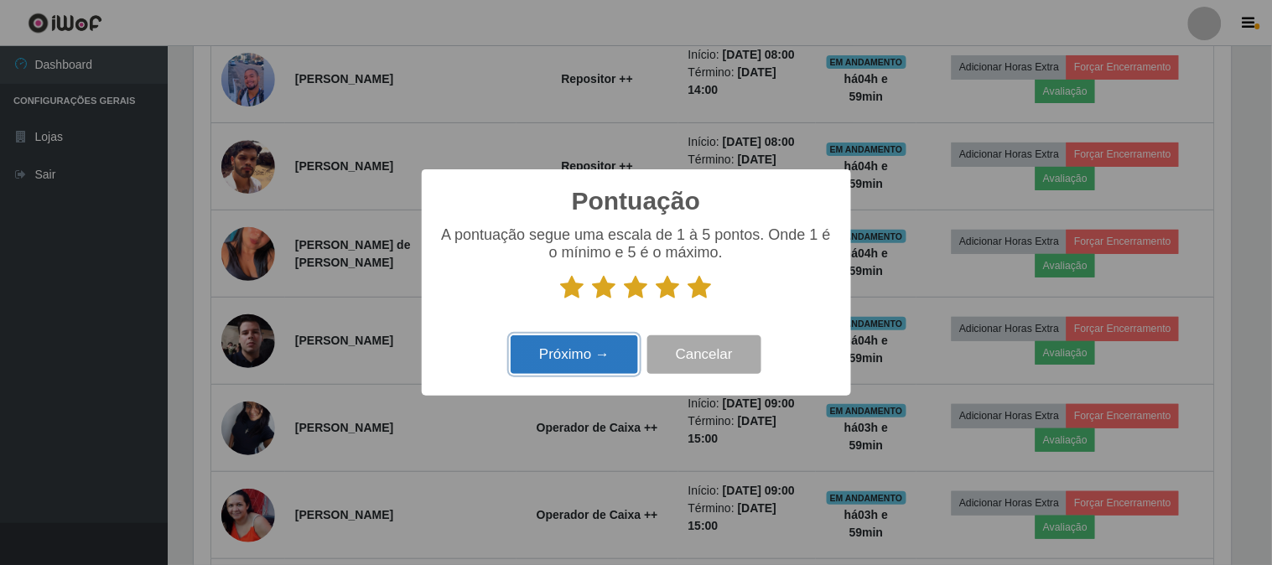
click at [597, 338] on button "Próximo →" at bounding box center [574, 354] width 127 height 39
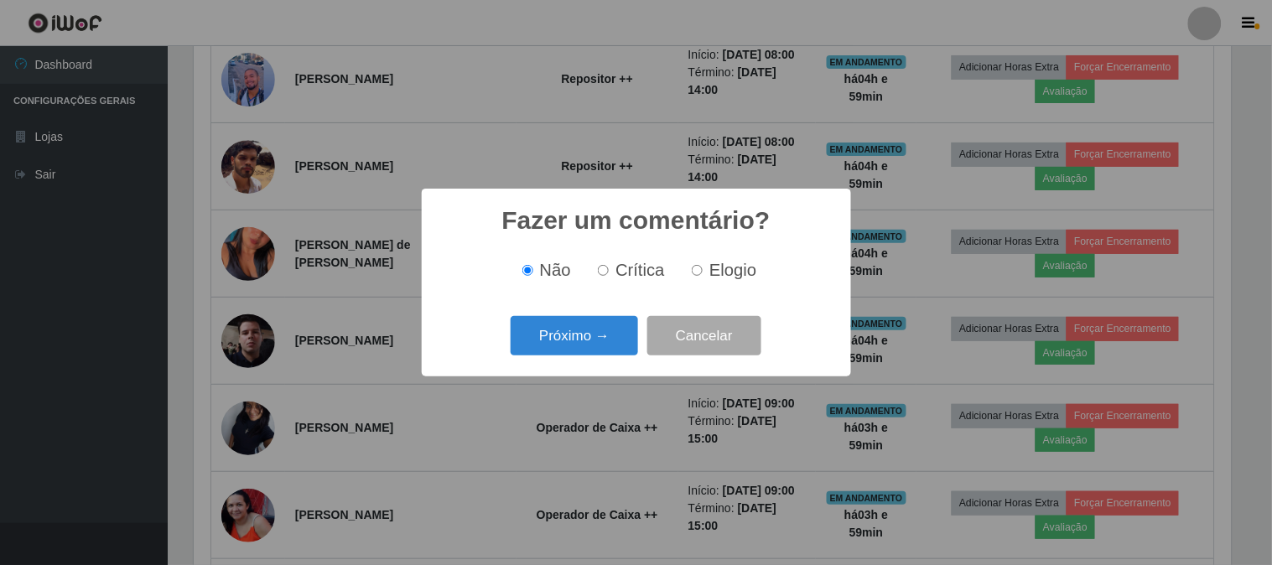
click at [642, 302] on div "Fazer um comentário? × Não Crítica Elogio Próximo → Cancelar" at bounding box center [636, 283] width 429 height 188
click at [703, 277] on label "Elogio" at bounding box center [720, 270] width 71 height 19
click at [703, 276] on input "Elogio" at bounding box center [697, 270] width 11 height 11
radio input "true"
click at [557, 339] on button "Próximo →" at bounding box center [574, 335] width 127 height 39
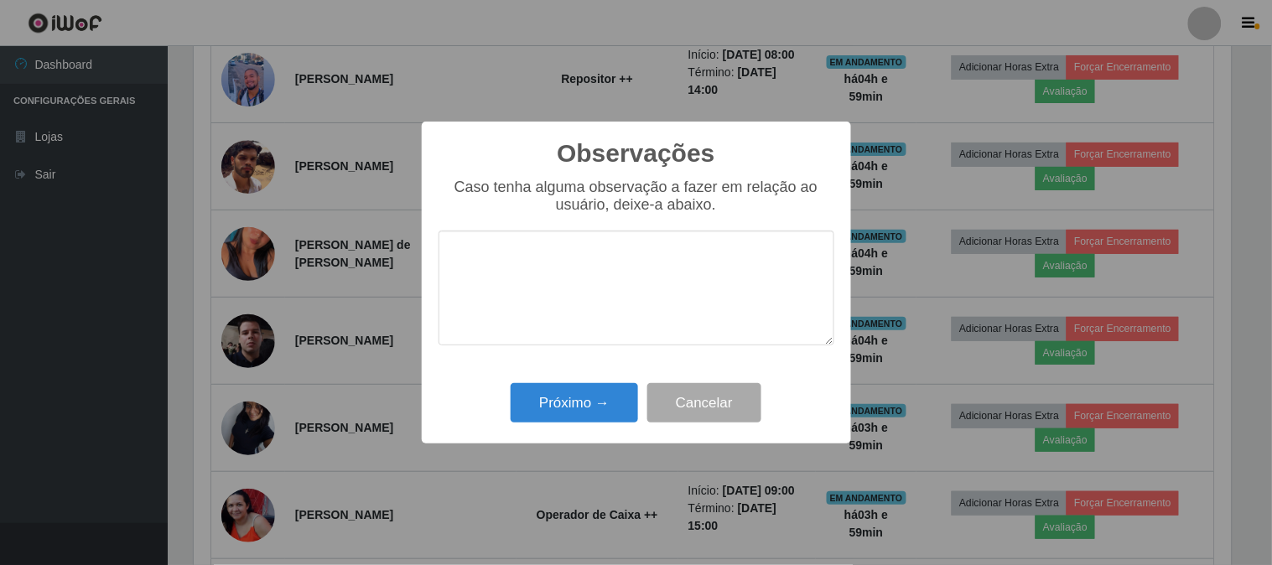
click at [609, 281] on textarea at bounding box center [637, 288] width 396 height 115
type textarea "pontual"
click at [587, 413] on button "Próximo →" at bounding box center [574, 402] width 127 height 39
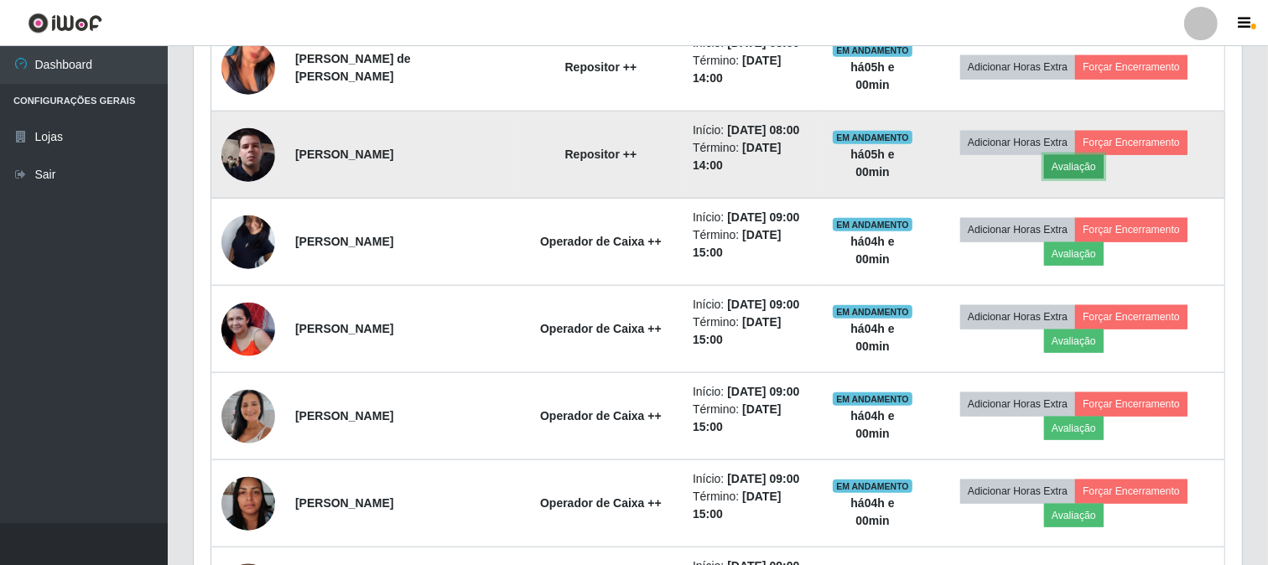
click at [1079, 179] on button "Avaliação" at bounding box center [1074, 166] width 60 height 23
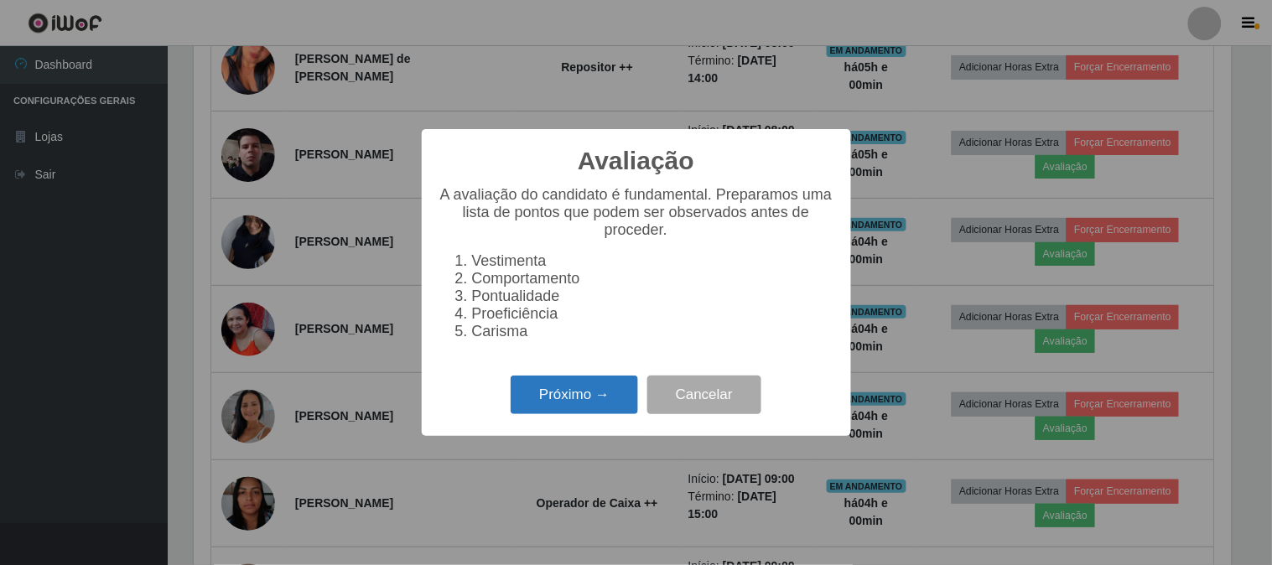
click at [609, 398] on button "Próximo →" at bounding box center [574, 395] width 127 height 39
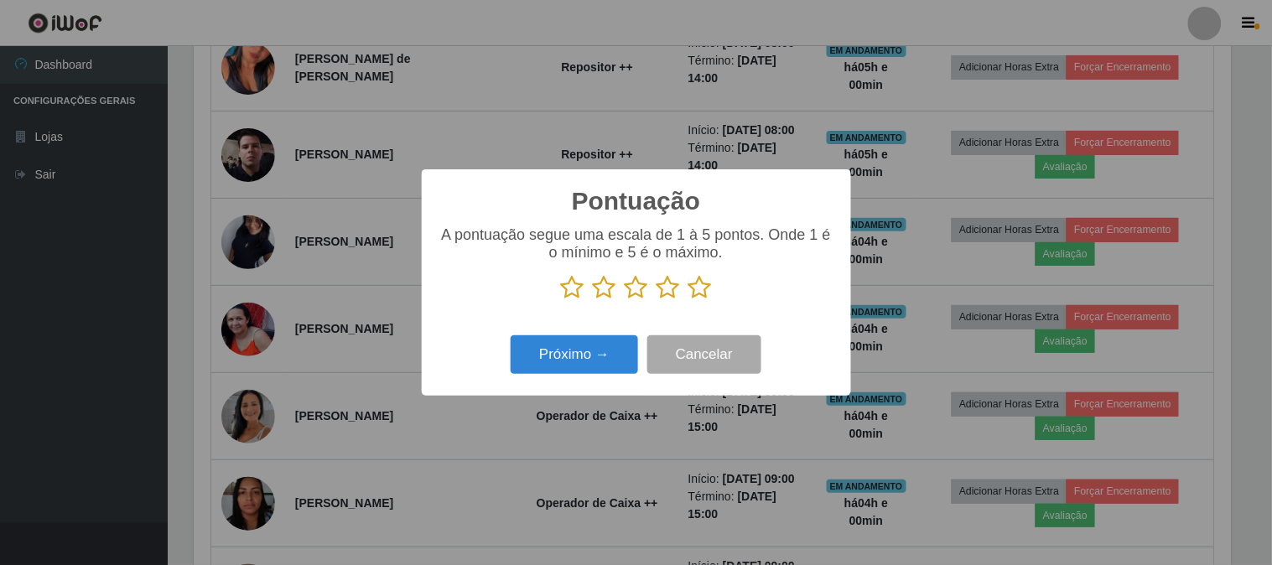
click at [703, 289] on icon at bounding box center [700, 287] width 23 height 25
click at [689, 300] on input "radio" at bounding box center [689, 300] width 0 height 0
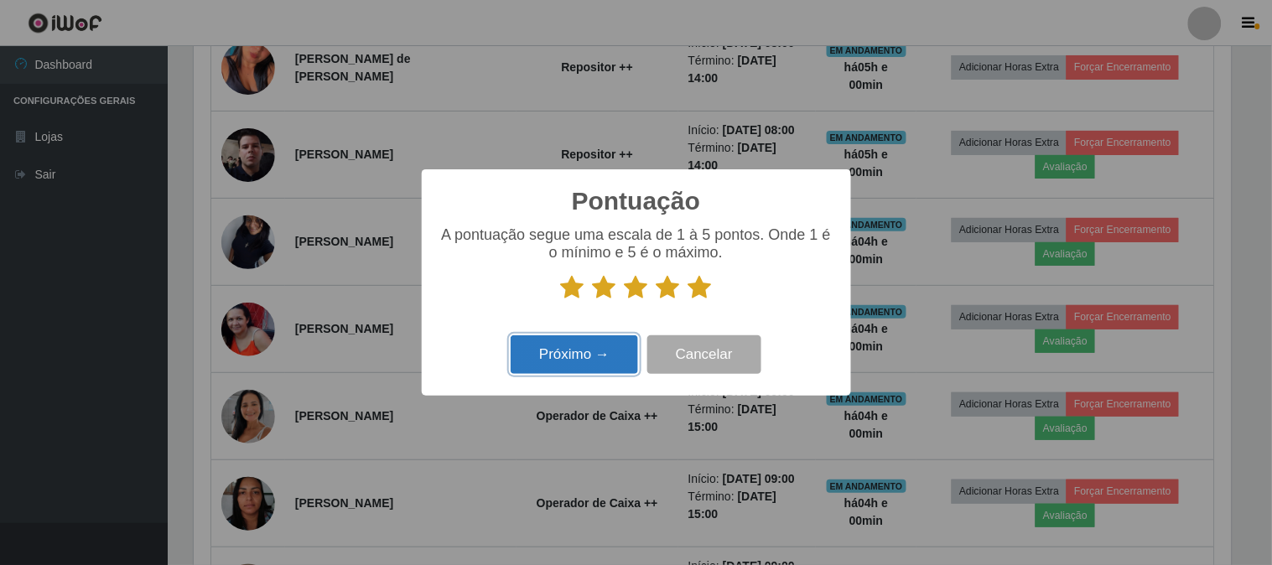
click at [592, 341] on button "Próximo →" at bounding box center [574, 354] width 127 height 39
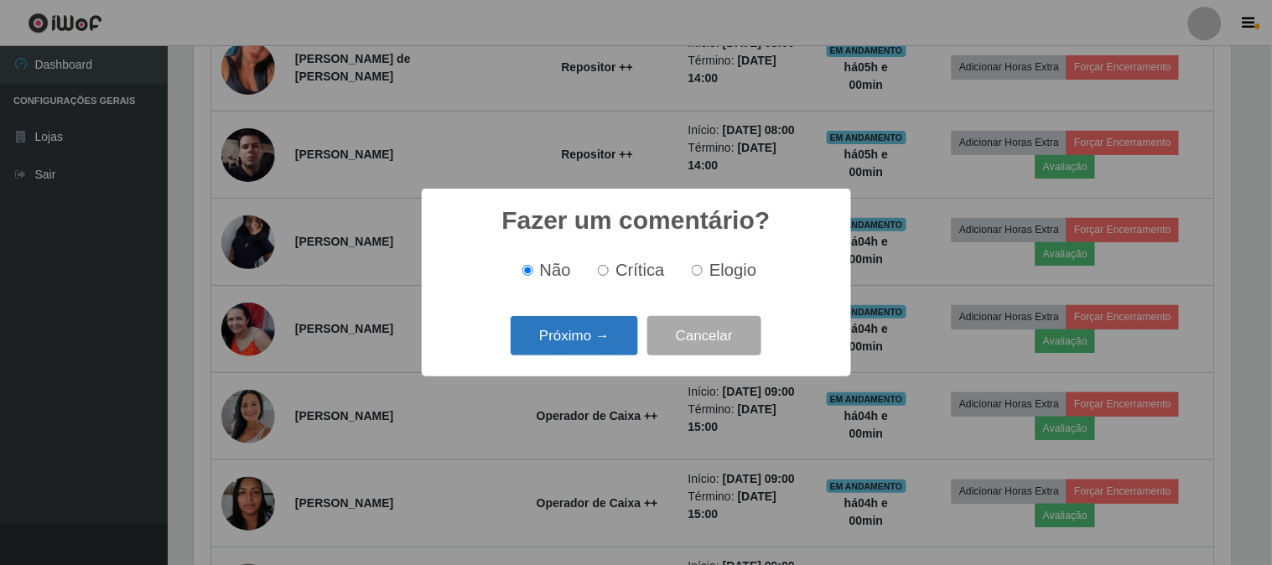
click at [607, 320] on button "Próximo →" at bounding box center [574, 335] width 127 height 39
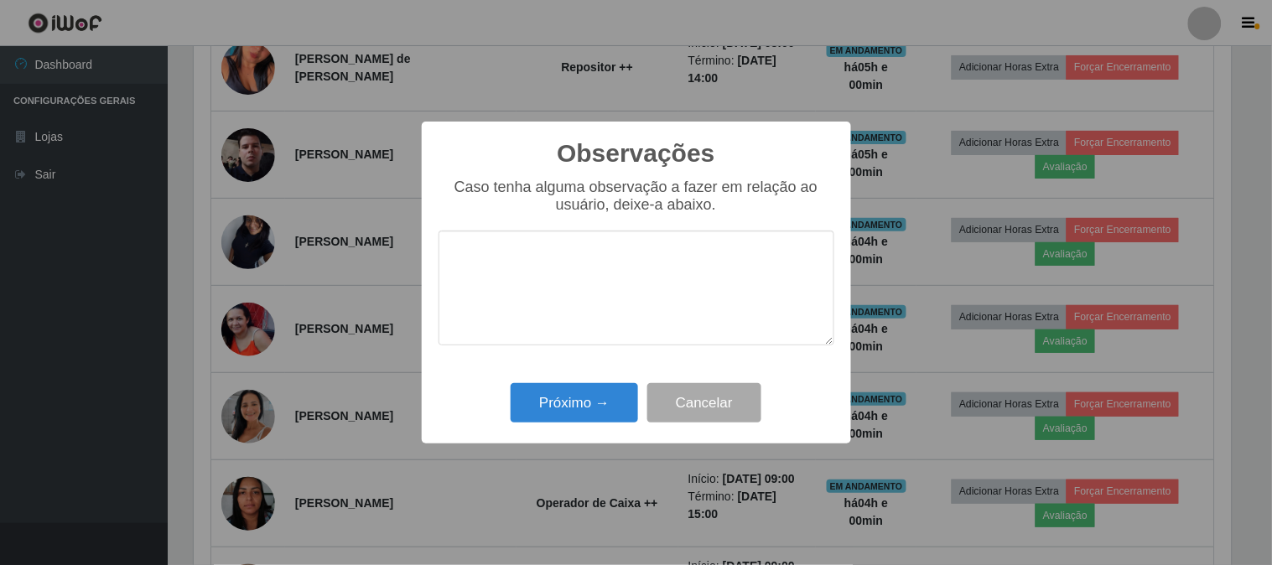
click at [1013, 185] on div "Observações × Caso tenha alguma observação a fazer em relação ao usuário, deixe…" at bounding box center [636, 282] width 1272 height 565
click at [674, 423] on button "Cancelar" at bounding box center [704, 402] width 114 height 39
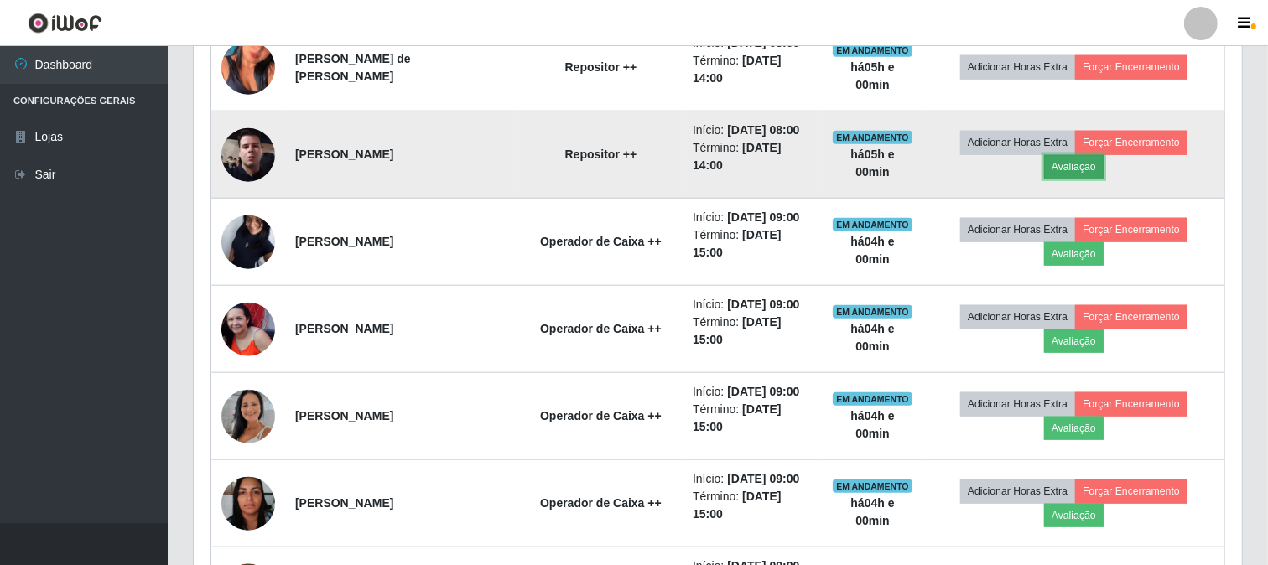
click at [1090, 179] on button "Avaliação" at bounding box center [1074, 166] width 60 height 23
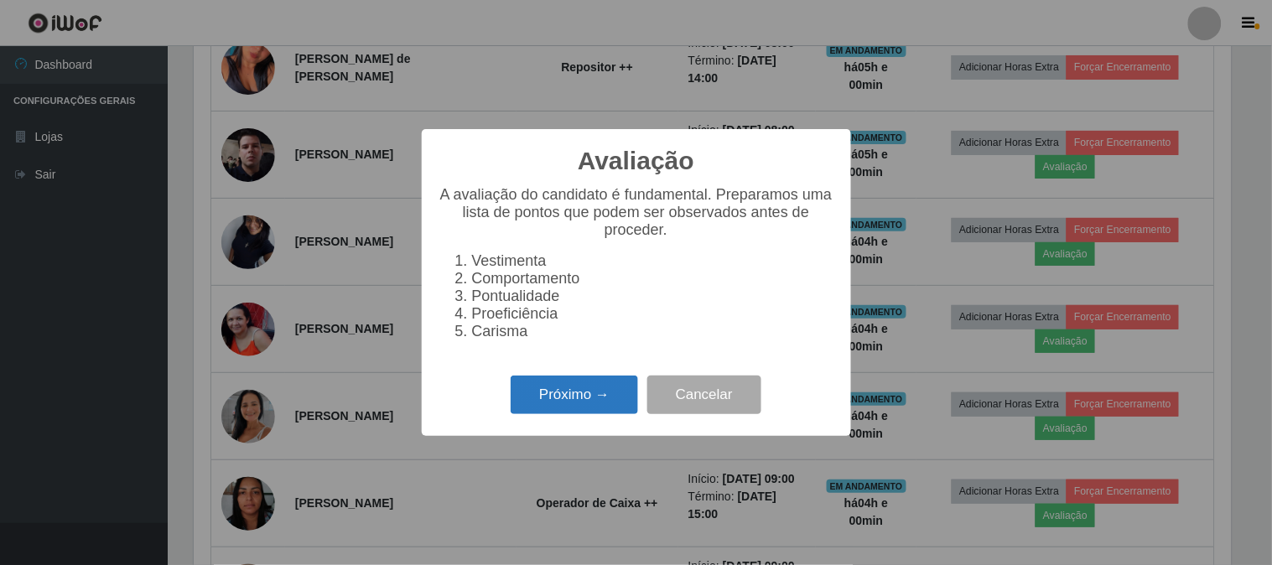
click at [567, 397] on button "Próximo →" at bounding box center [574, 395] width 127 height 39
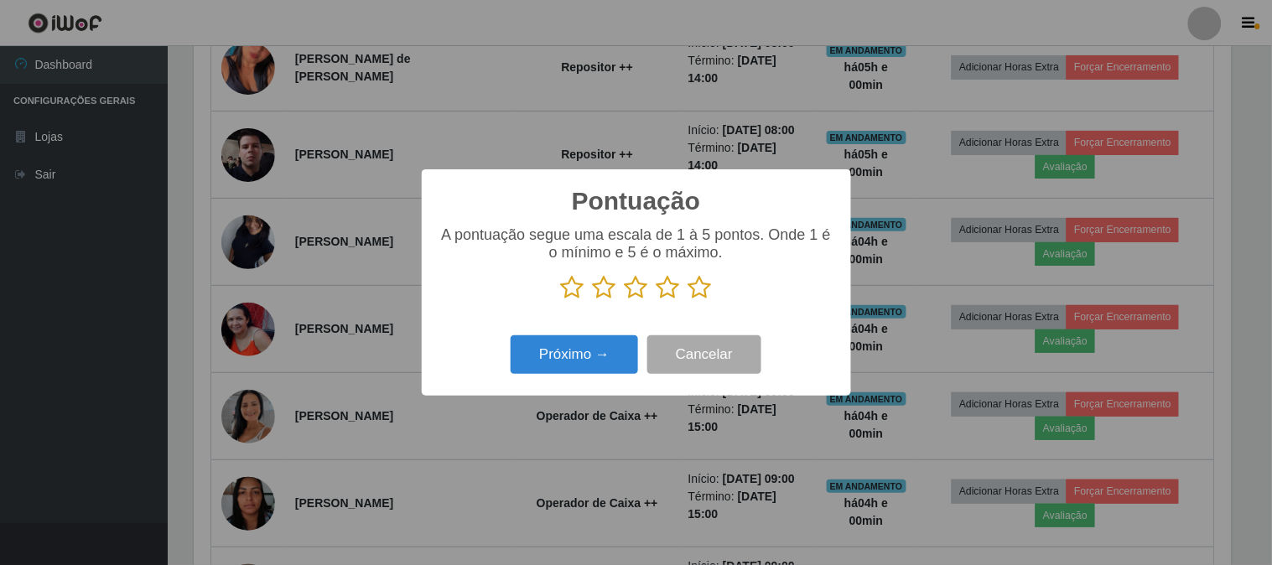
click at [707, 292] on icon at bounding box center [700, 287] width 23 height 25
click at [689, 300] on input "radio" at bounding box center [689, 300] width 0 height 0
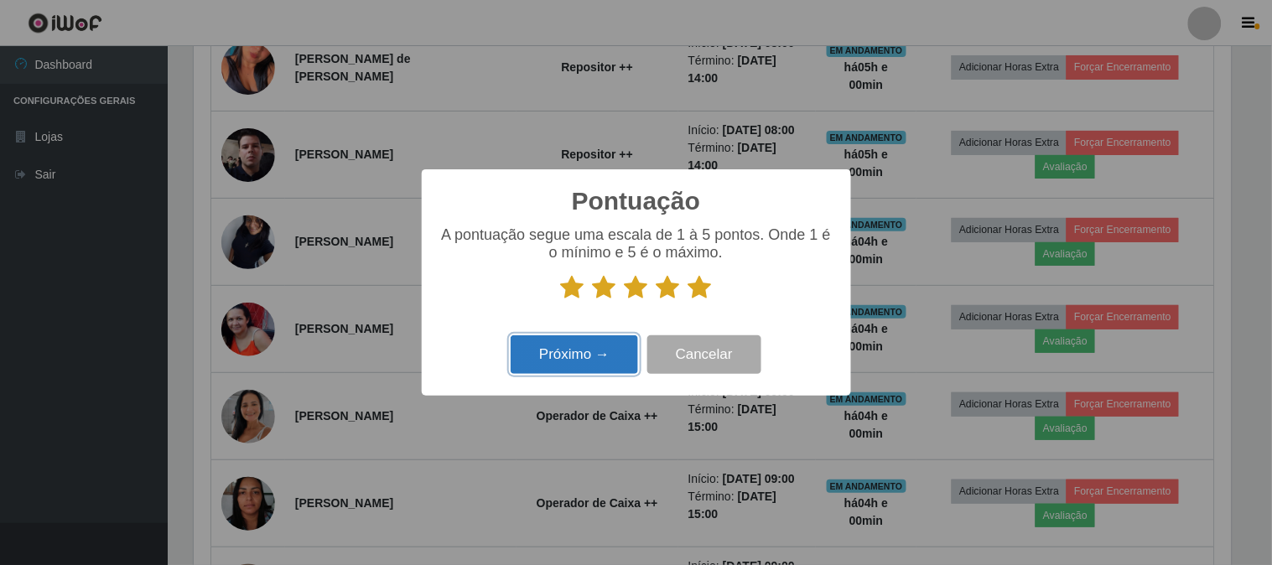
click at [606, 359] on button "Próximo →" at bounding box center [574, 354] width 127 height 39
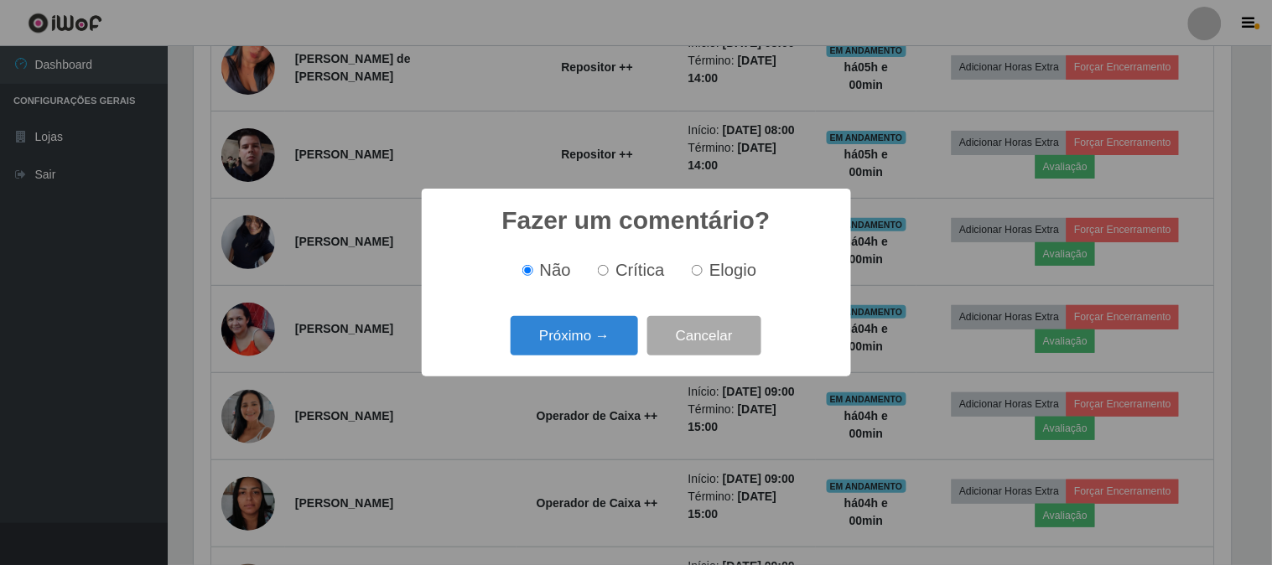
click at [696, 275] on input "Elogio" at bounding box center [697, 270] width 11 height 11
radio input "true"
click at [600, 339] on button "Próximo →" at bounding box center [574, 335] width 127 height 39
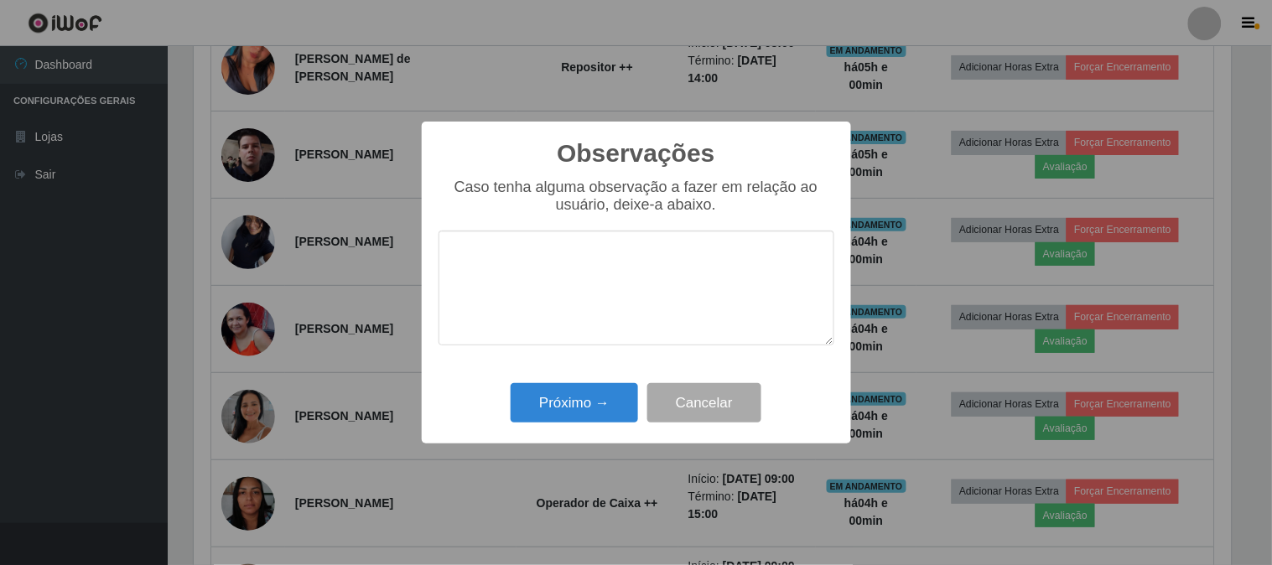
click at [614, 289] on textarea at bounding box center [637, 288] width 396 height 115
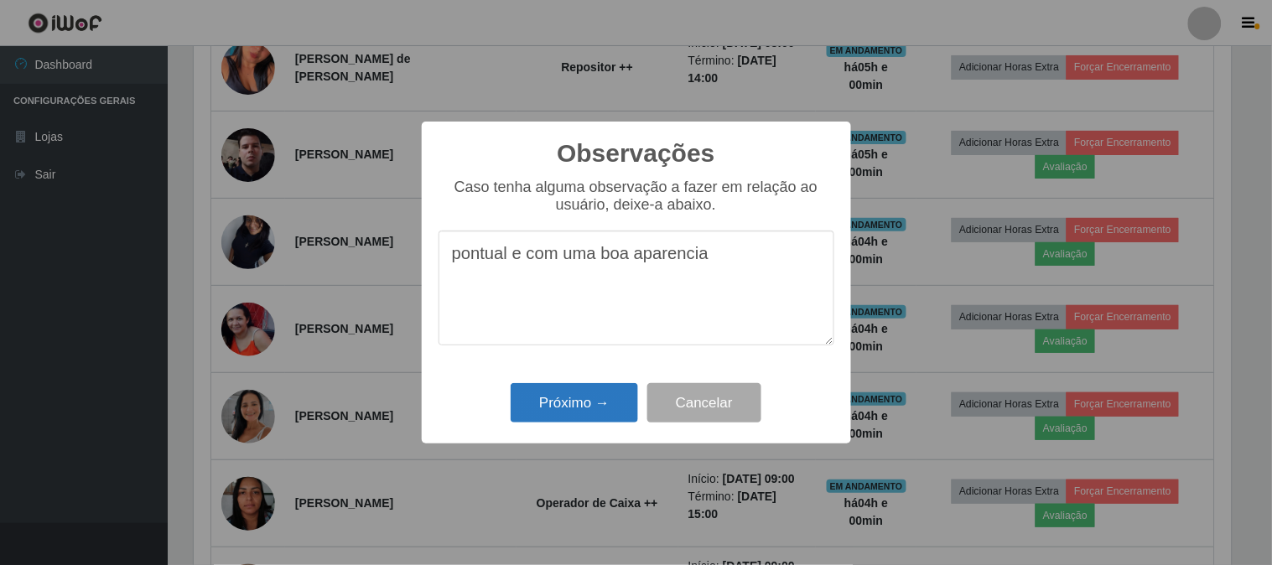
type textarea "pontual e com uma boa aparencia"
click at [601, 400] on button "Próximo →" at bounding box center [574, 402] width 127 height 39
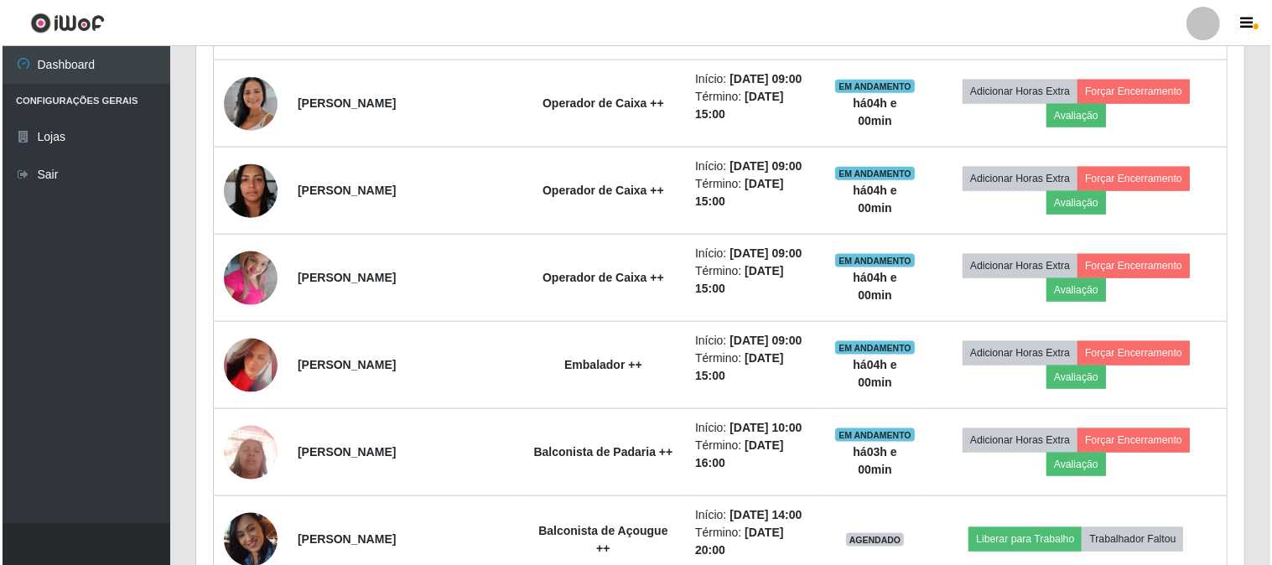
scroll to position [1864, 0]
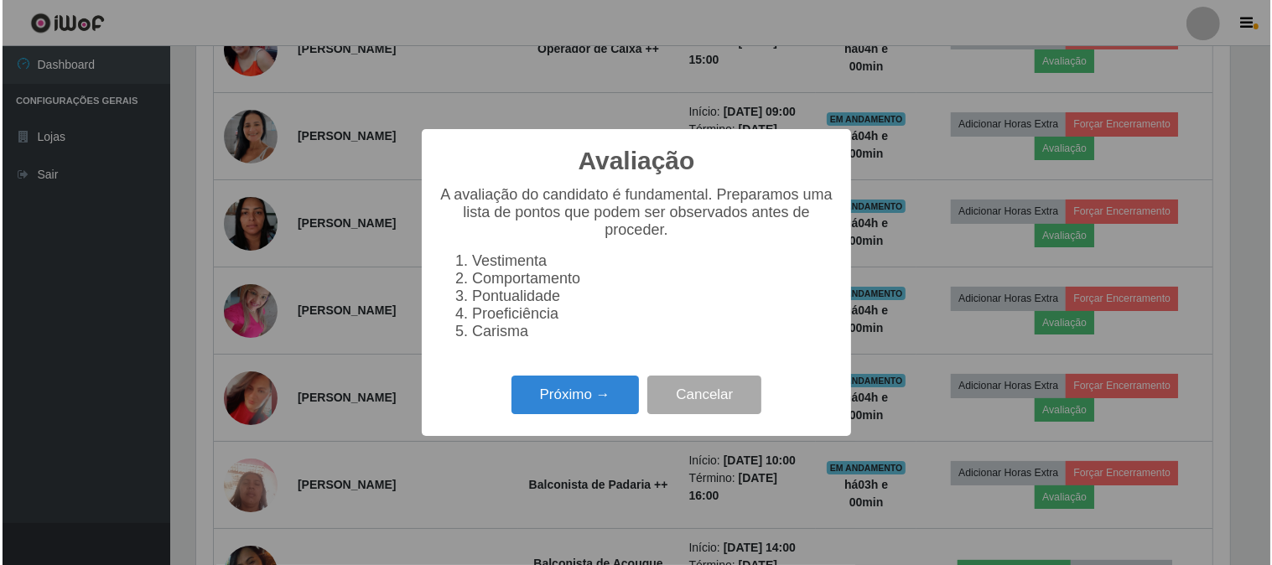
scroll to position [347, 1037]
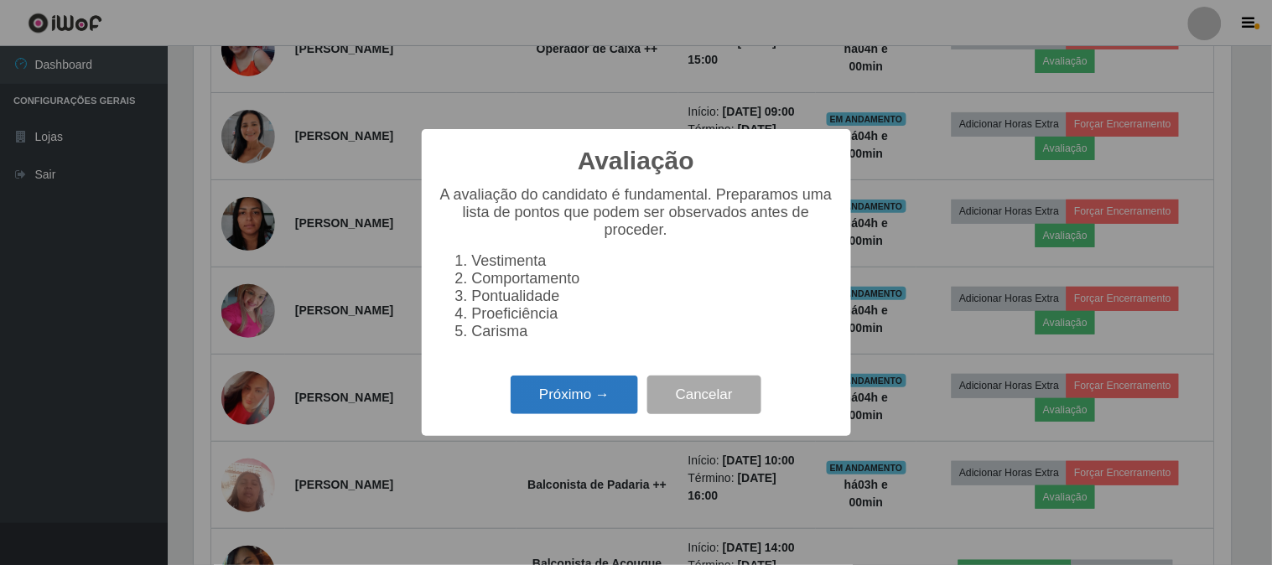
click at [600, 390] on button "Próximo →" at bounding box center [574, 395] width 127 height 39
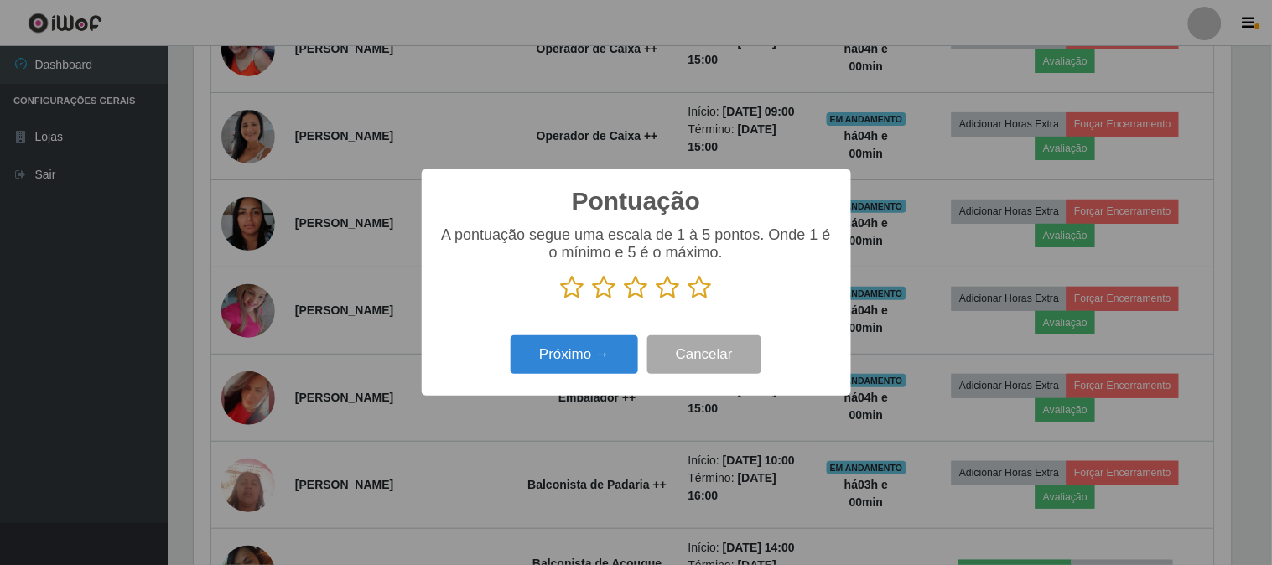
scroll to position [838372, 837682]
click at [701, 289] on icon at bounding box center [700, 287] width 23 height 25
click at [689, 300] on input "radio" at bounding box center [689, 300] width 0 height 0
click at [588, 333] on div "Pontuação × A pontuação segue uma escala de 1 à 5 pontos. Onde 1 é o mínimo e 5…" at bounding box center [636, 282] width 429 height 226
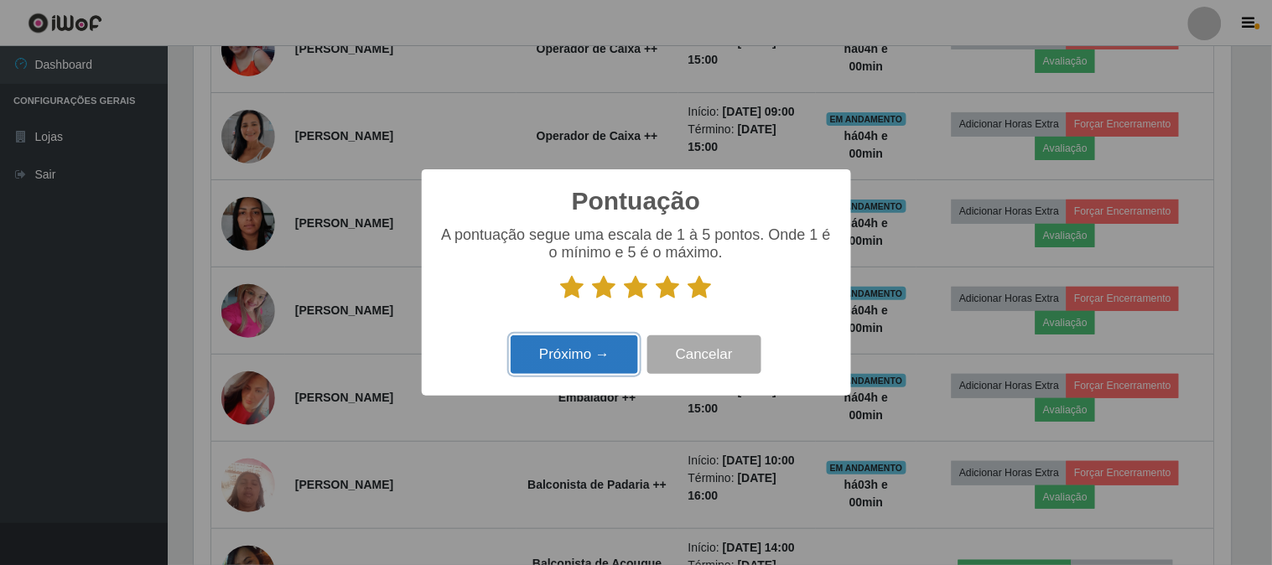
click at [587, 364] on button "Próximo →" at bounding box center [574, 354] width 127 height 39
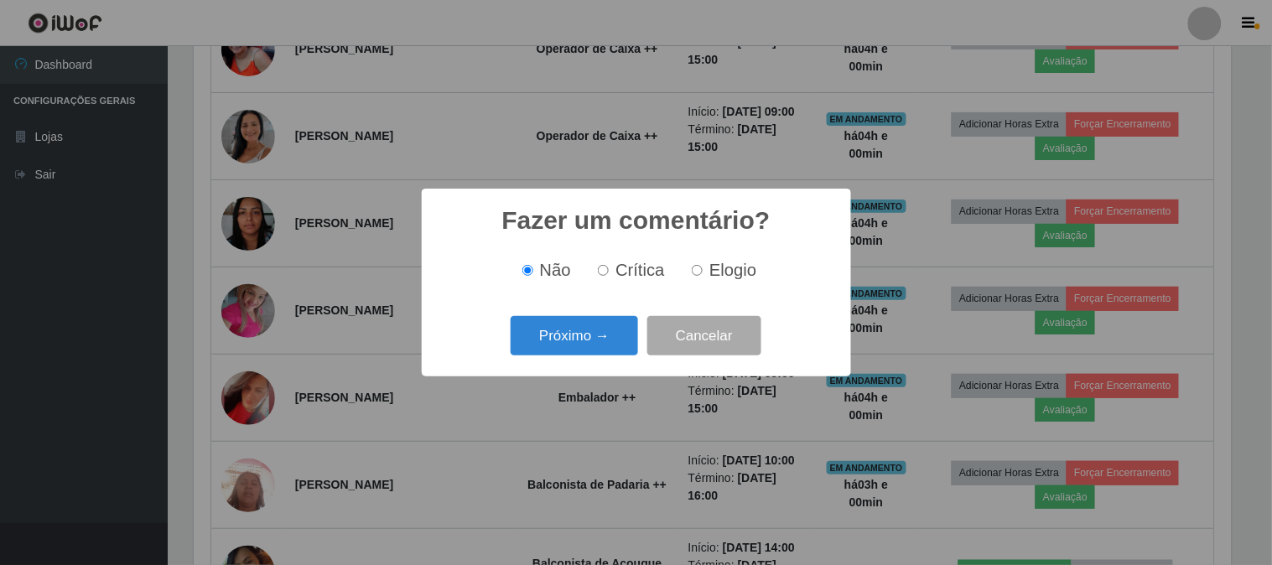
click at [703, 272] on label "Elogio" at bounding box center [720, 270] width 71 height 19
click at [703, 272] on input "Elogio" at bounding box center [697, 270] width 11 height 11
radio input "true"
click at [600, 330] on button "Próximo →" at bounding box center [574, 335] width 127 height 39
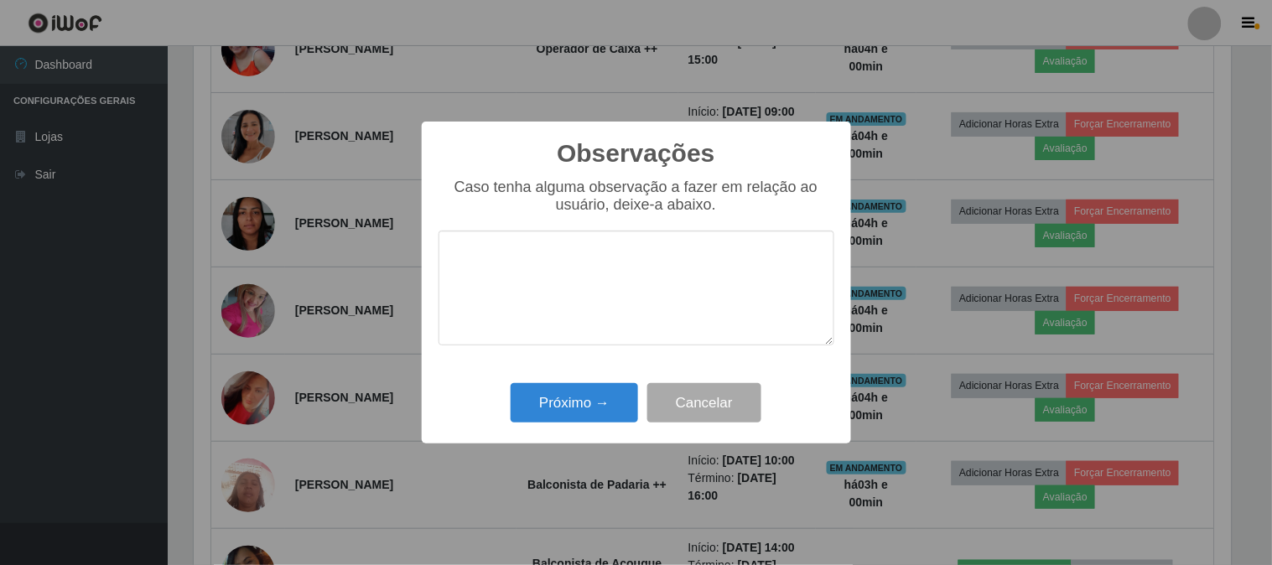
click at [666, 263] on textarea at bounding box center [637, 288] width 396 height 115
type textarea "pontual e agil"
click at [554, 400] on button "Próximo →" at bounding box center [574, 402] width 127 height 39
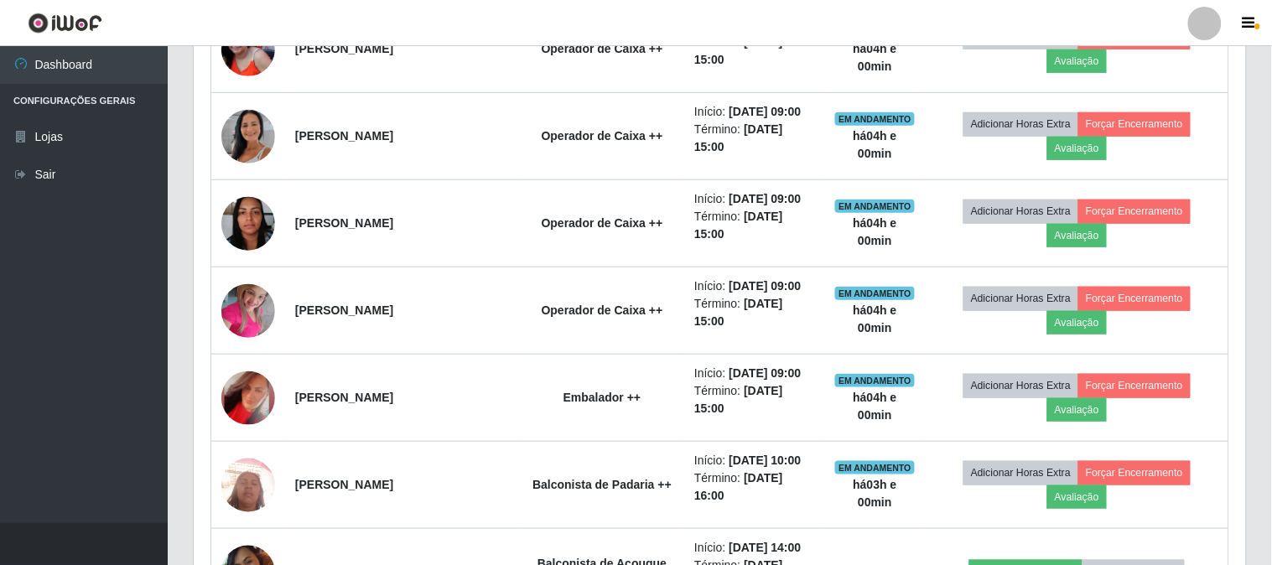
scroll to position [347, 1048]
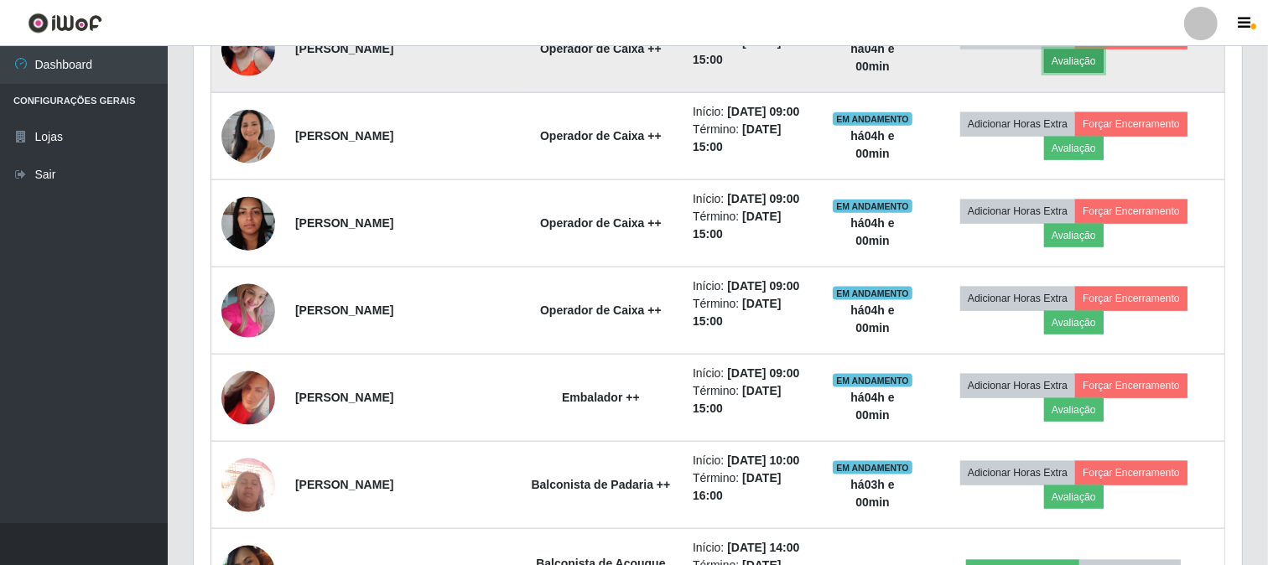
click at [1082, 73] on button "Avaliação" at bounding box center [1074, 60] width 60 height 23
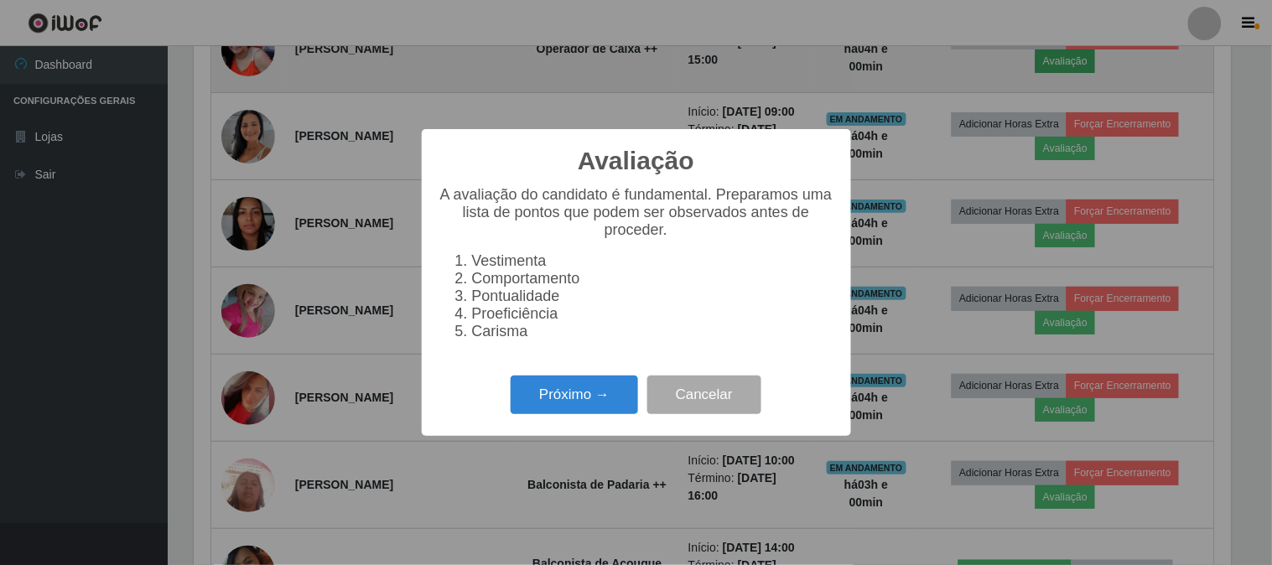
scroll to position [347, 1037]
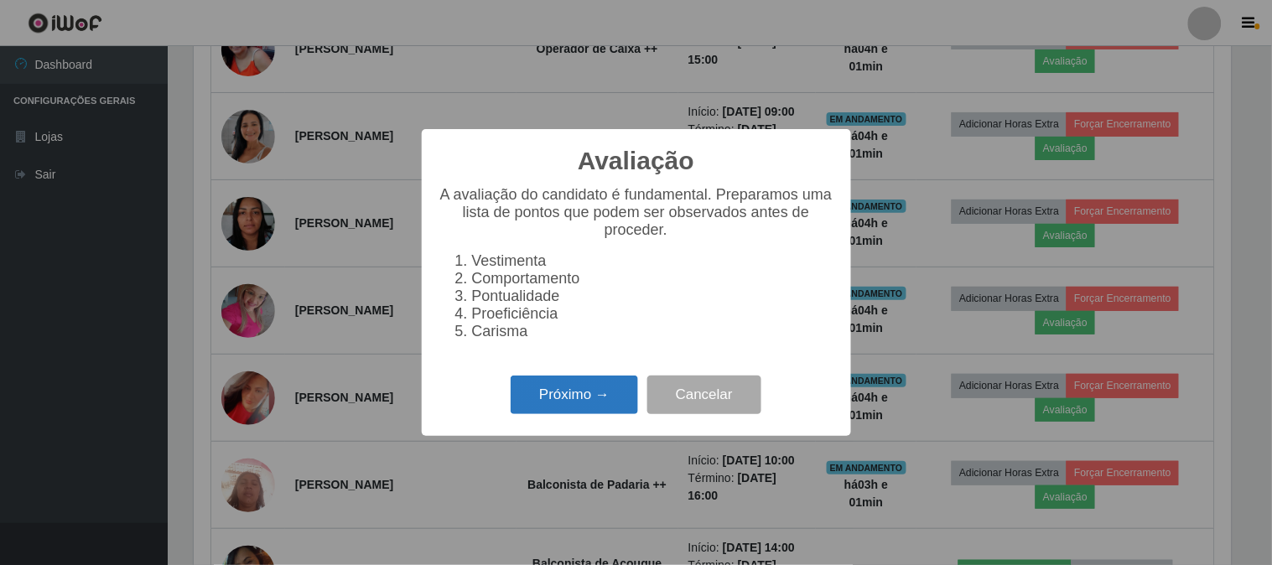
click at [598, 412] on button "Próximo →" at bounding box center [574, 395] width 127 height 39
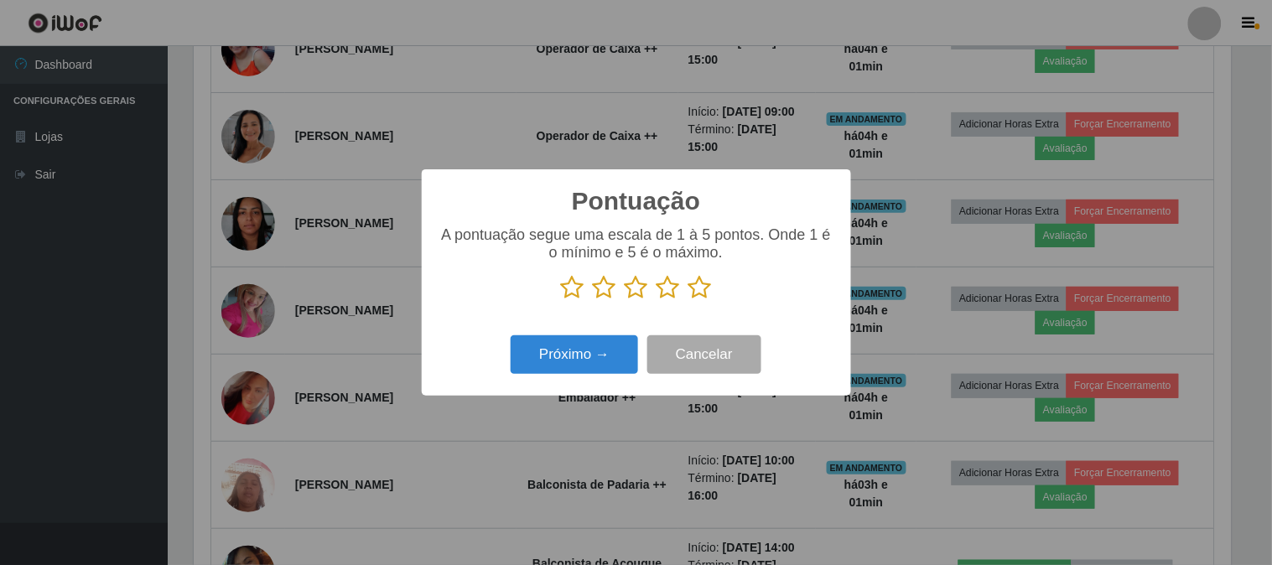
click at [700, 286] on icon at bounding box center [700, 287] width 23 height 25
click at [689, 300] on input "radio" at bounding box center [689, 300] width 0 height 0
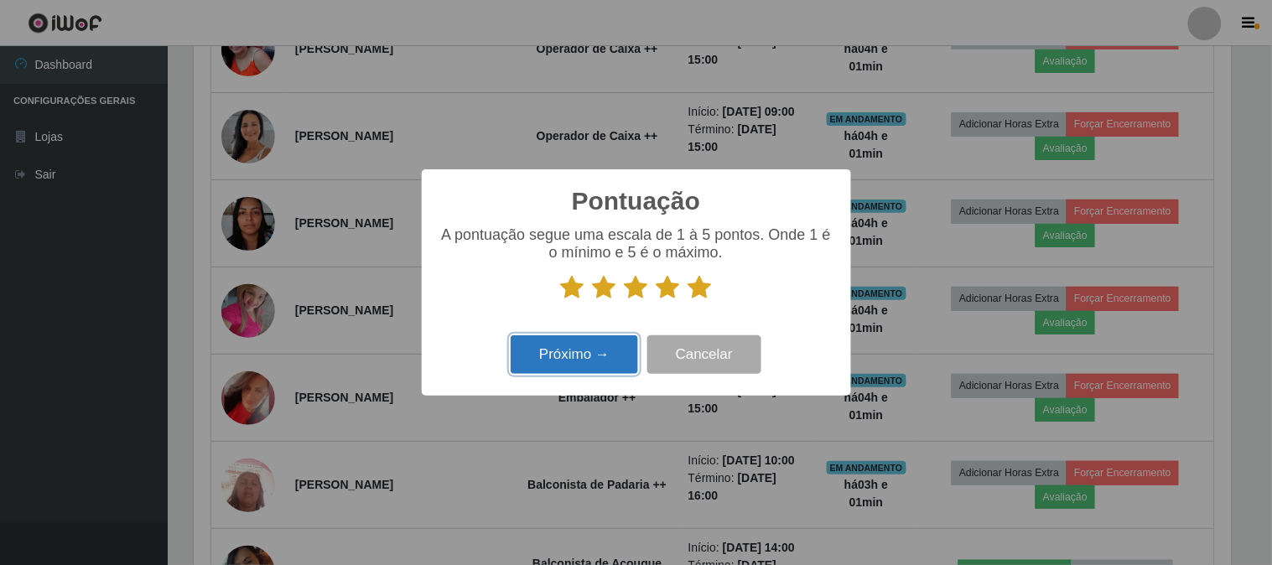
click at [559, 358] on button "Próximo →" at bounding box center [574, 354] width 127 height 39
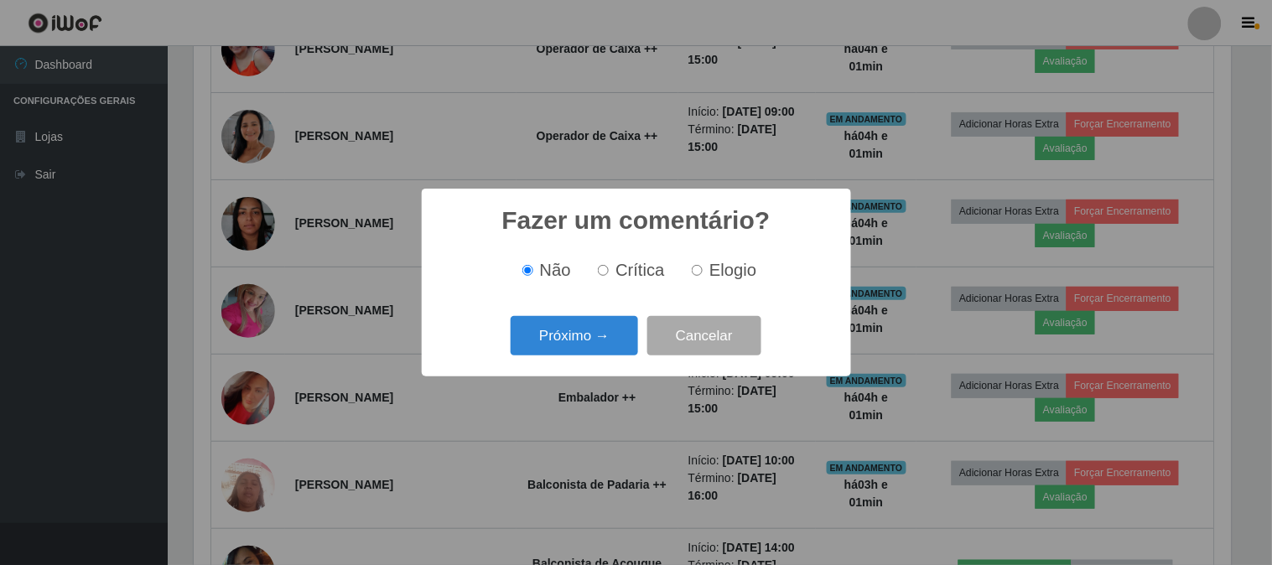
click at [698, 280] on label "Elogio" at bounding box center [720, 270] width 71 height 19
click at [698, 276] on input "Elogio" at bounding box center [697, 270] width 11 height 11
radio input "true"
click at [580, 346] on button "Próximo →" at bounding box center [574, 335] width 127 height 39
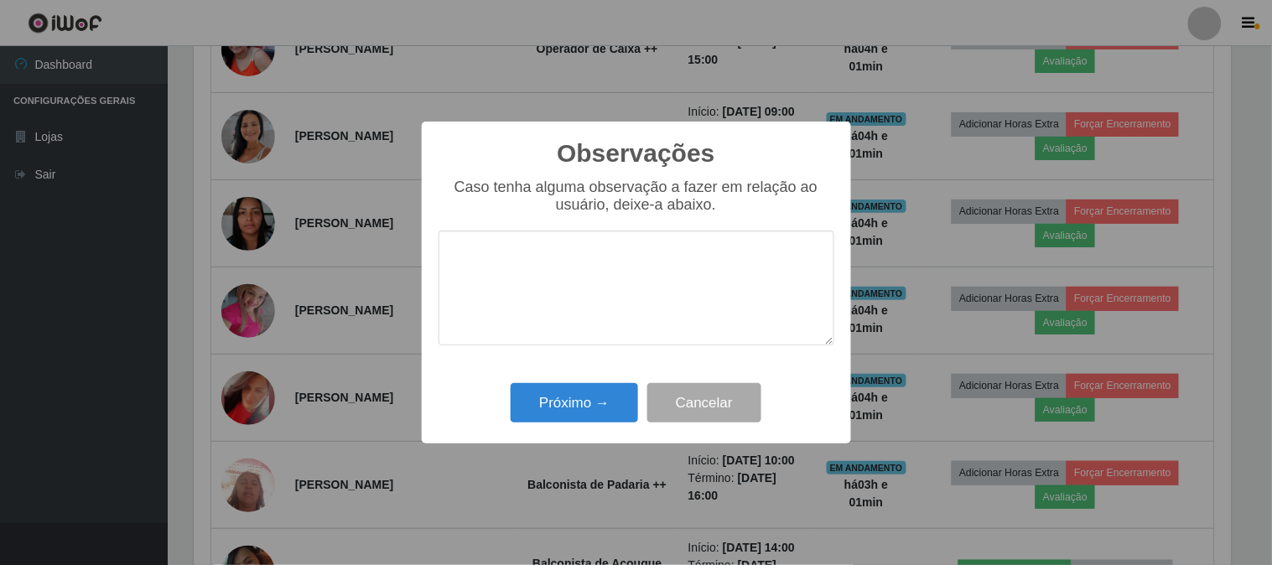
click at [641, 289] on textarea at bounding box center [637, 288] width 396 height 115
type textarea "pontual"
click at [585, 408] on button "Próximo →" at bounding box center [574, 402] width 127 height 39
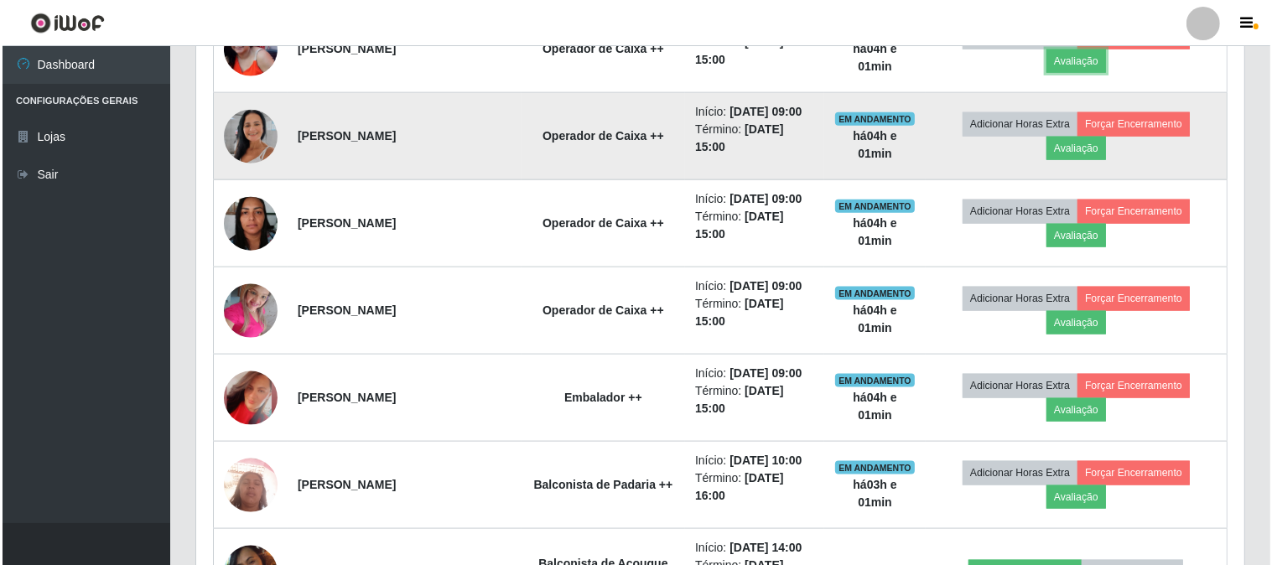
scroll to position [1957, 0]
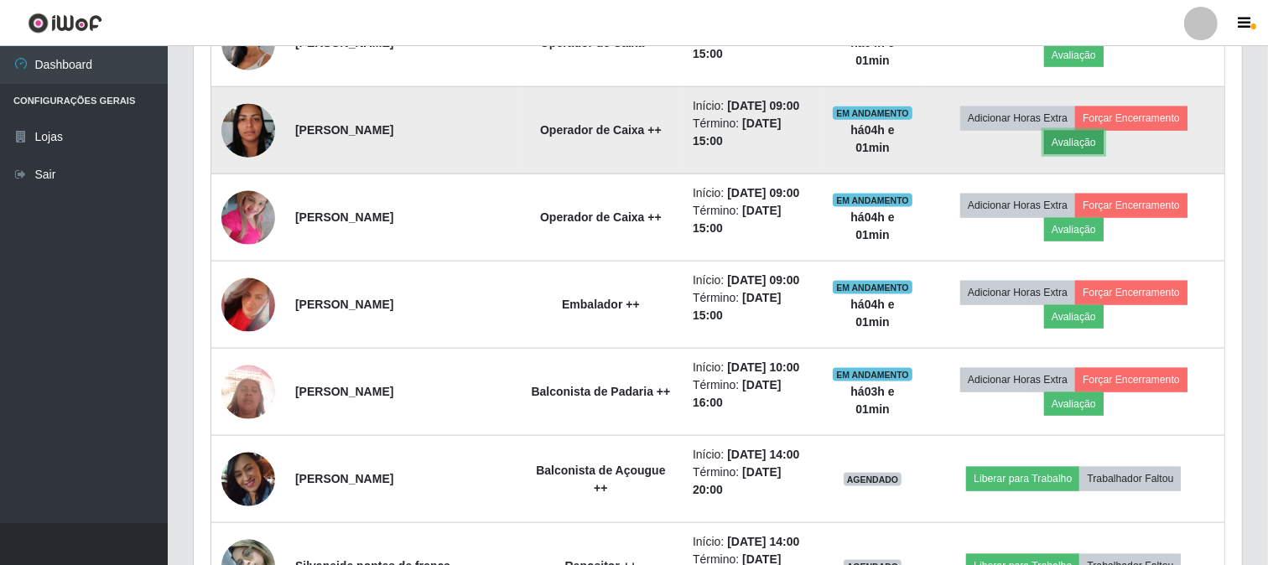
click at [1104, 154] on button "Avaliação" at bounding box center [1074, 142] width 60 height 23
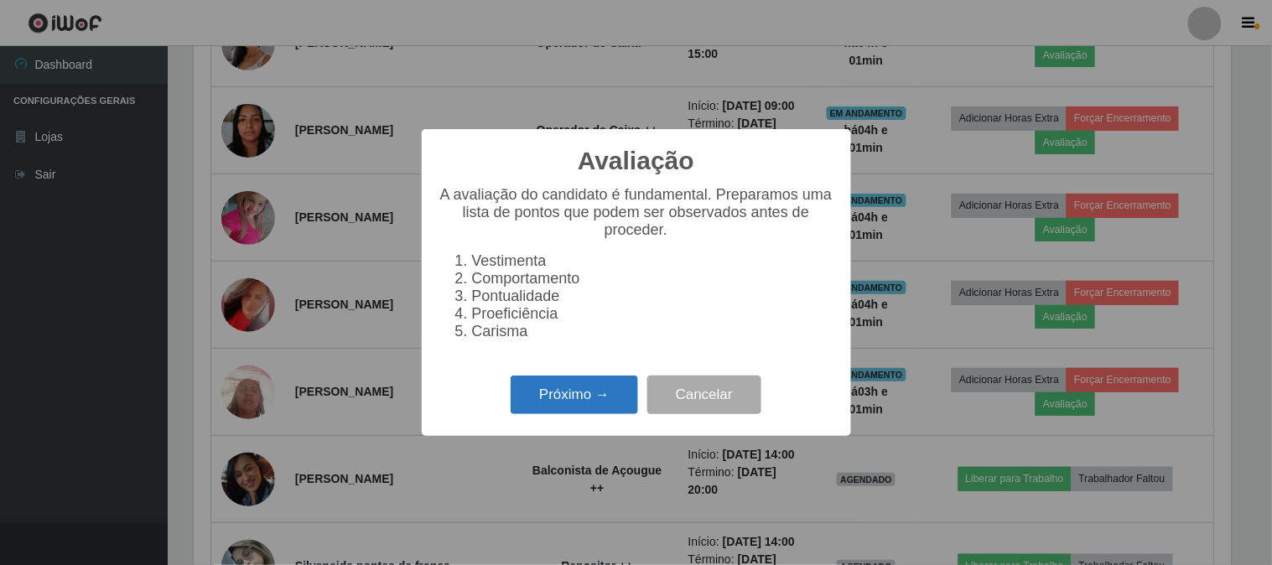
click at [616, 401] on button "Próximo →" at bounding box center [574, 395] width 127 height 39
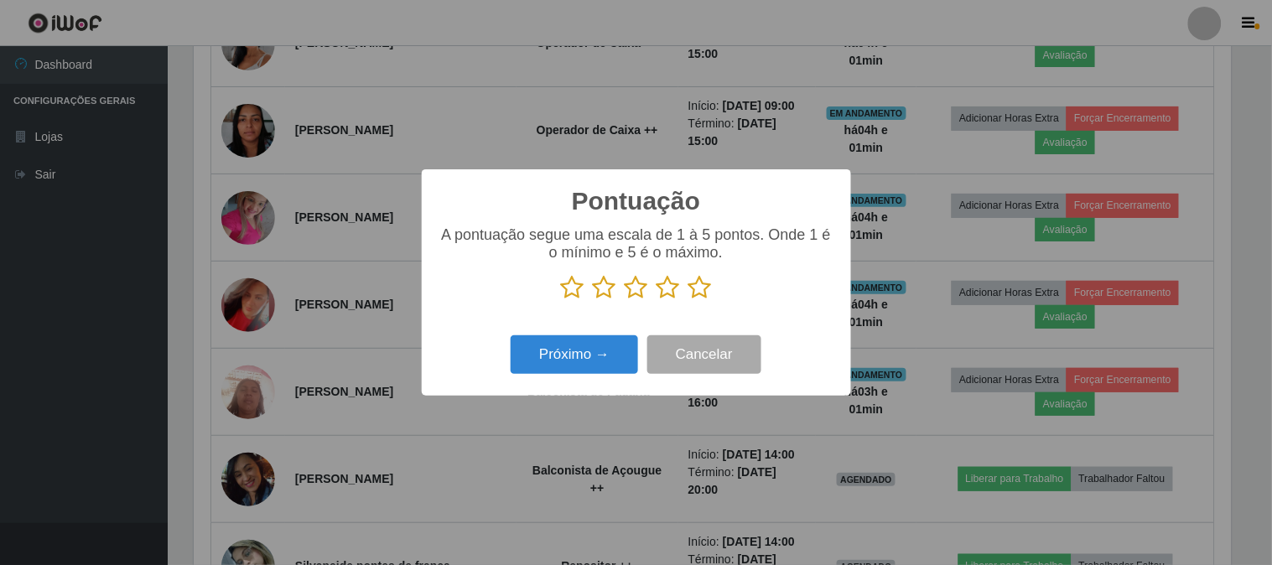
click at [693, 285] on icon at bounding box center [700, 287] width 23 height 25
click at [689, 300] on input "radio" at bounding box center [689, 300] width 0 height 0
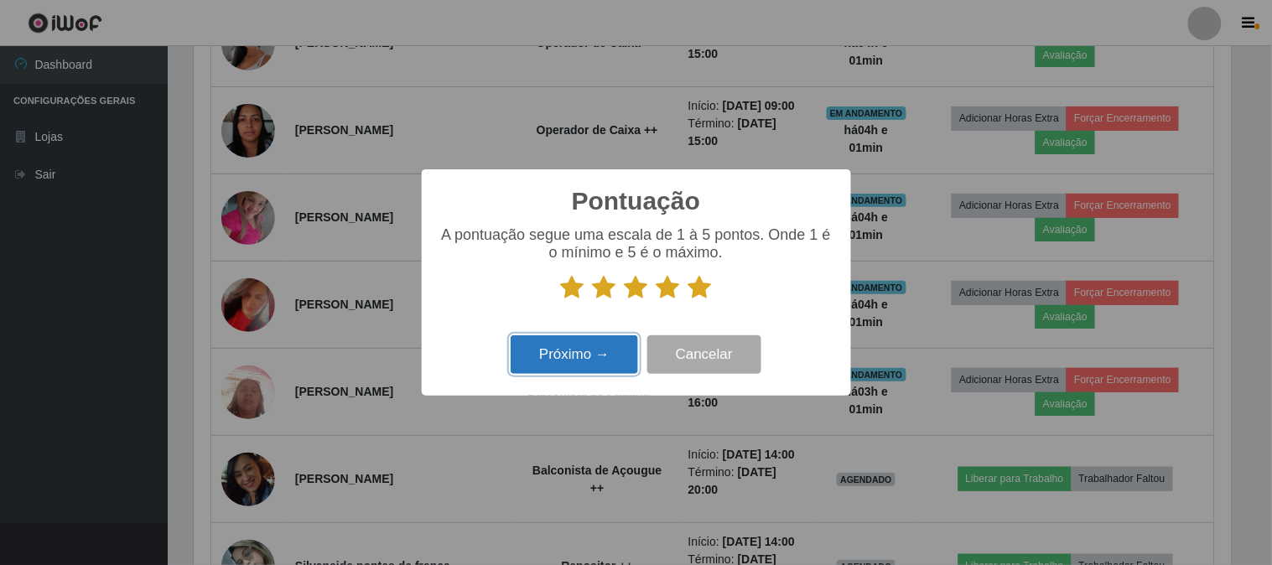
click at [575, 375] on button "Próximo →" at bounding box center [574, 354] width 127 height 39
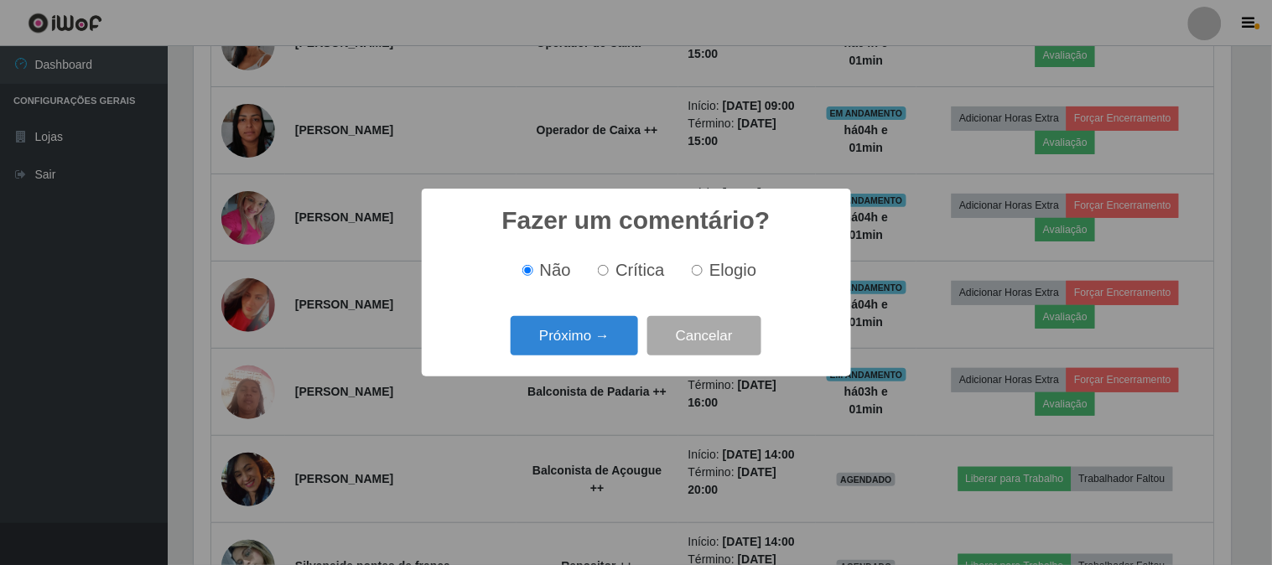
click at [692, 270] on input "Elogio" at bounding box center [697, 270] width 11 height 11
radio input "true"
click at [612, 336] on button "Próximo →" at bounding box center [574, 335] width 127 height 39
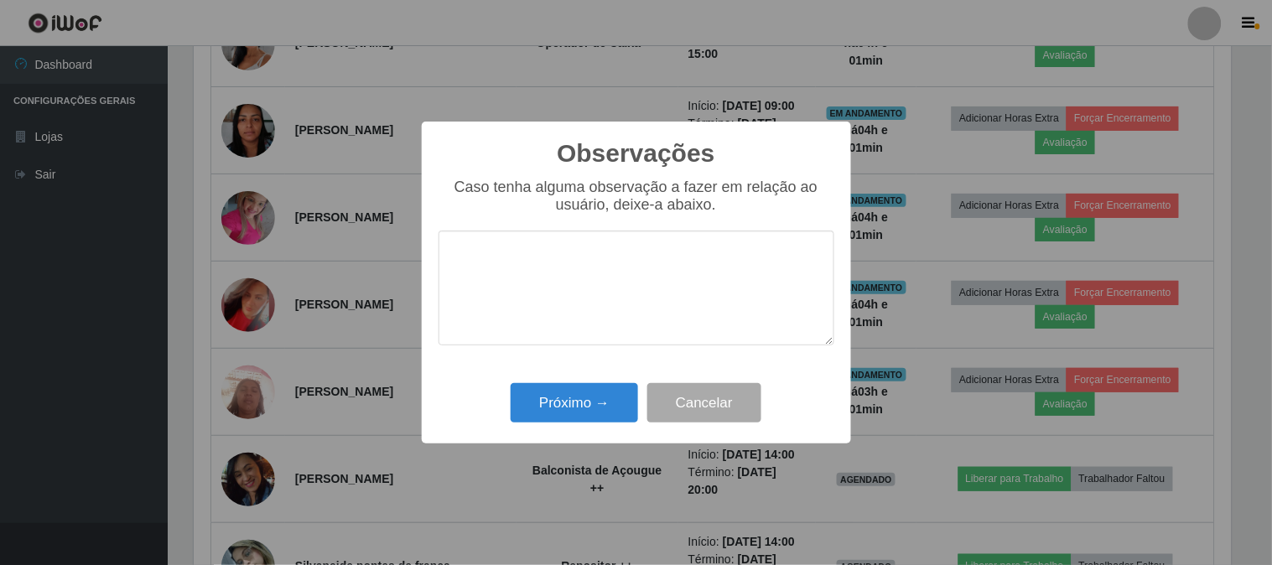
click at [648, 290] on textarea at bounding box center [637, 288] width 396 height 115
type textarea "pontual"
click at [538, 393] on button "Próximo →" at bounding box center [574, 402] width 127 height 39
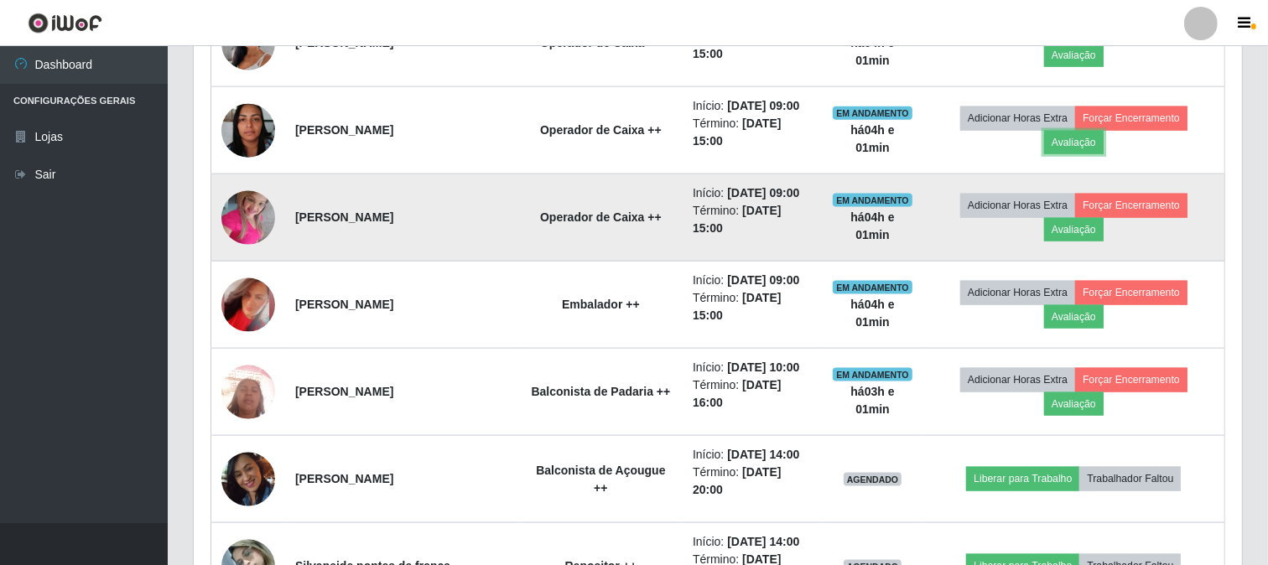
scroll to position [2050, 0]
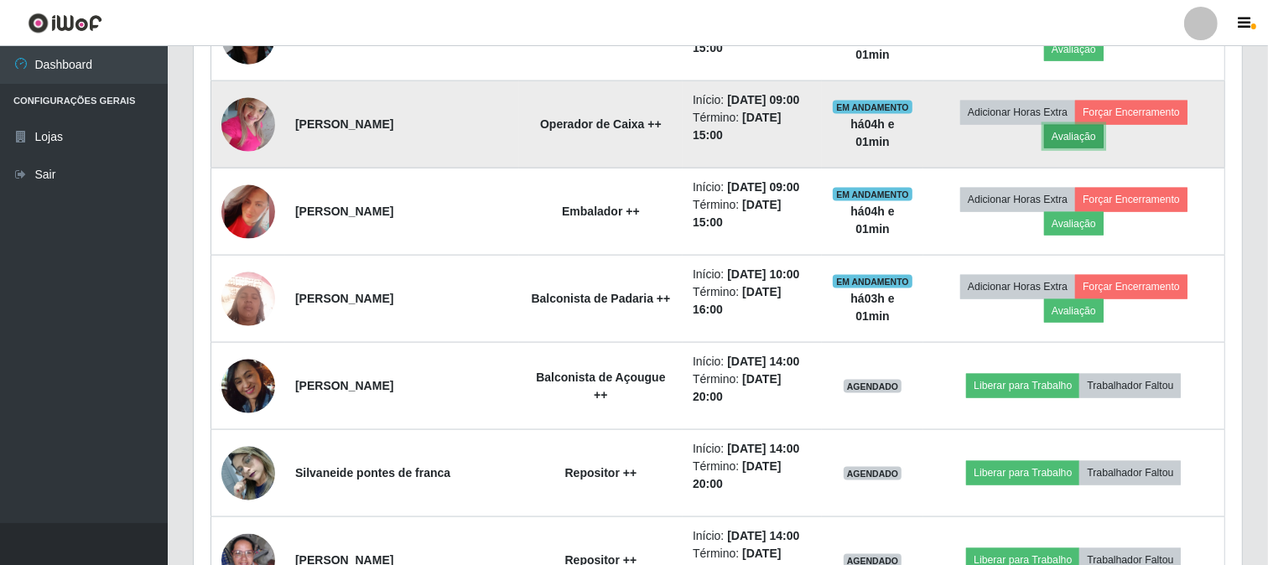
click at [1087, 148] on button "Avaliação" at bounding box center [1074, 136] width 60 height 23
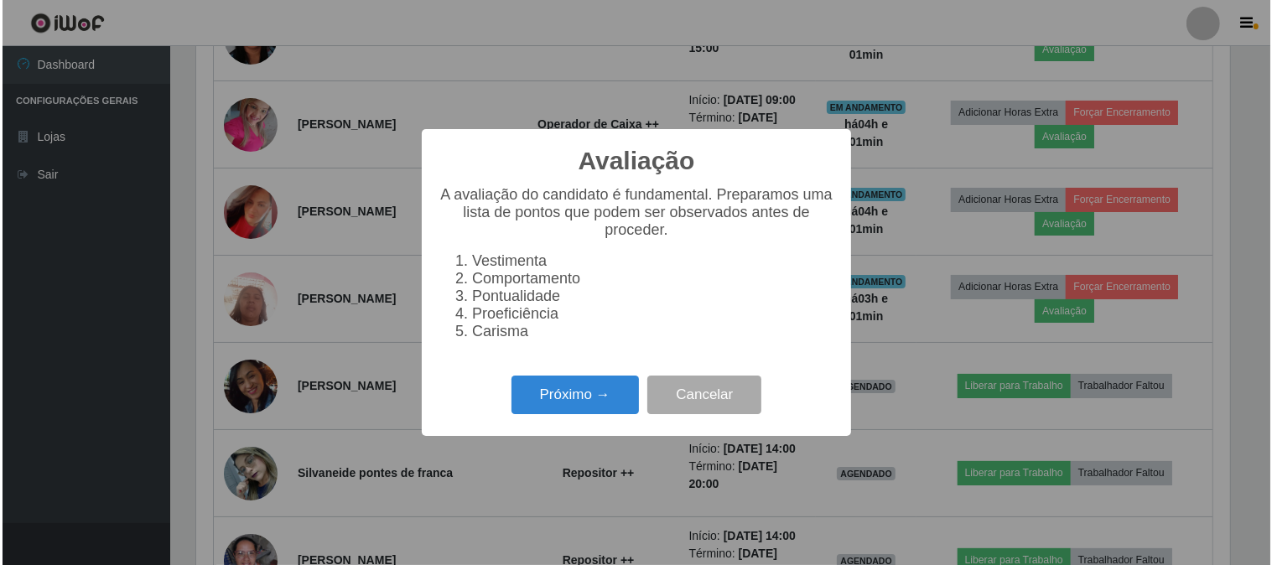
scroll to position [347, 1037]
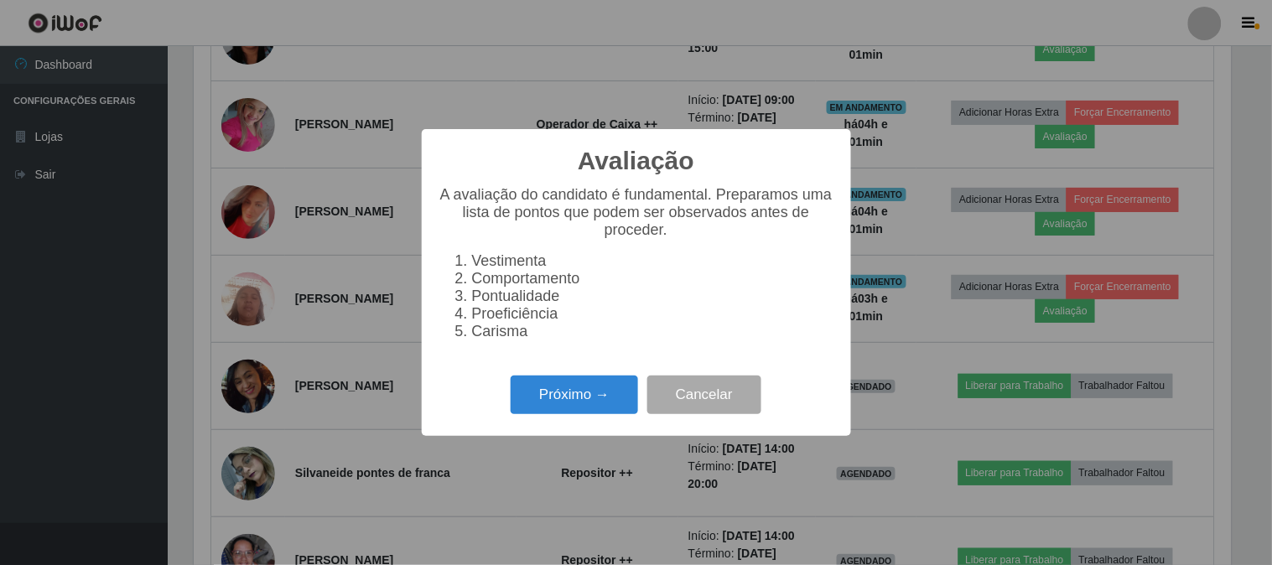
click at [565, 375] on div "Avaliação × A avaliação do candidato é fundamental. Preparamos uma lista de pon…" at bounding box center [636, 282] width 429 height 306
click at [559, 397] on button "Próximo →" at bounding box center [574, 395] width 127 height 39
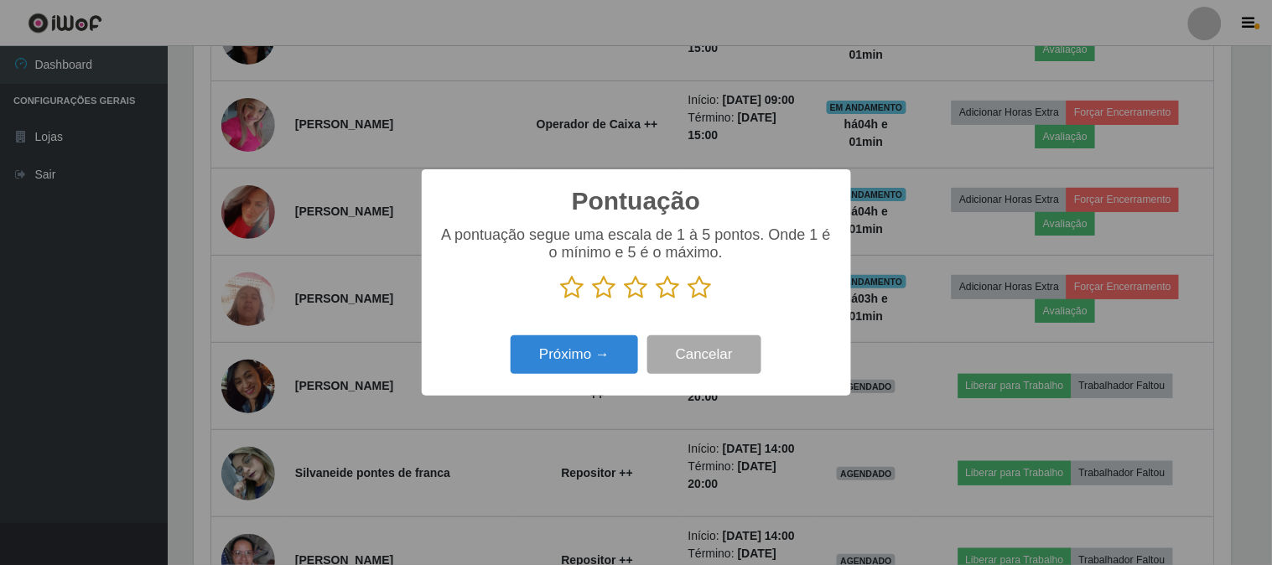
drag, startPoint x: 703, startPoint y: 282, endPoint x: 598, endPoint y: 339, distance: 119.3
click at [703, 283] on icon at bounding box center [700, 287] width 23 height 25
click at [689, 300] on input "radio" at bounding box center [689, 300] width 0 height 0
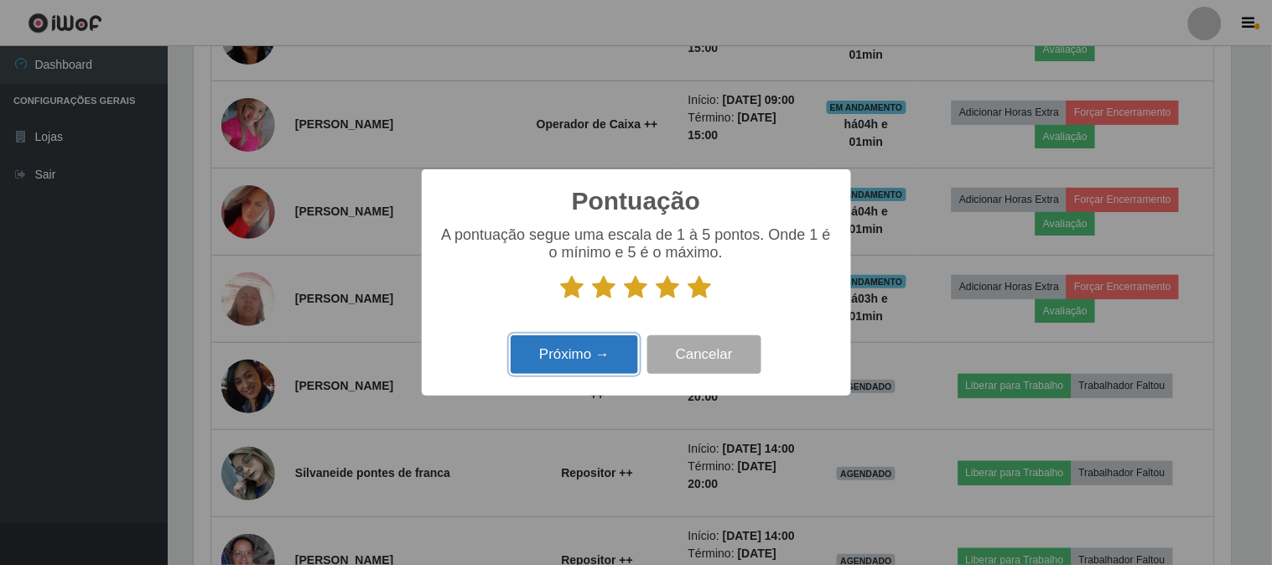
click at [581, 350] on button "Próximo →" at bounding box center [574, 354] width 127 height 39
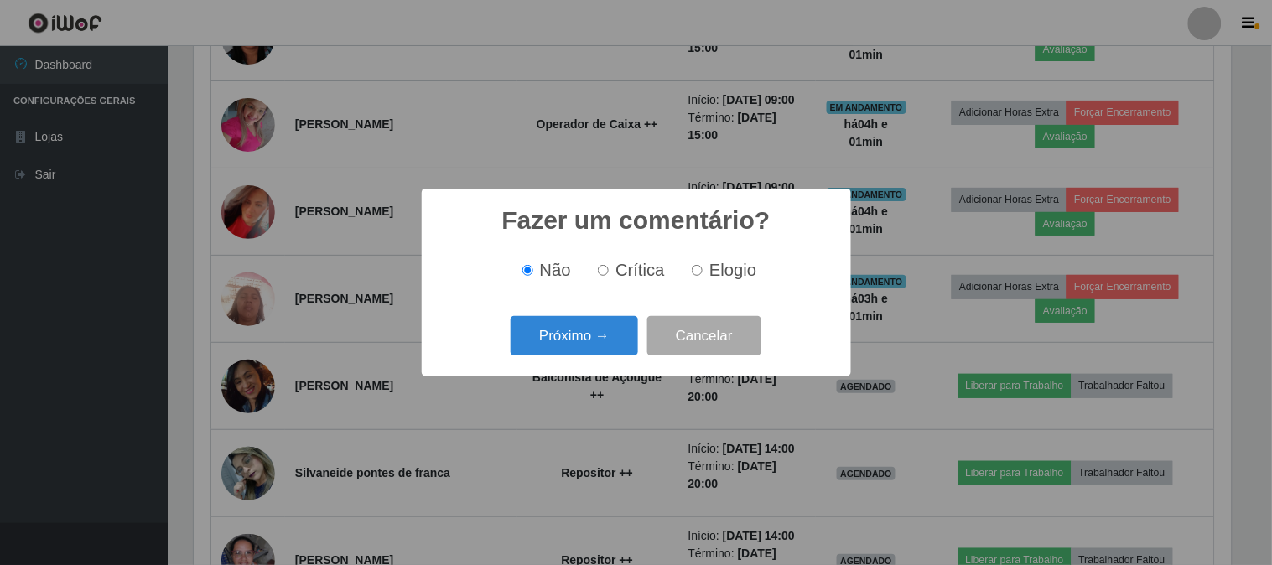
click at [703, 267] on label "Elogio" at bounding box center [720, 270] width 71 height 19
click at [703, 267] on input "Elogio" at bounding box center [697, 270] width 11 height 11
radio input "true"
click at [590, 331] on button "Próximo →" at bounding box center [574, 335] width 127 height 39
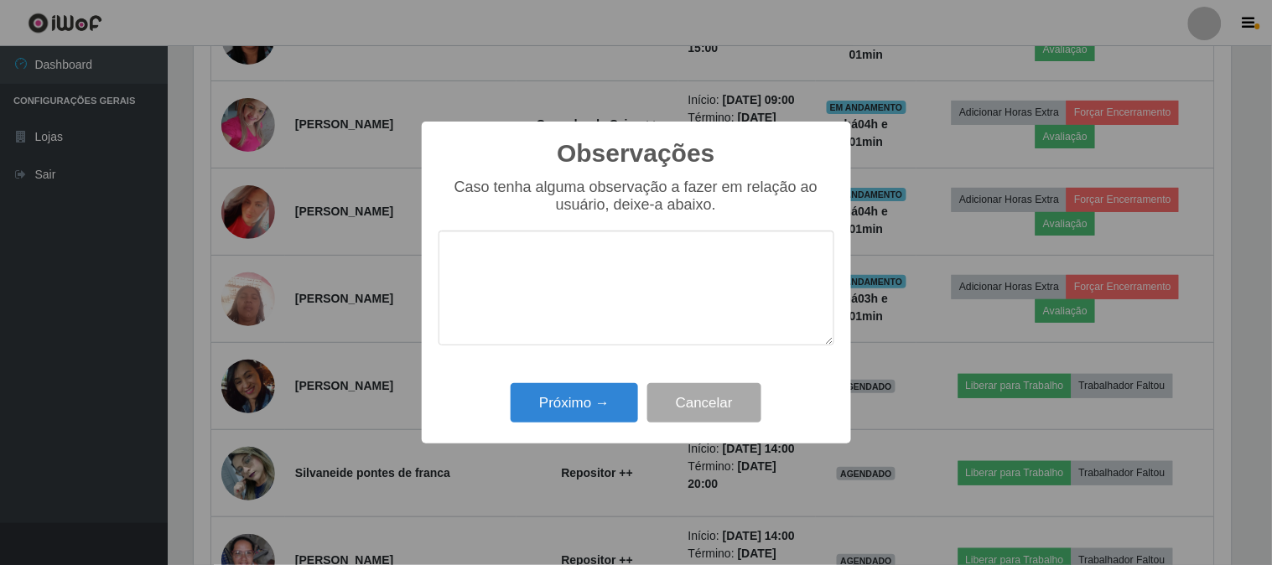
click at [619, 283] on textarea at bounding box center [637, 288] width 396 height 115
type textarea "pontual"
click at [527, 400] on button "Próximo →" at bounding box center [574, 402] width 127 height 39
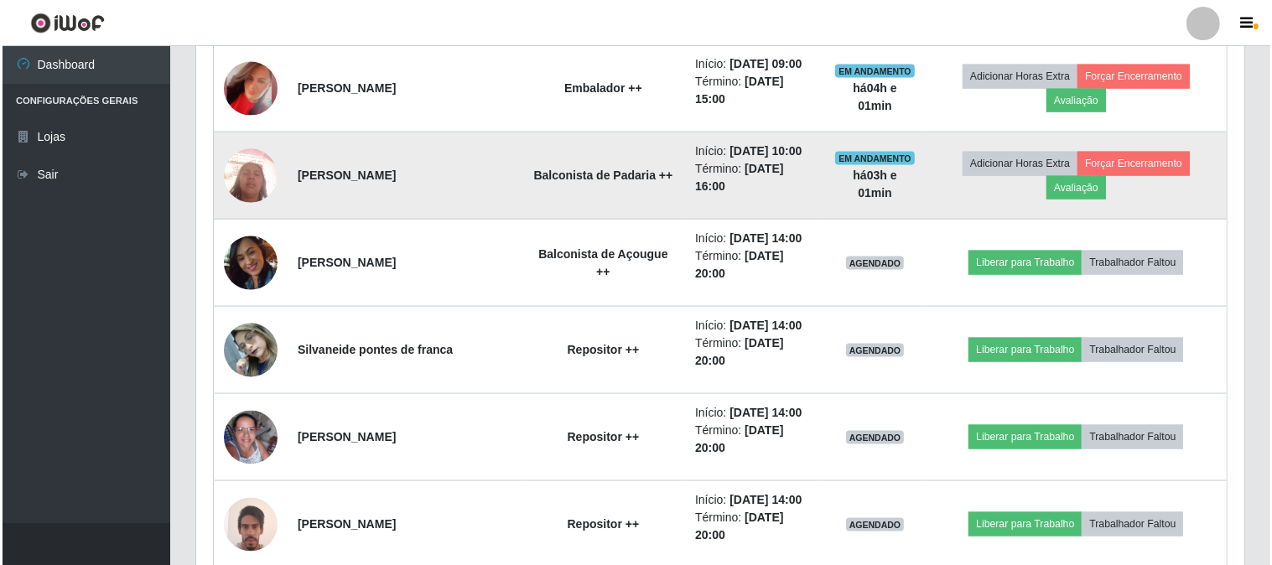
scroll to position [2236, 0]
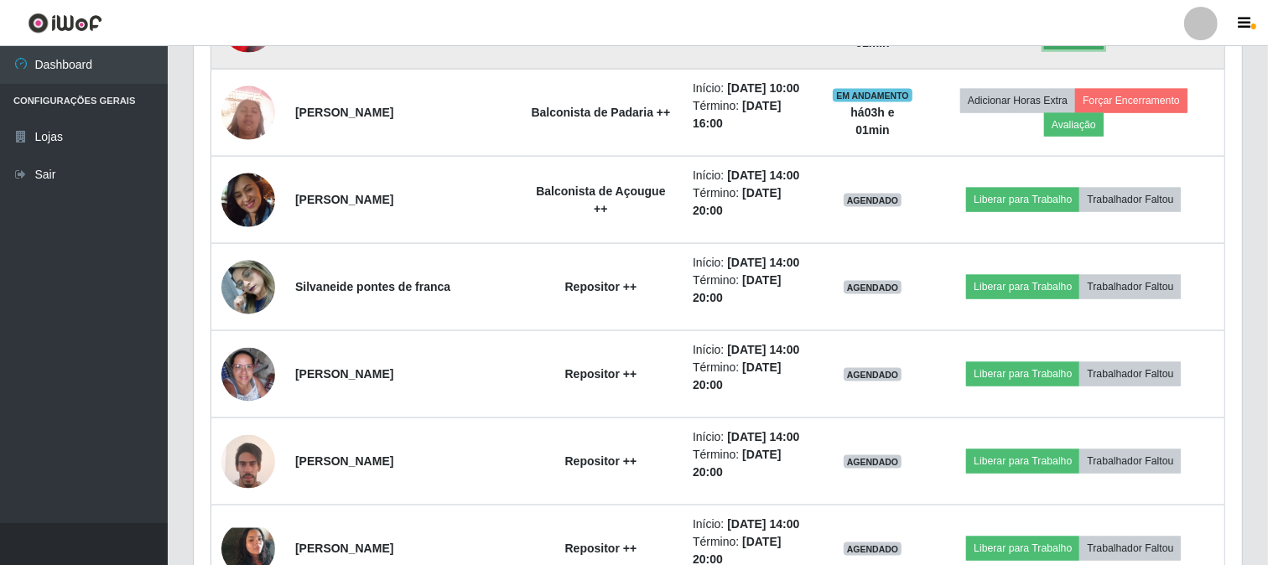
click at [1104, 49] on button "Avaliação" at bounding box center [1074, 37] width 60 height 23
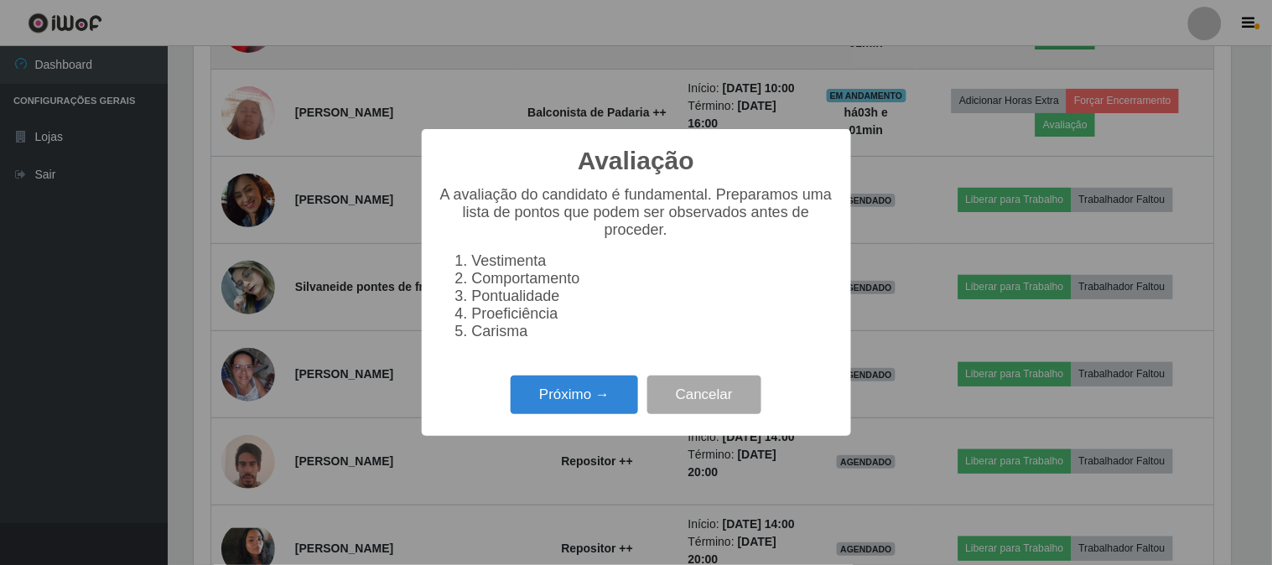
scroll to position [347, 1037]
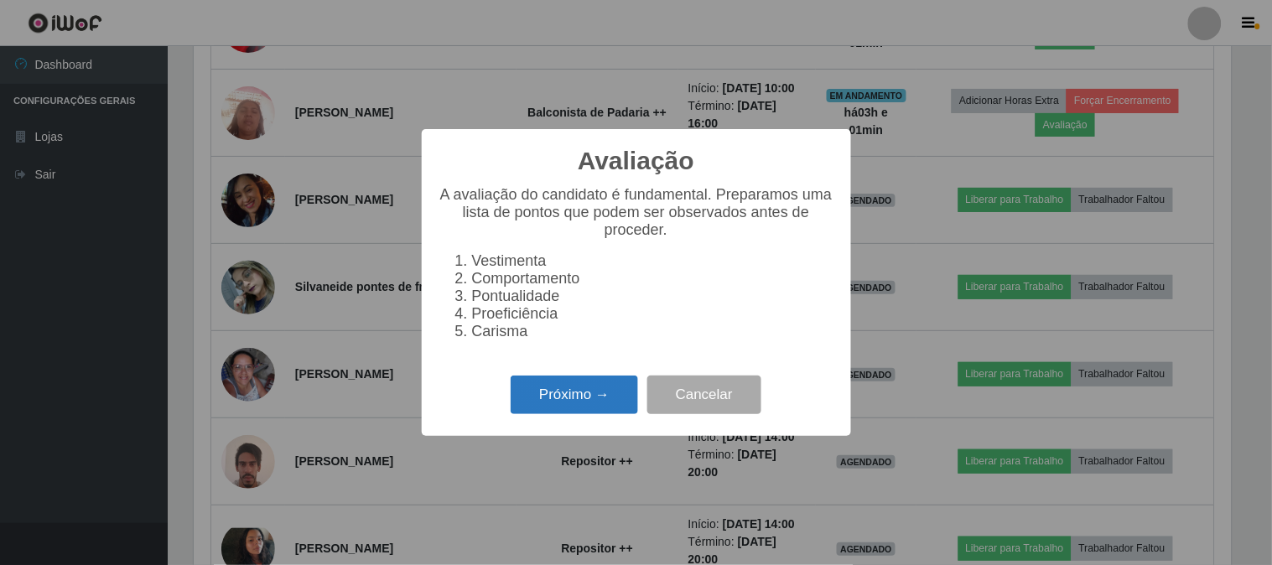
click at [577, 396] on button "Próximo →" at bounding box center [574, 395] width 127 height 39
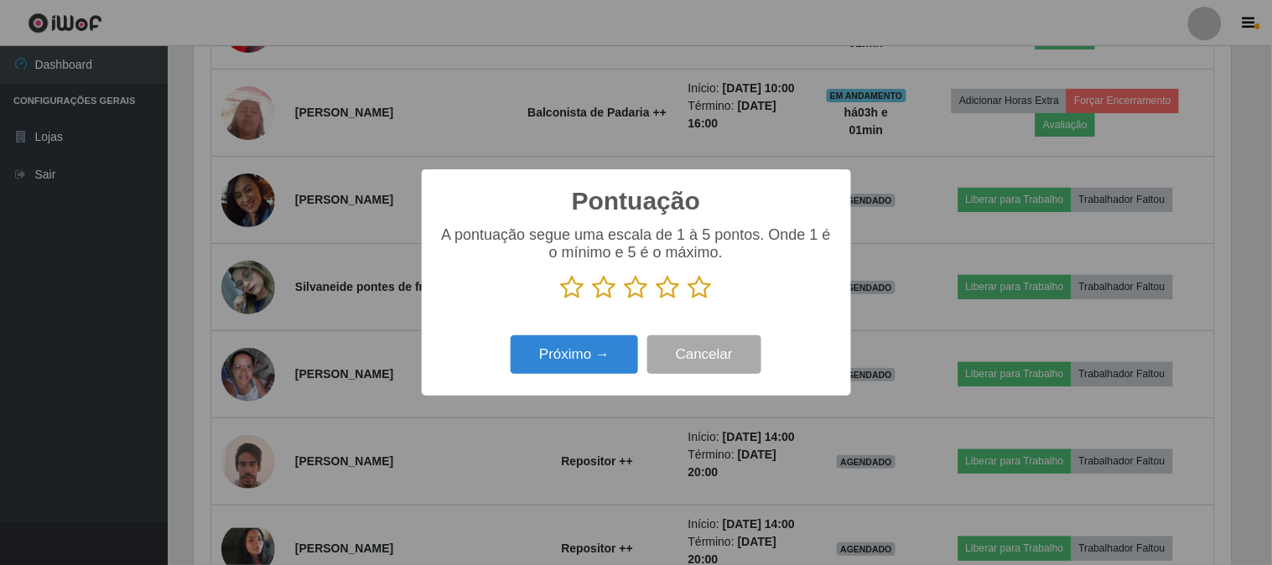
click at [710, 283] on icon at bounding box center [700, 287] width 23 height 25
click at [689, 300] on input "radio" at bounding box center [689, 300] width 0 height 0
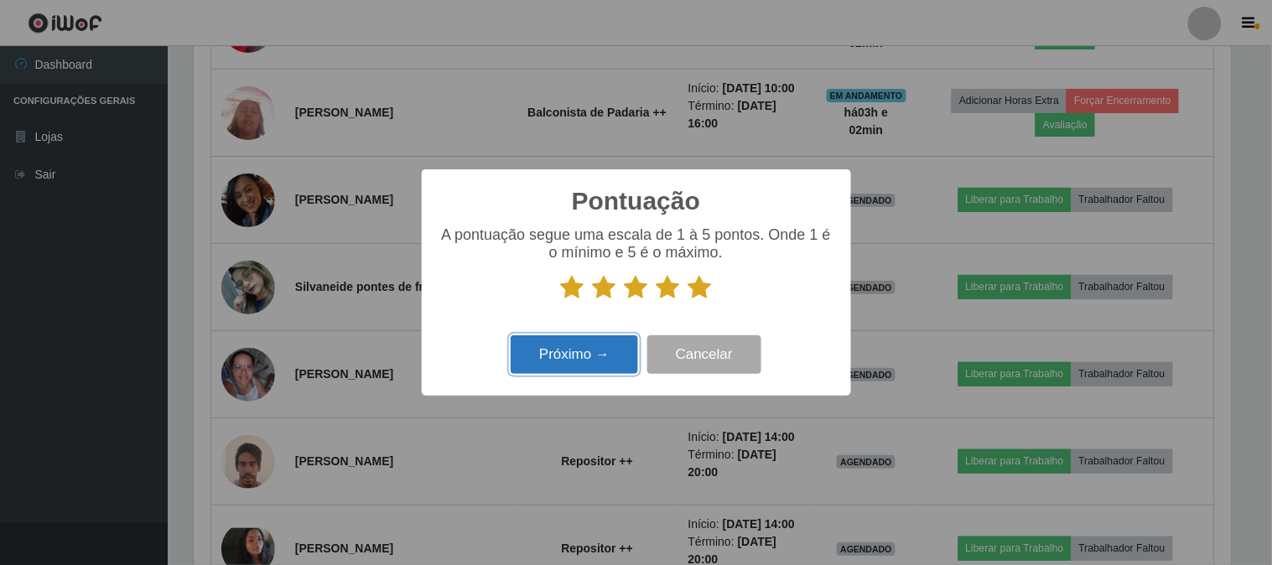
click at [604, 373] on button "Próximo →" at bounding box center [574, 354] width 127 height 39
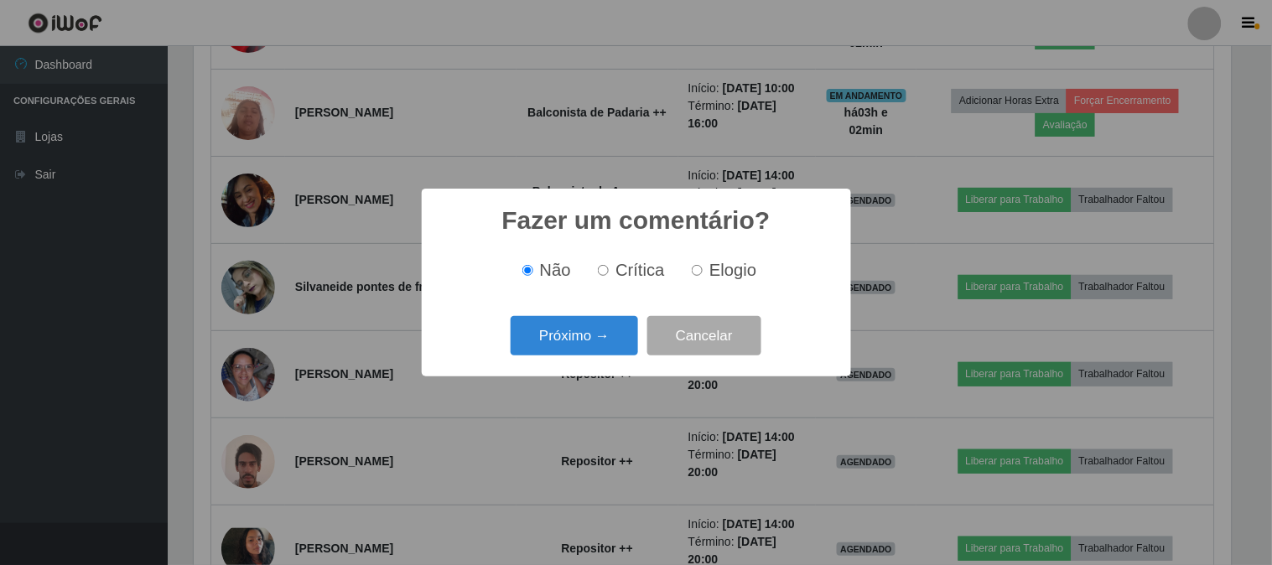
click at [714, 266] on span "Elogio" at bounding box center [733, 270] width 47 height 18
click at [703, 266] on input "Elogio" at bounding box center [697, 270] width 11 height 11
radio input "true"
click at [520, 345] on button "Próximo →" at bounding box center [574, 335] width 127 height 39
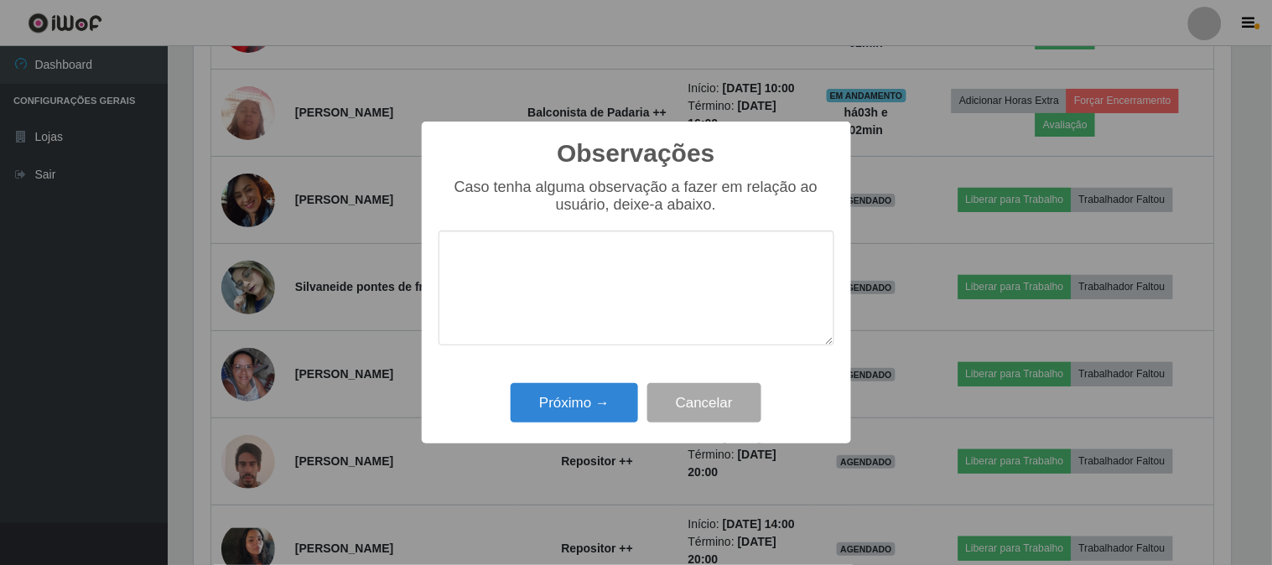
click at [604, 294] on textarea at bounding box center [637, 288] width 396 height 115
type textarea "pontual"
click at [579, 407] on button "Próximo →" at bounding box center [574, 402] width 127 height 39
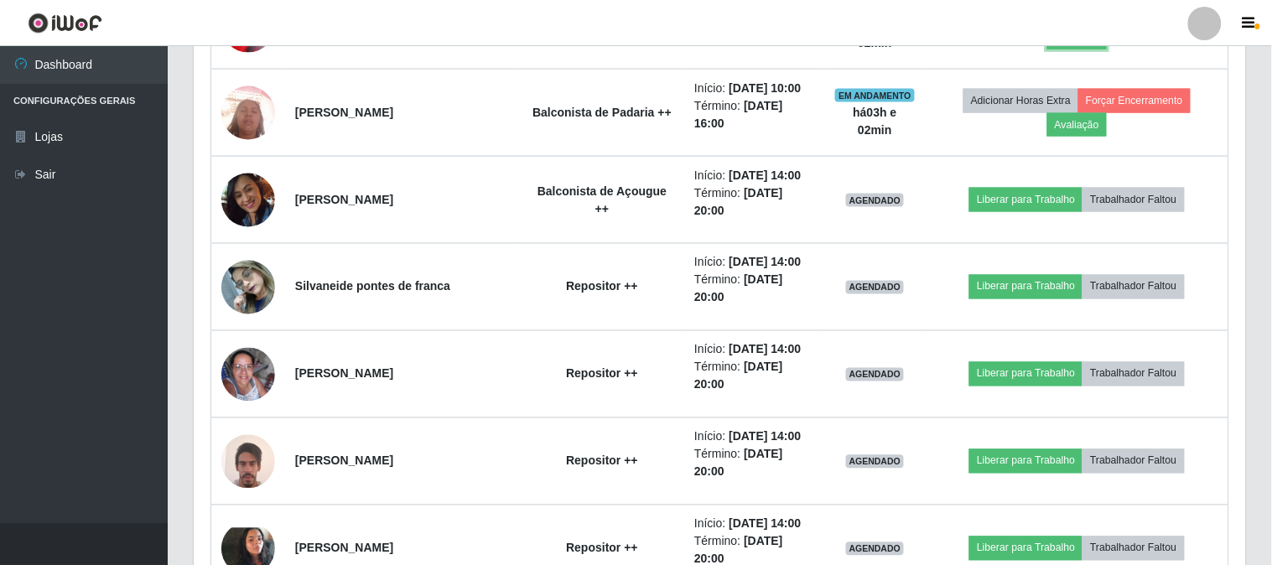
scroll to position [347, 1048]
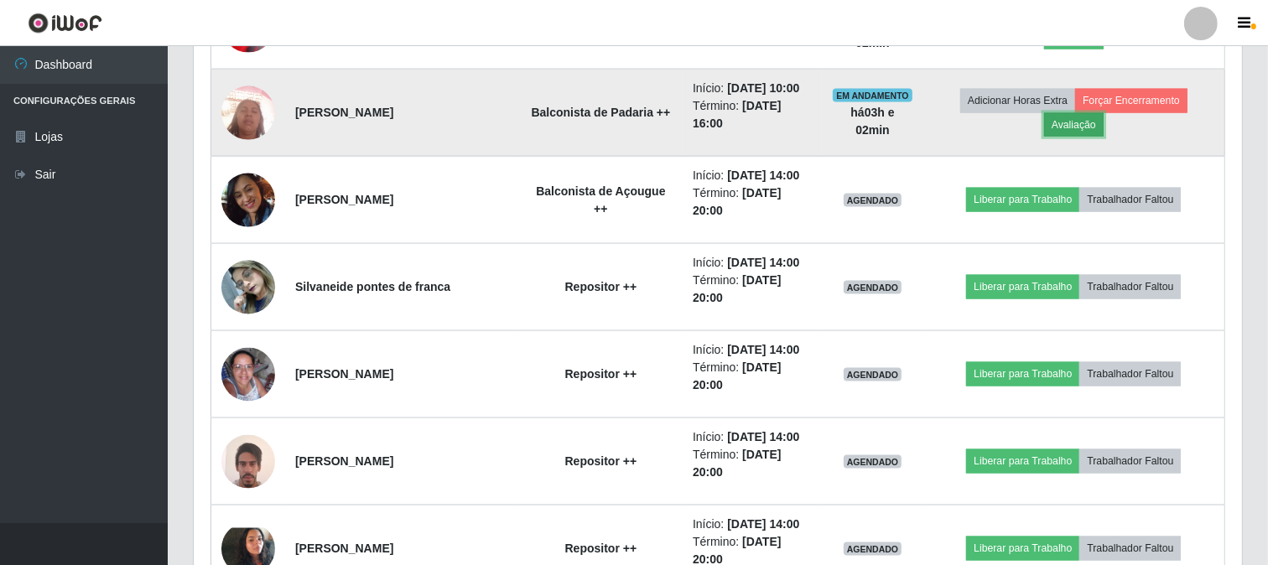
click at [1087, 137] on button "Avaliação" at bounding box center [1074, 124] width 60 height 23
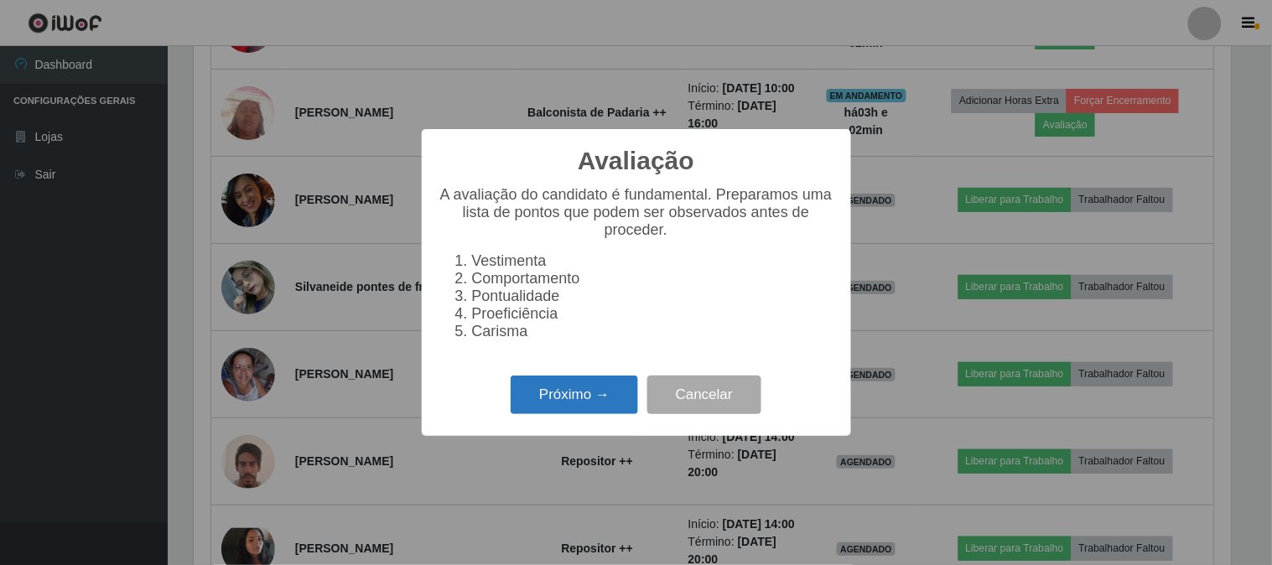
click at [535, 398] on button "Próximo →" at bounding box center [574, 395] width 127 height 39
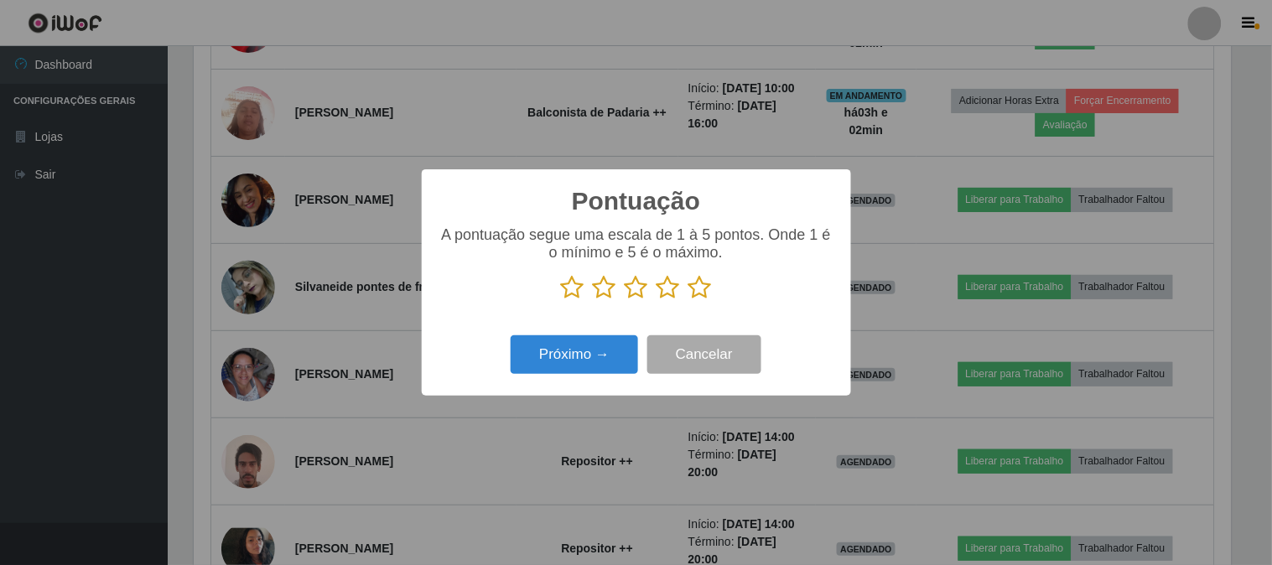
click at [699, 285] on icon at bounding box center [700, 287] width 23 height 25
click at [689, 300] on input "radio" at bounding box center [689, 300] width 0 height 0
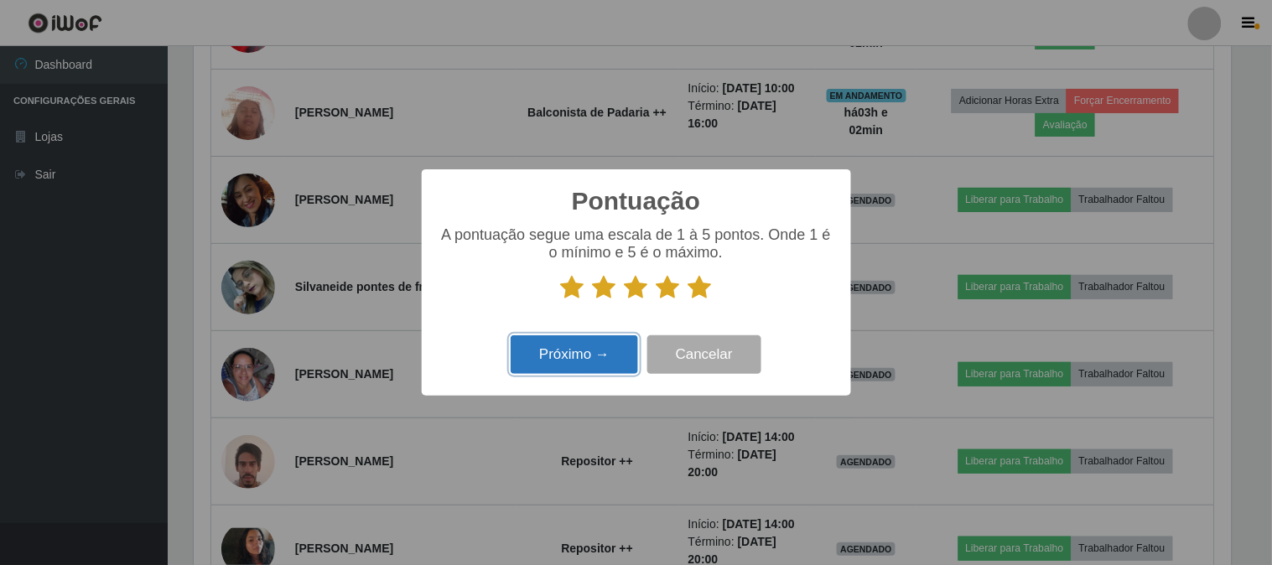
click at [599, 342] on button "Próximo →" at bounding box center [574, 354] width 127 height 39
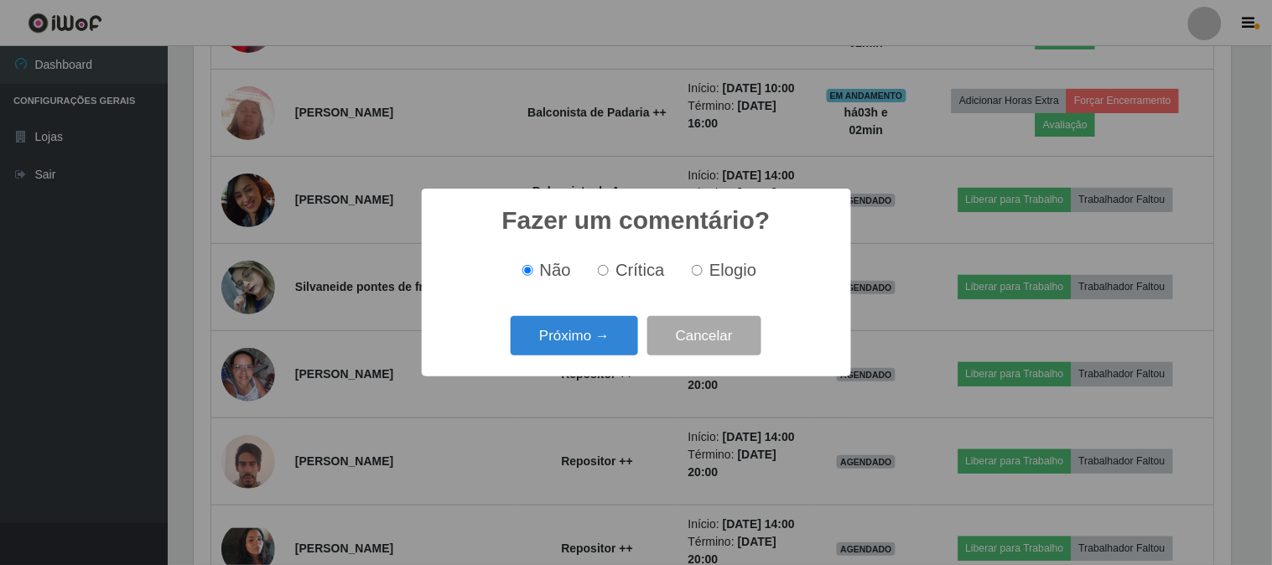
click at [705, 269] on label "Elogio" at bounding box center [720, 270] width 71 height 19
click at [703, 269] on input "Elogio" at bounding box center [697, 270] width 11 height 11
radio input "true"
click at [526, 335] on button "Próximo →" at bounding box center [574, 335] width 127 height 39
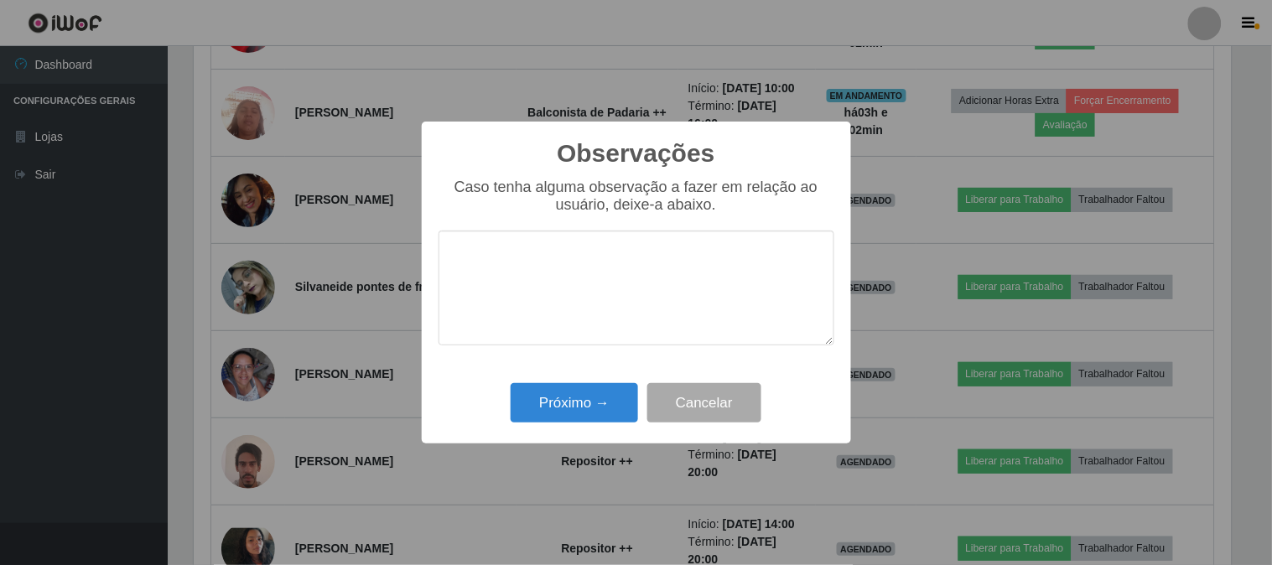
click at [668, 274] on textarea at bounding box center [637, 288] width 396 height 115
type textarea "pontual"
click at [527, 395] on button "Próximo →" at bounding box center [574, 402] width 127 height 39
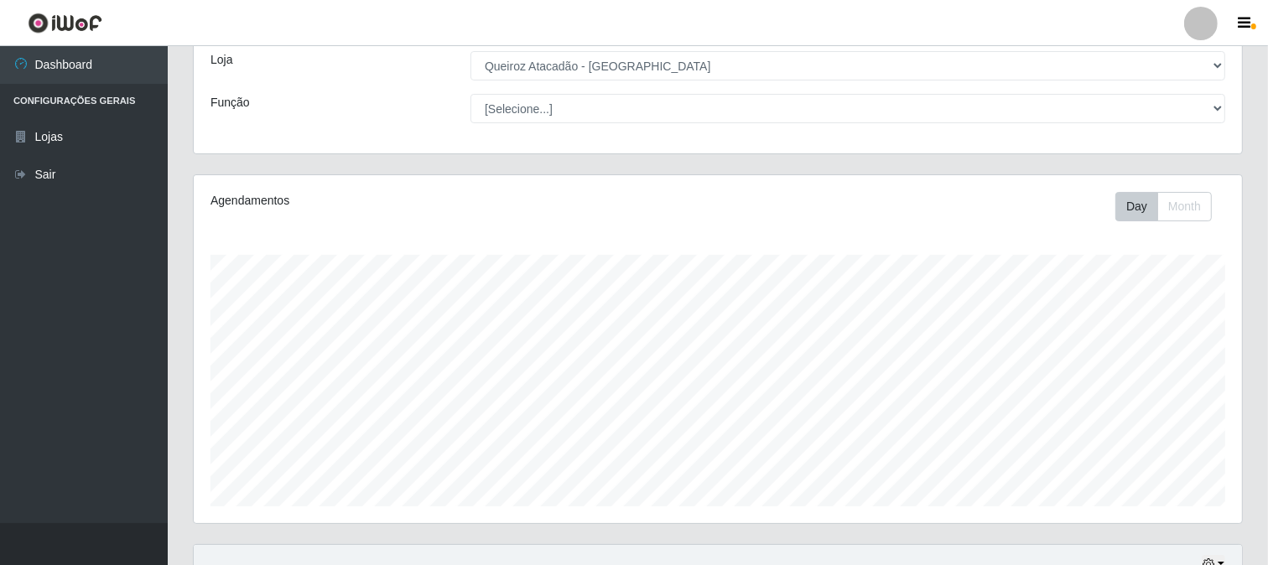
scroll to position [0, 0]
